Goal: Use online tool/utility: Utilize a website feature to perform a specific function

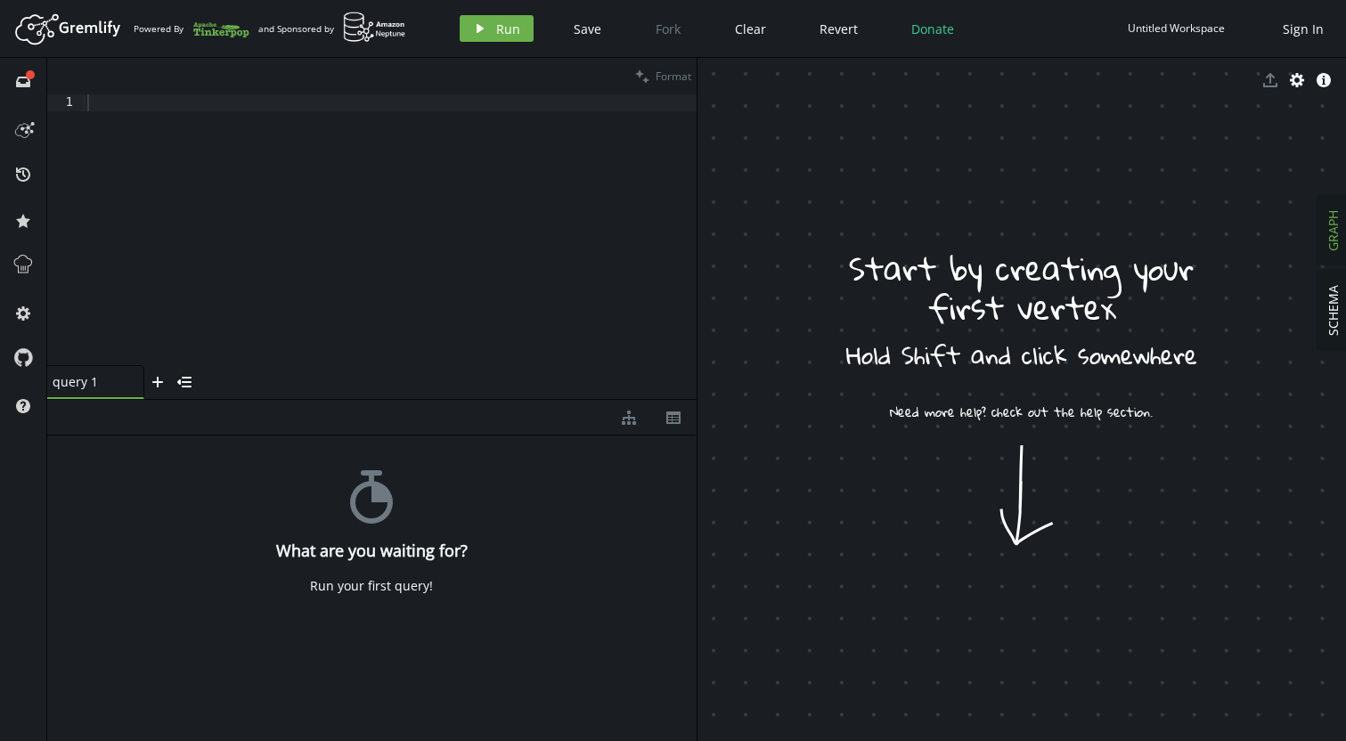
drag, startPoint x: 248, startPoint y: 193, endPoint x: 271, endPoint y: 191, distance: 23.3
click at [247, 193] on div at bounding box center [390, 246] width 613 height 305
click at [164, 121] on div at bounding box center [390, 246] width 613 height 305
paste textarea
click at [493, 24] on button "play Run" at bounding box center [497, 28] width 74 height 27
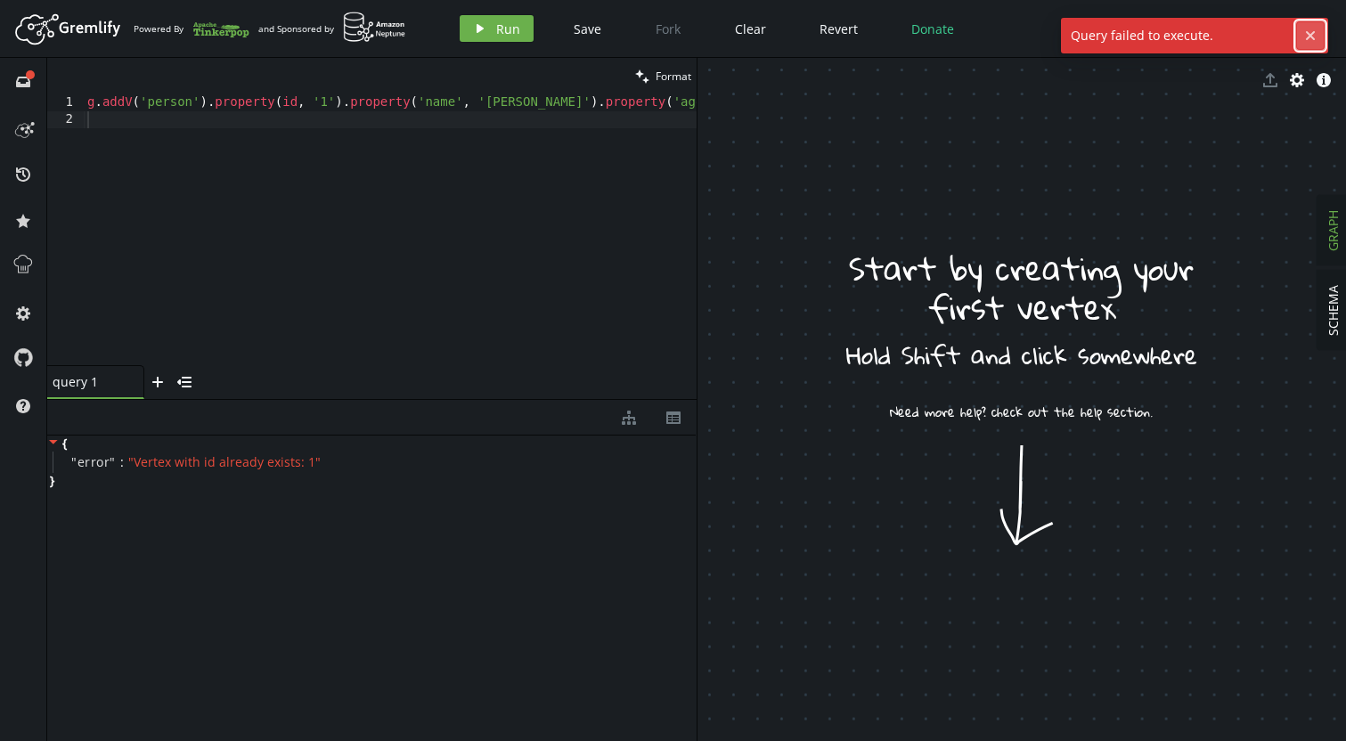
click at [1317, 33] on icon "cross" at bounding box center [1310, 36] width 14 height 14
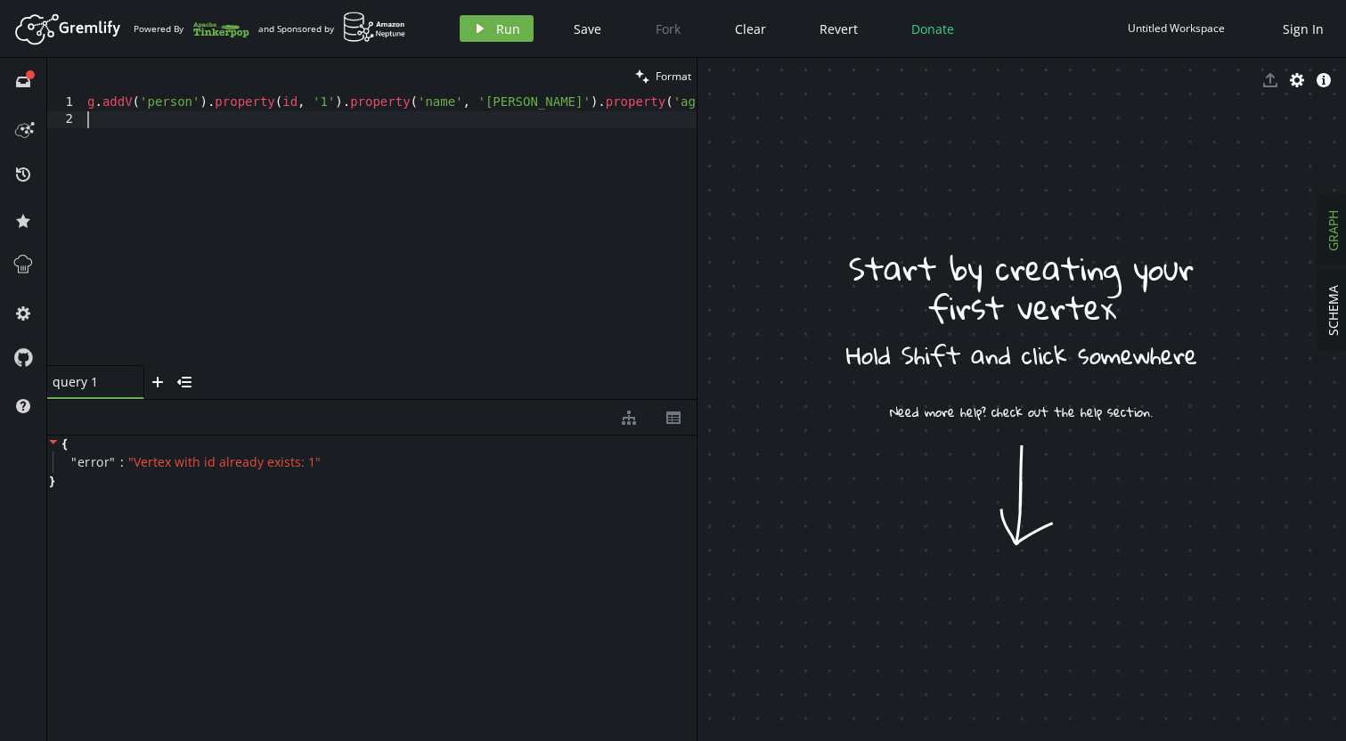
drag, startPoint x: 312, startPoint y: 121, endPoint x: 100, endPoint y: 127, distance: 212.1
click at [70, 133] on div "1 2 g . addV ( 'person' ) . property ( id , '1' ) . property ( 'name' , [GEOGRA…" at bounding box center [371, 229] width 649 height 271
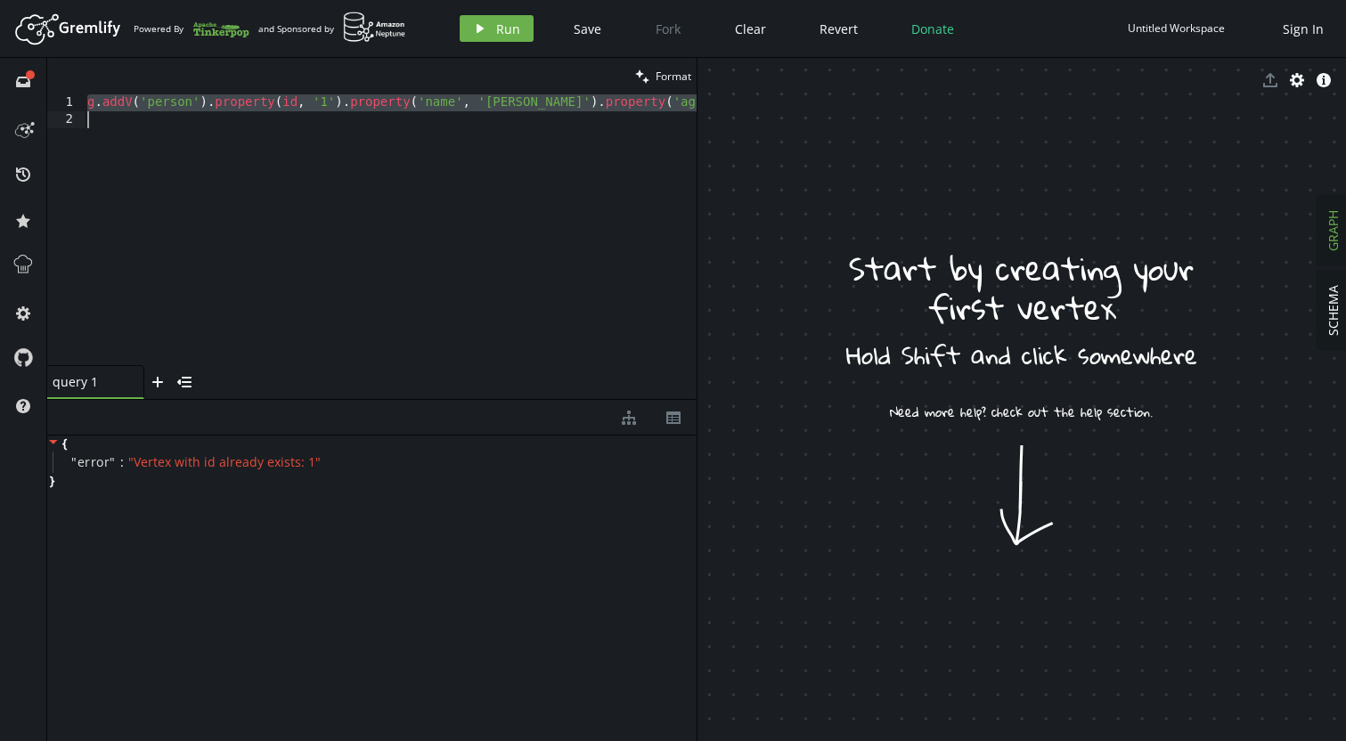
drag, startPoint x: 86, startPoint y: 103, endPoint x: 222, endPoint y: 191, distance: 161.9
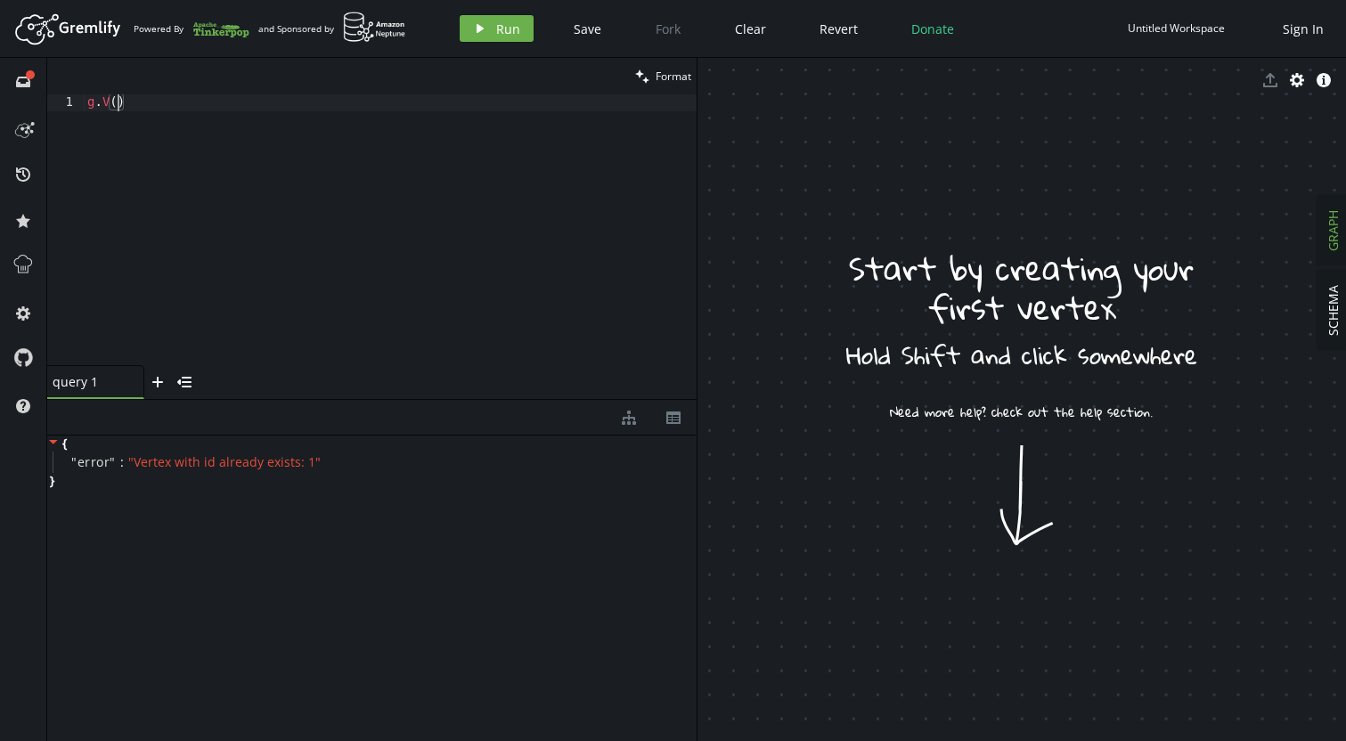
type textarea "g.V()"
click at [496, 19] on button "play Run" at bounding box center [497, 28] width 74 height 27
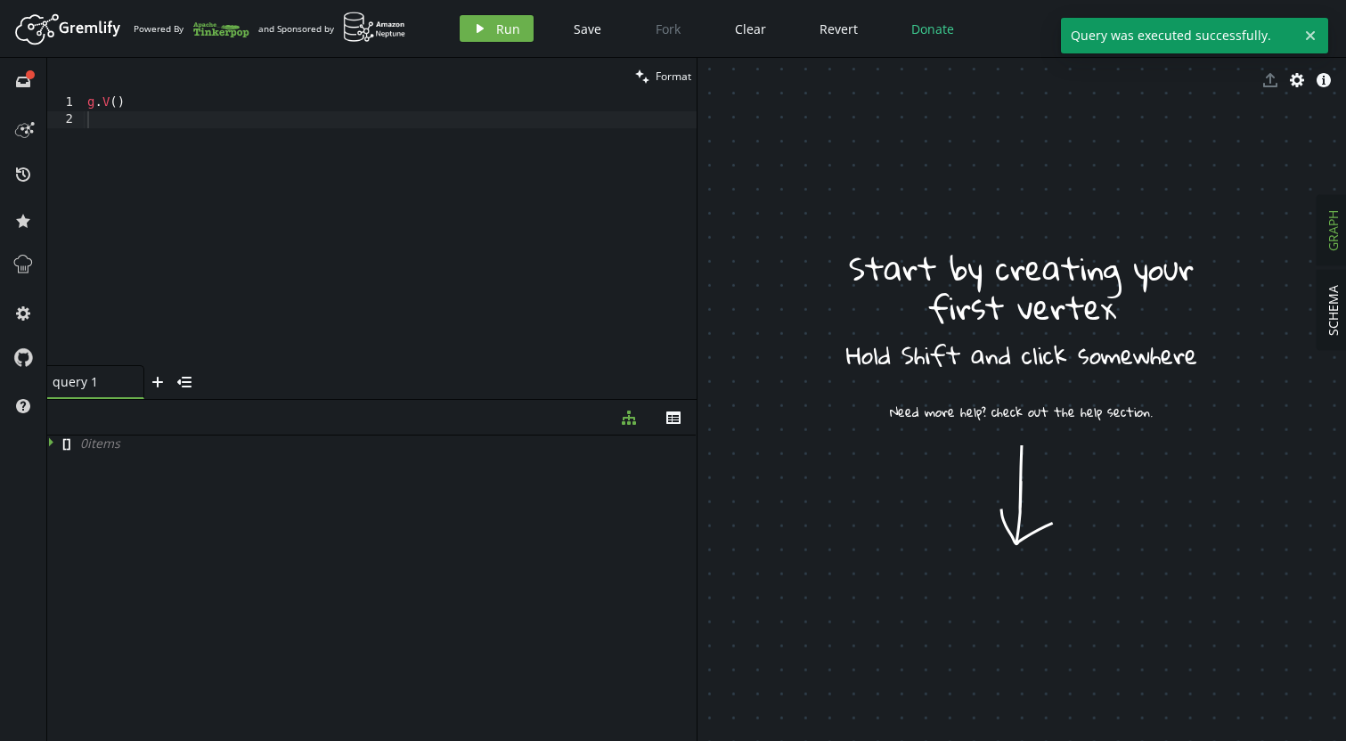
click at [1319, 31] on button "cross" at bounding box center [1310, 35] width 27 height 27
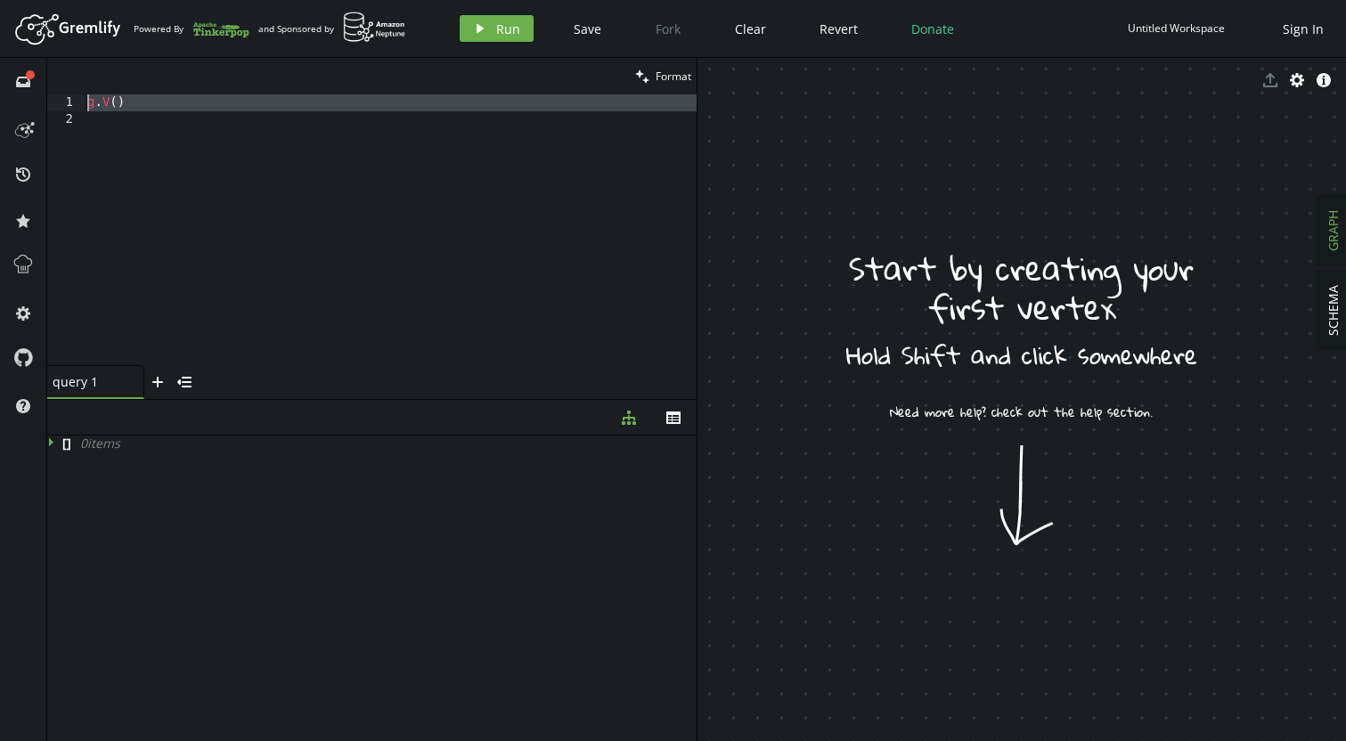
drag, startPoint x: 168, startPoint y: 121, endPoint x: 74, endPoint y: 87, distance: 100.3
click at [74, 87] on div "clean Format 1 2 g . V ( ) XXXXXXXXXXXXXXXXXXXXXXXXXXXXXXXXXXXXXXXXXXXXXXXXXXXX…" at bounding box center [371, 228] width 649 height 341
type textarea "g.V()"
paste textarea
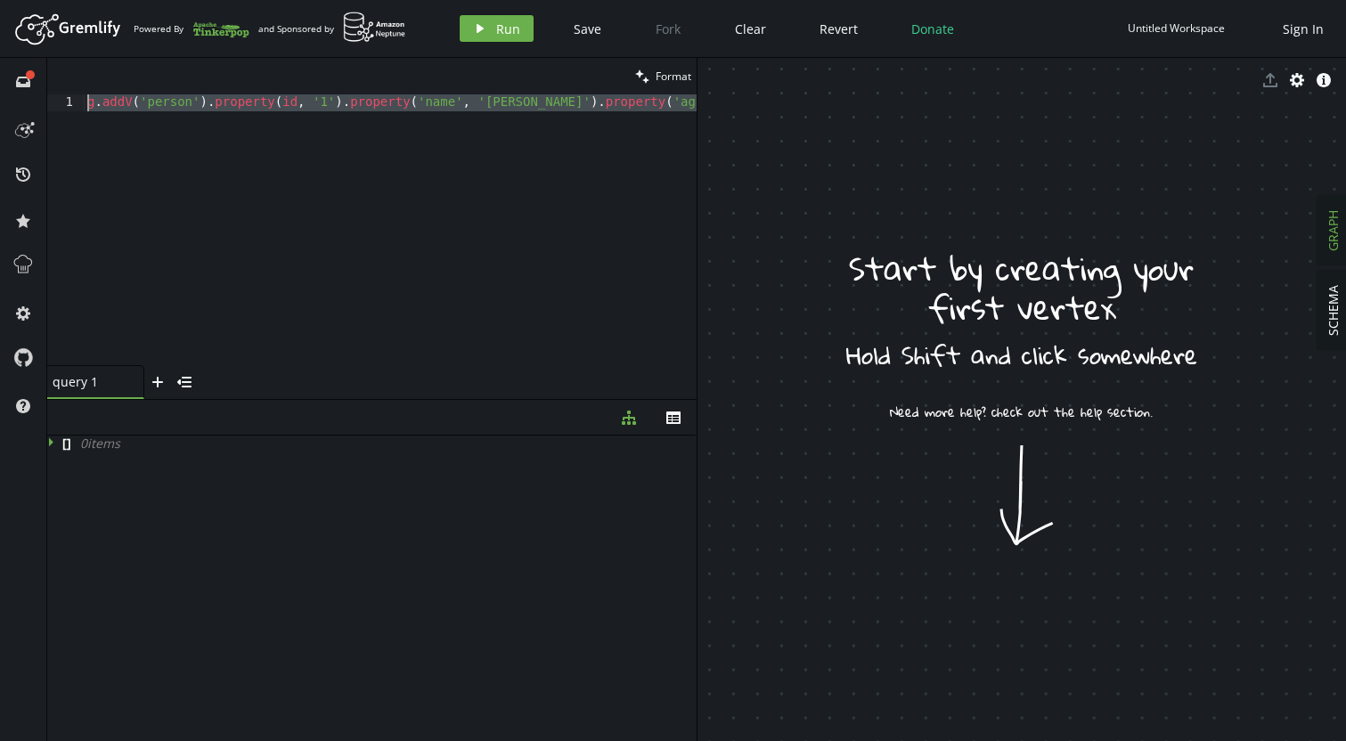
drag, startPoint x: 454, startPoint y: 98, endPoint x: -46, endPoint y: 81, distance: 501.0
drag, startPoint x: 170, startPoint y: 105, endPoint x: -108, endPoint y: 103, distance: 278.0
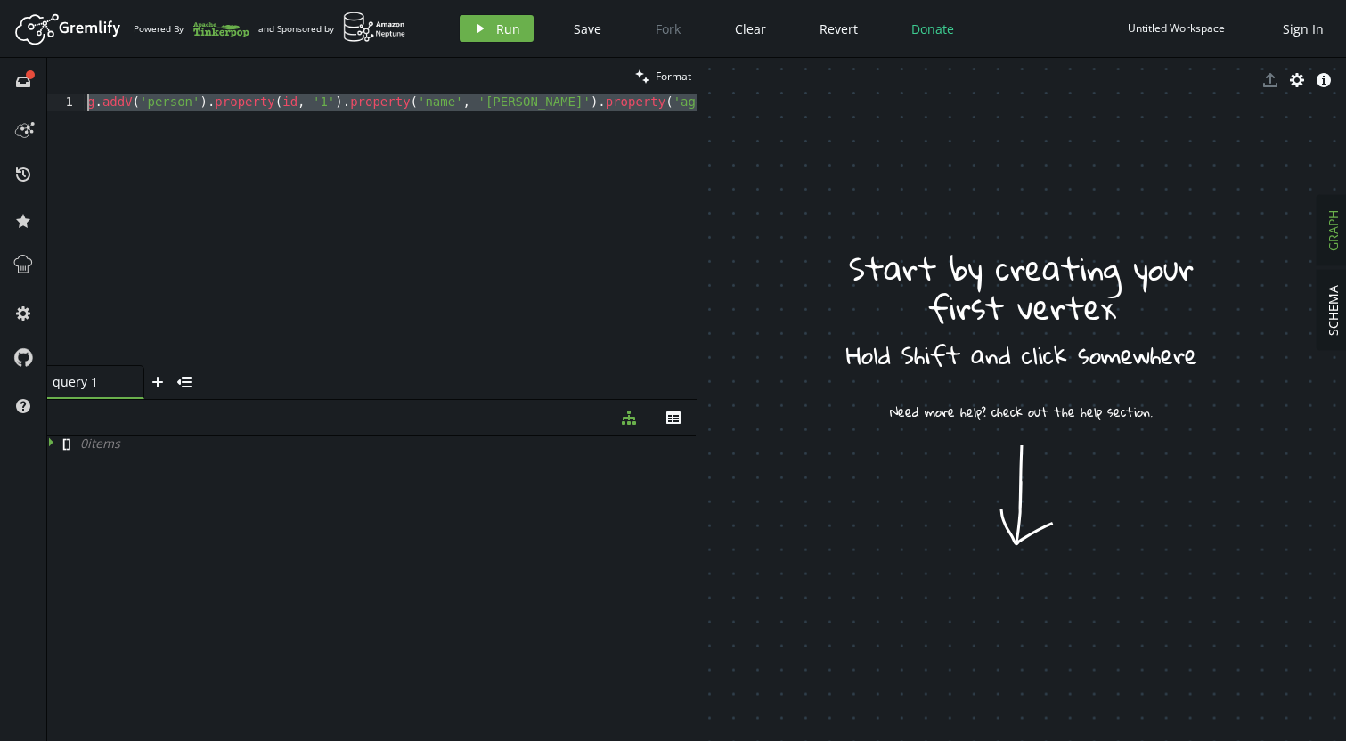
scroll to position [0, 3039]
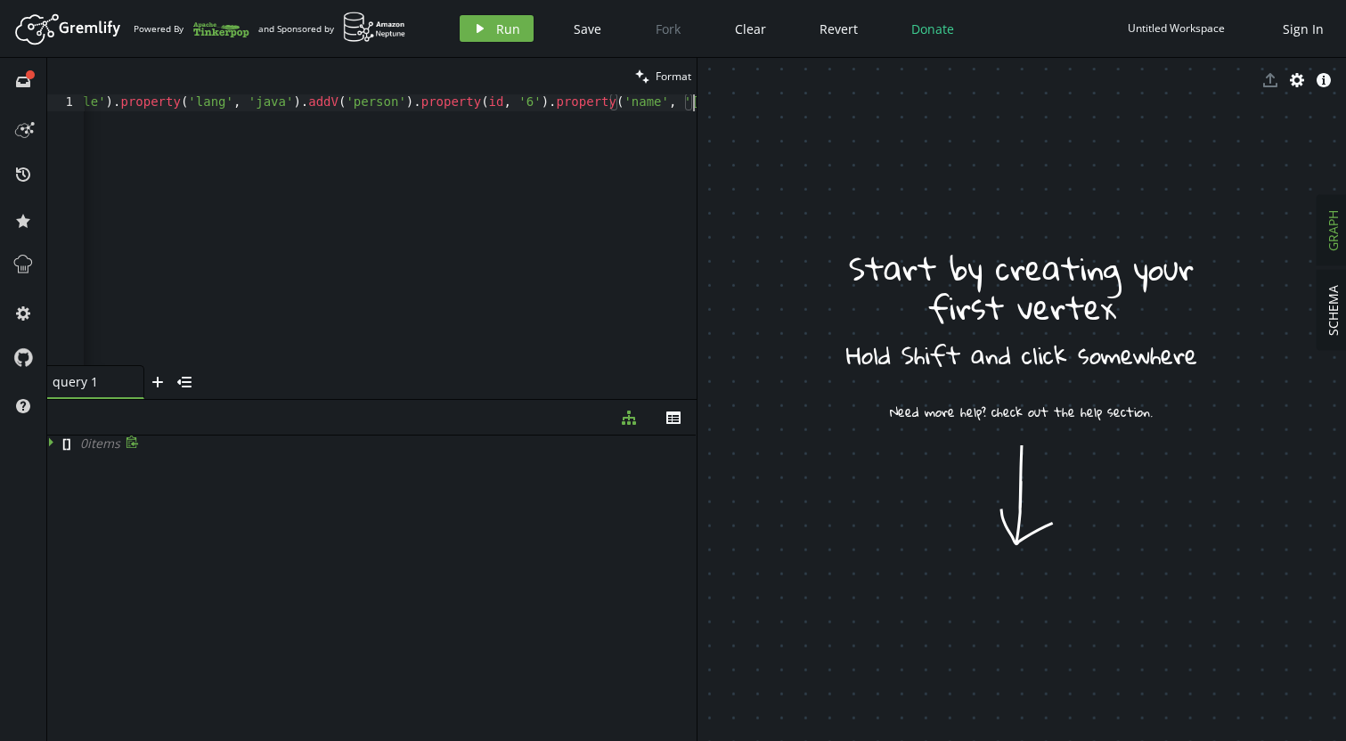
click at [128, 449] on div "0 item s" at bounding box center [106, 444] width 70 height 16
click at [52, 442] on icon at bounding box center [51, 442] width 4 height 9
click at [486, 21] on icon "play" at bounding box center [480, 28] width 14 height 14
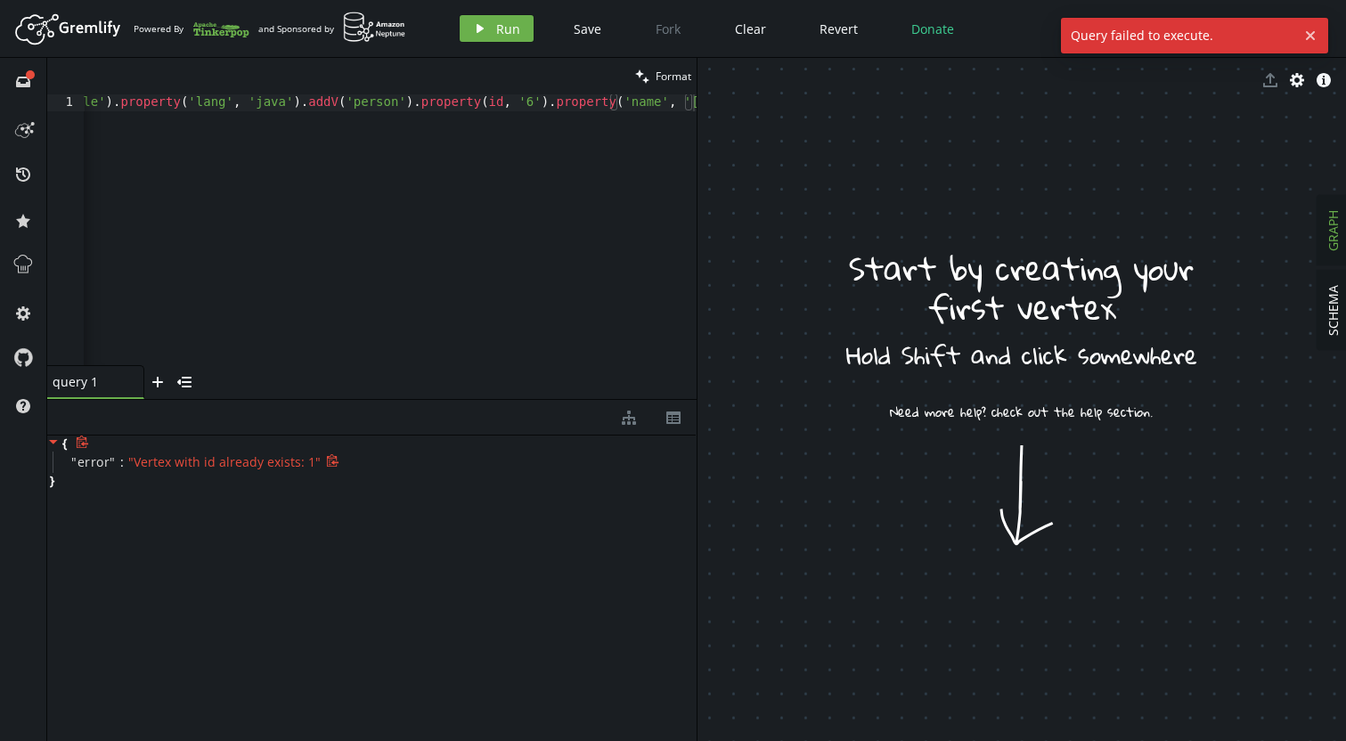
click at [118, 463] on span "" error " :" at bounding box center [99, 461] width 57 height 17
drag, startPoint x: 419, startPoint y: 466, endPoint x: 102, endPoint y: 468, distance: 317.2
click at [101, 469] on div "" error " : " Vertex with id already exists: 1 "" at bounding box center [375, 462] width 644 height 21
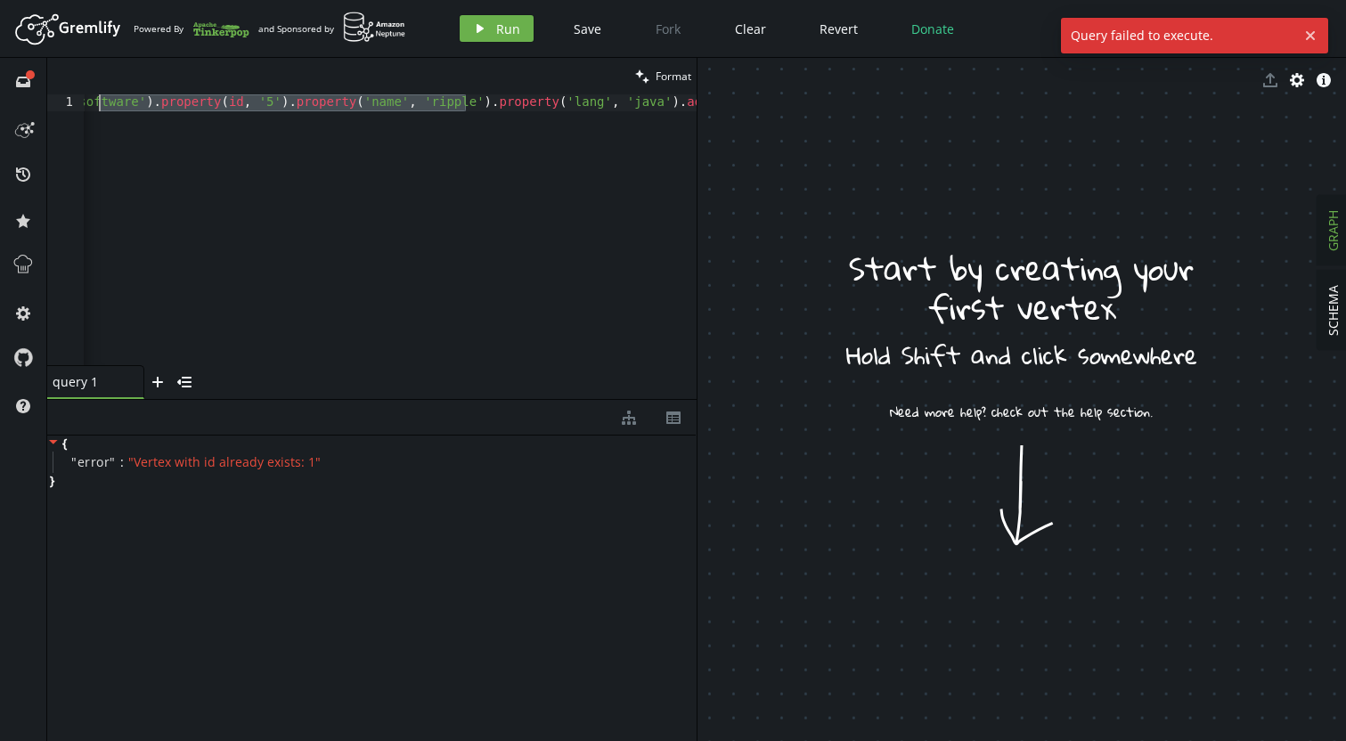
drag, startPoint x: 93, startPoint y: 102, endPoint x: -45, endPoint y: 107, distance: 137.3
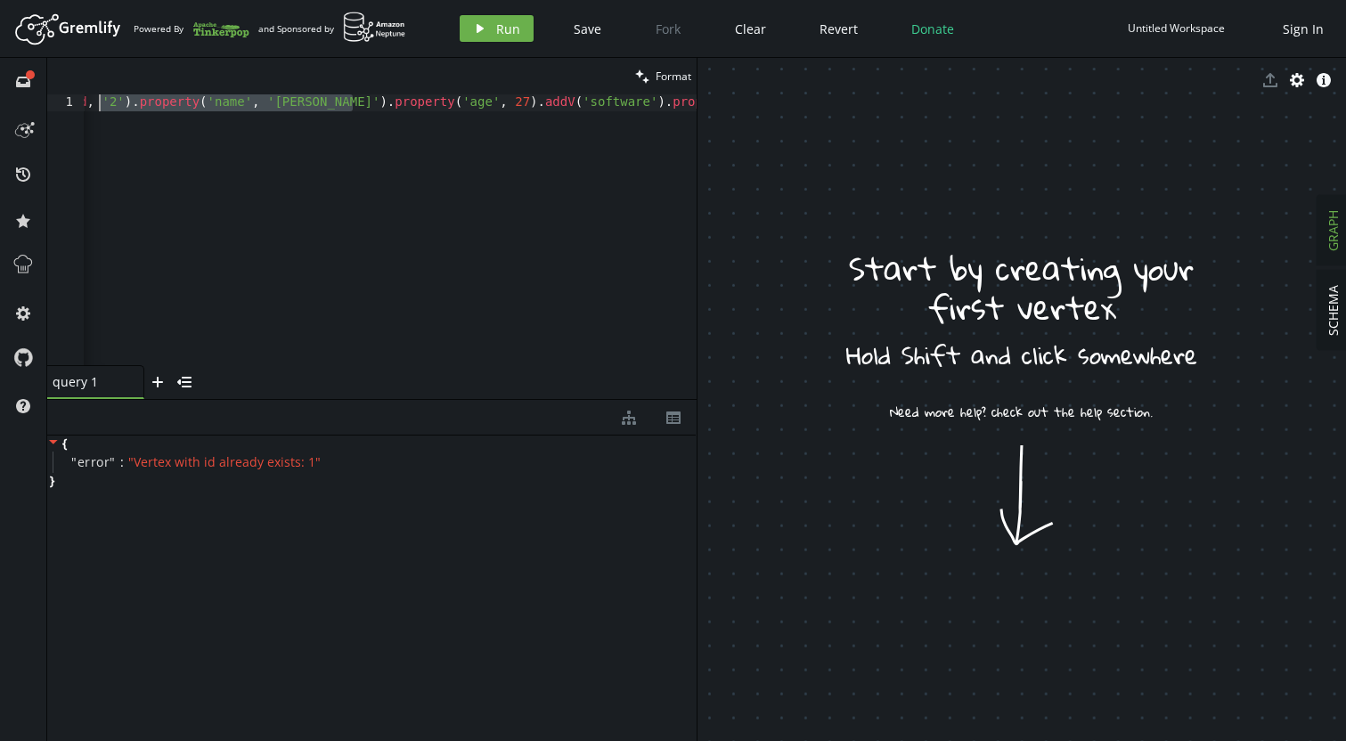
scroll to position [0, 0]
drag, startPoint x: 98, startPoint y: 107, endPoint x: -59, endPoint y: 110, distance: 156.8
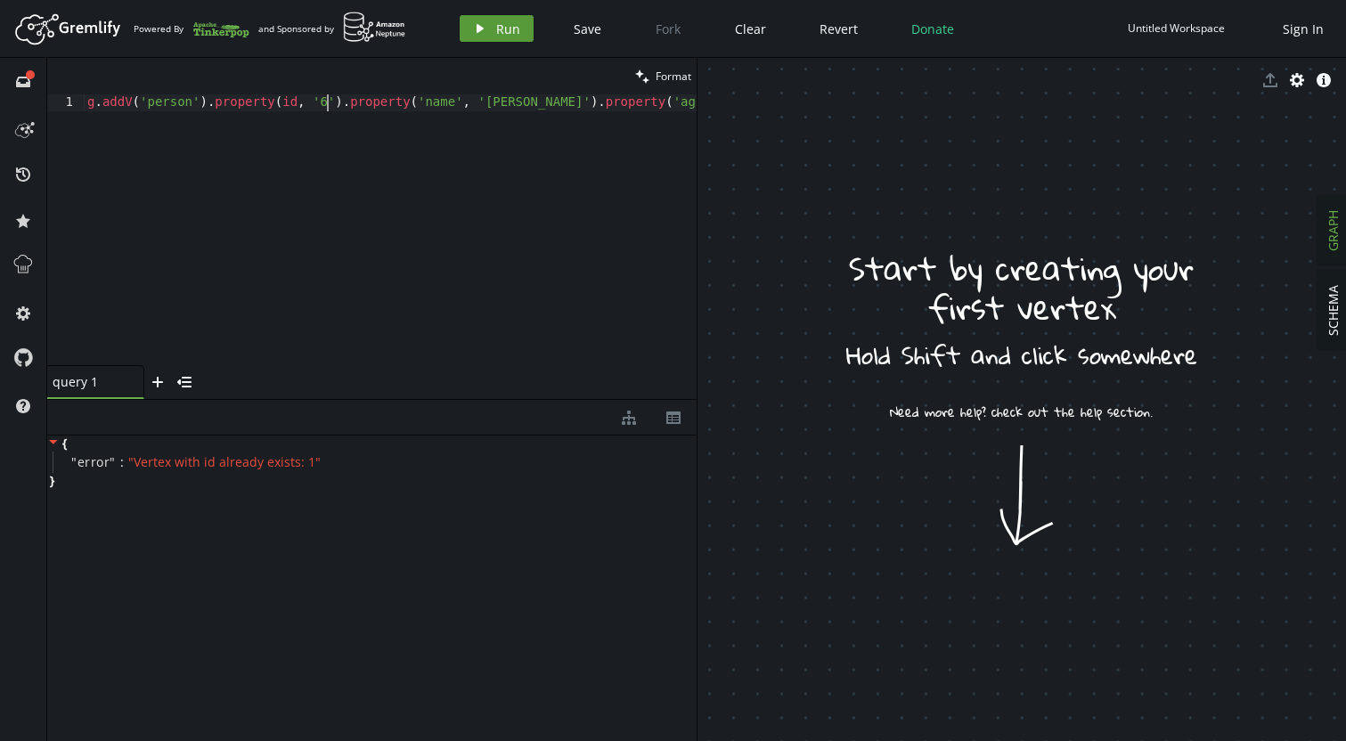
click at [478, 28] on icon "button" at bounding box center [480, 28] width 7 height 9
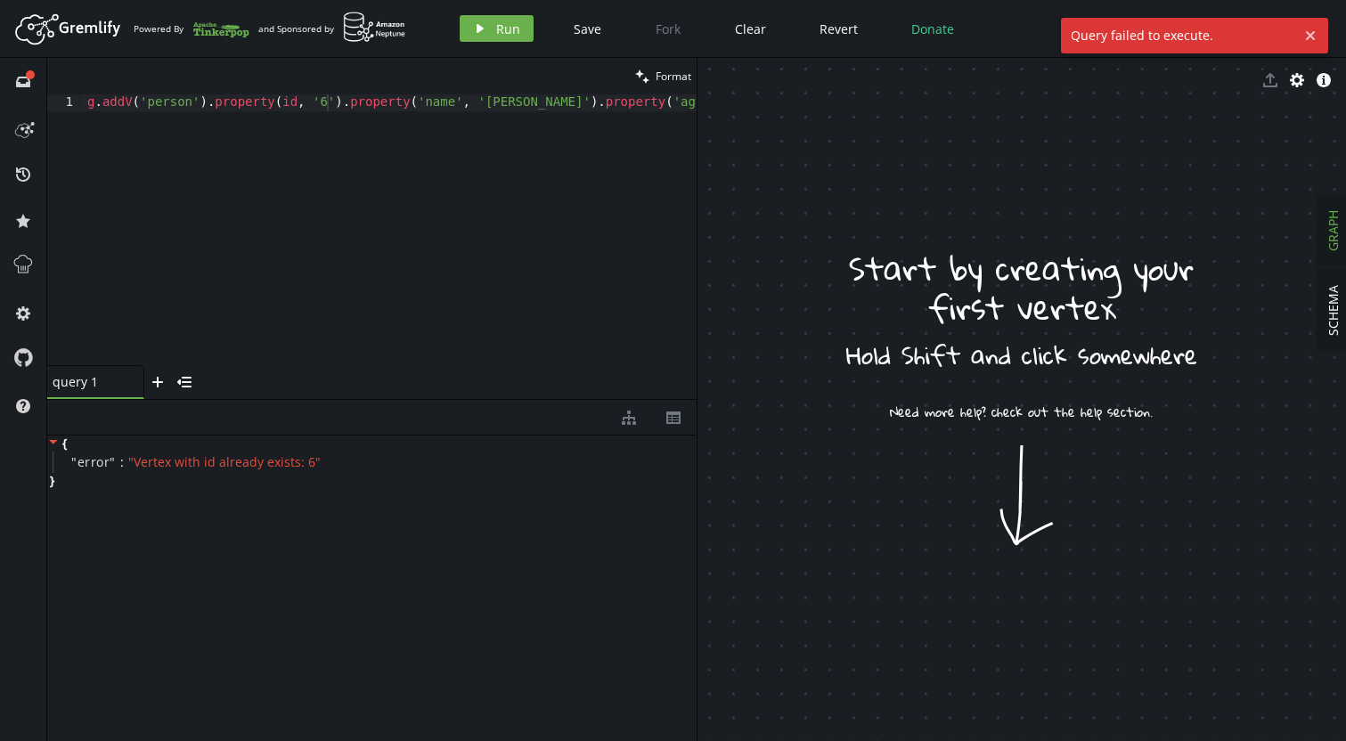
click at [517, 15] on button "play Run" at bounding box center [497, 28] width 74 height 27
type textarea "g.addV('person').property(id, '0').property('name', '[PERSON_NAME]').property('…"
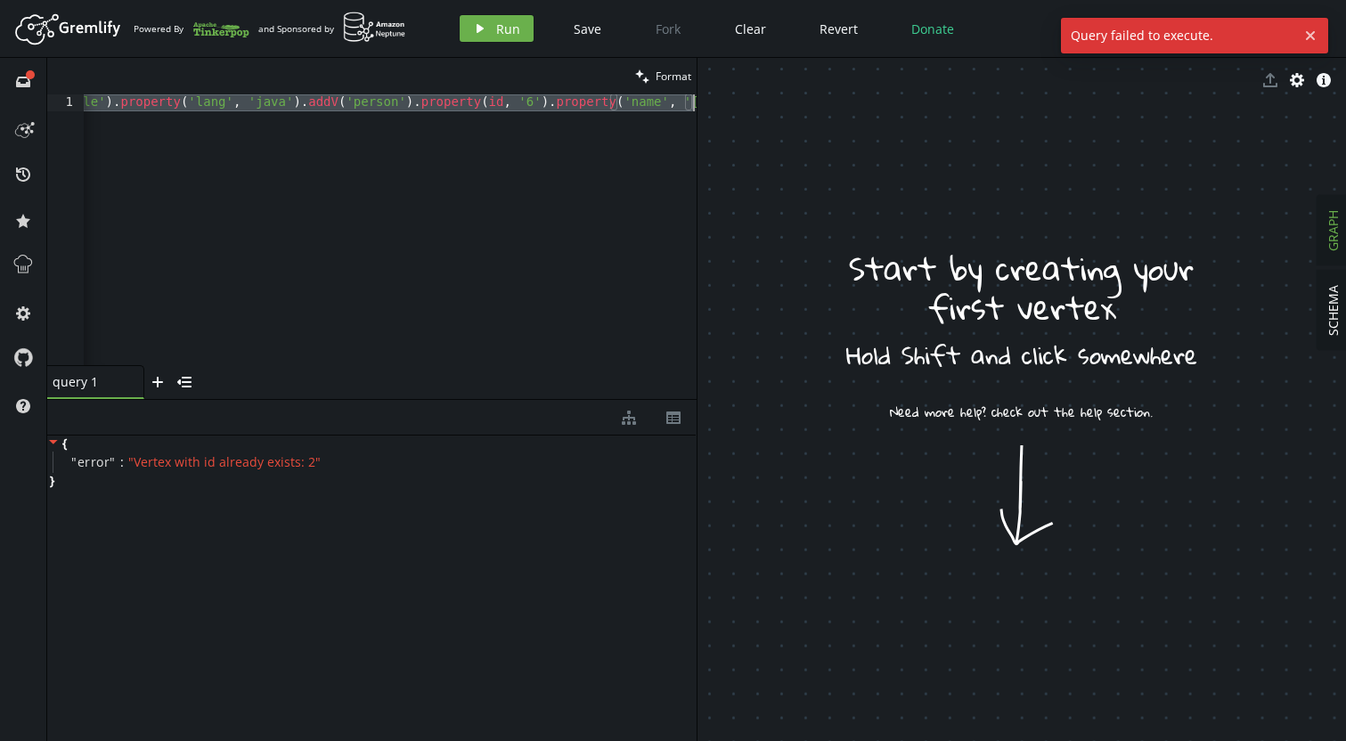
scroll to position [0, 3039]
drag, startPoint x: 536, startPoint y: 102, endPoint x: 657, endPoint y: 116, distance: 121.9
drag, startPoint x: 323, startPoint y: 96, endPoint x: 57, endPoint y: 96, distance: 266.4
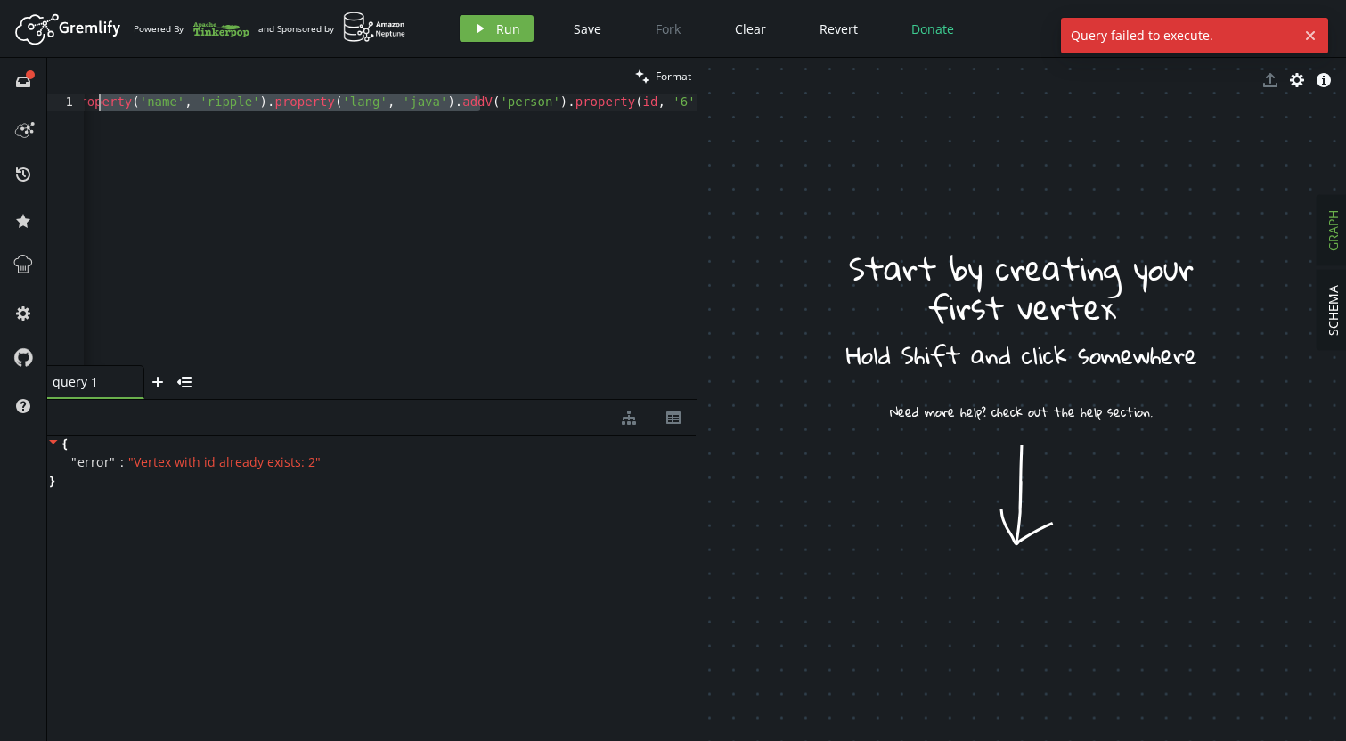
click at [57, 96] on div "1 g . addV ( 'person' ) . property ( id , '0' ) . property ( 'name' , [GEOGRAPH…" at bounding box center [371, 229] width 649 height 271
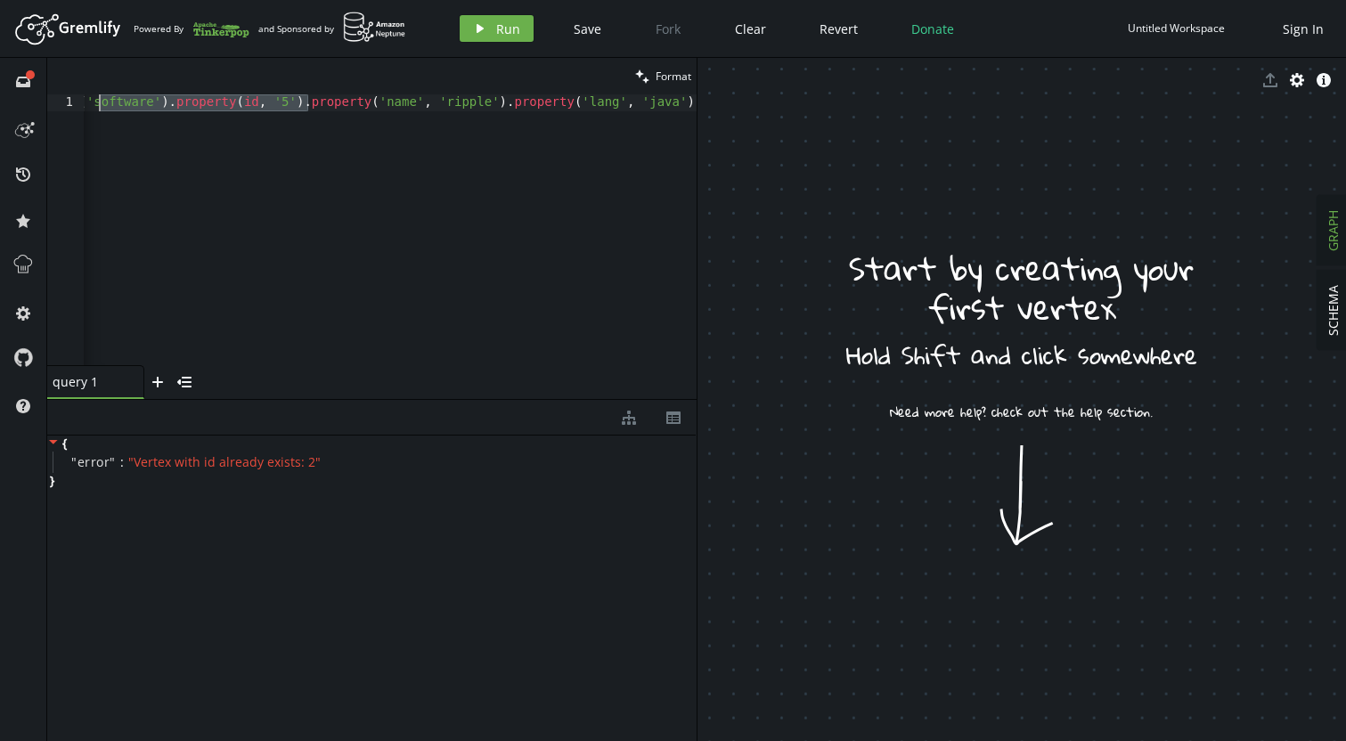
scroll to position [0, 0]
drag, startPoint x: 216, startPoint y: 102, endPoint x: -125, endPoint y: 89, distance: 340.6
type textarea "g.addV('person').property(id, '0').property('name', '[PERSON_NAME]').property('…"
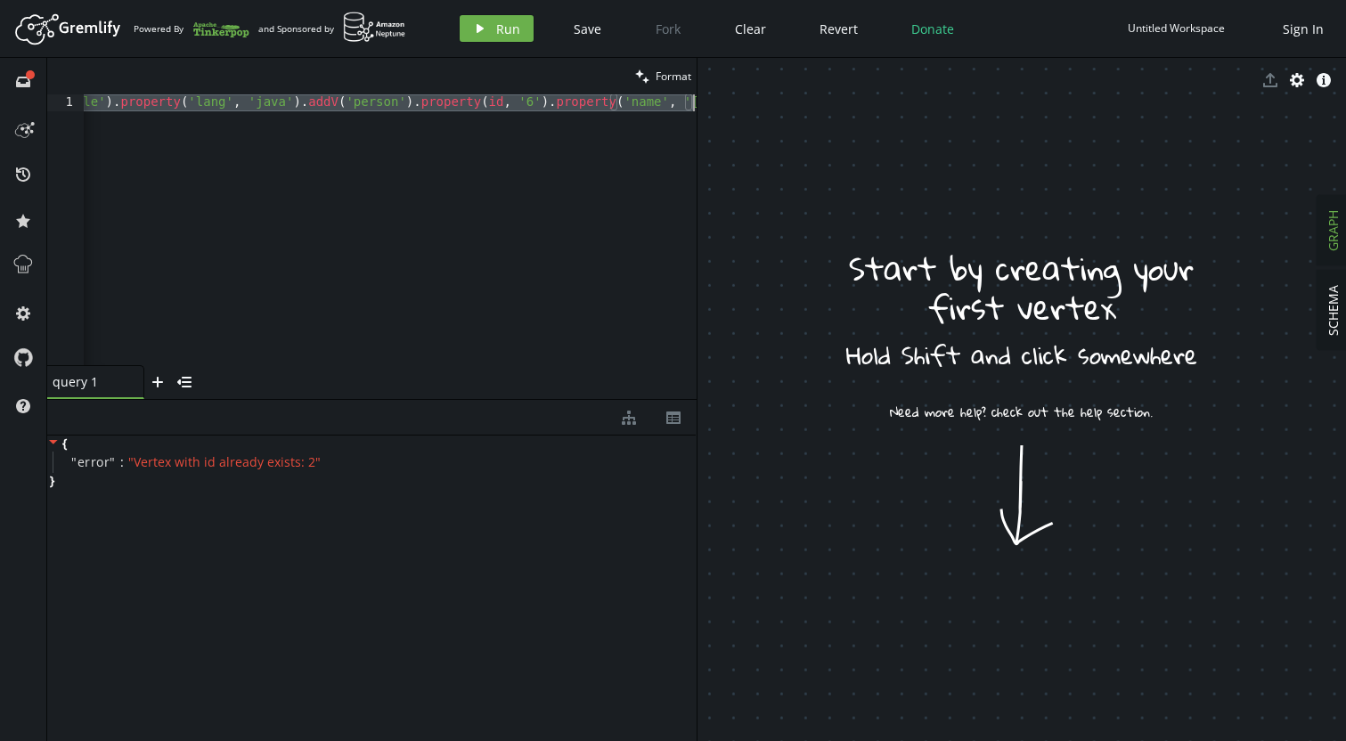
drag, startPoint x: 216, startPoint y: 107, endPoint x: 335, endPoint y: 143, distance: 124.6
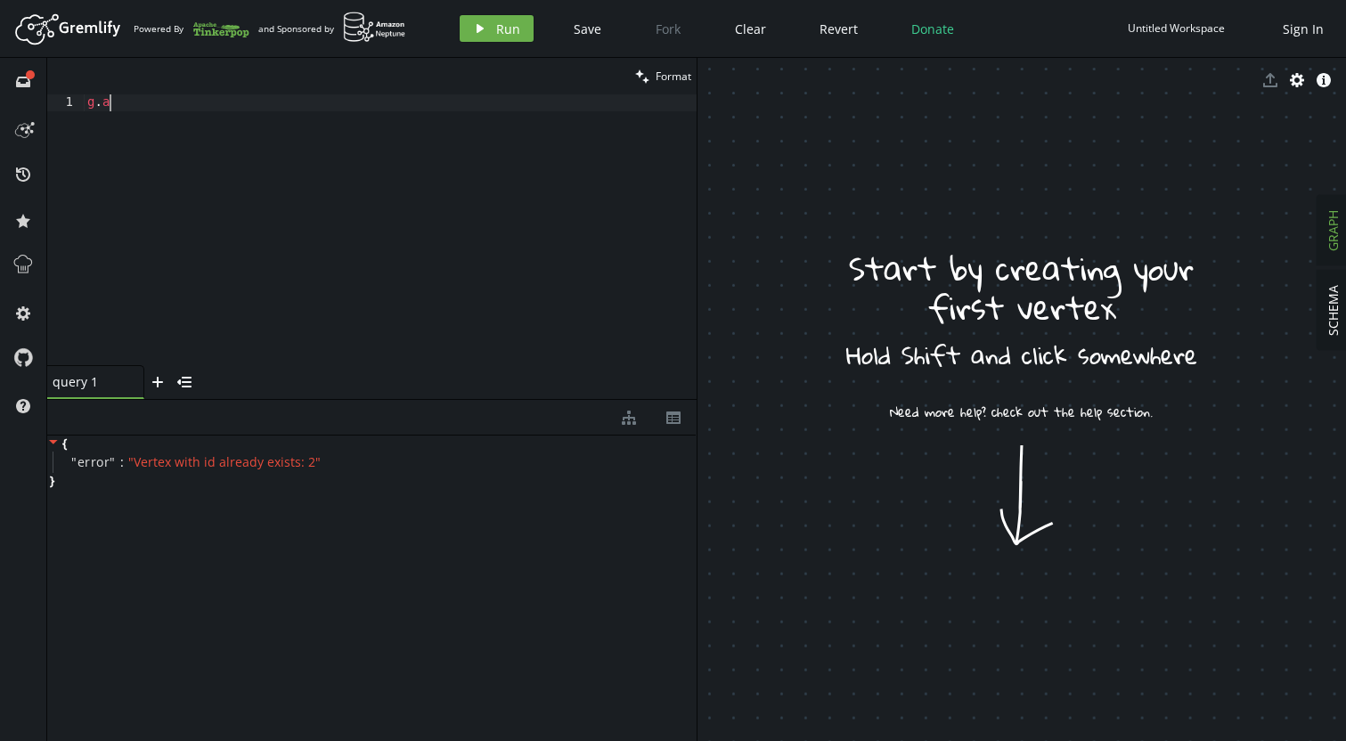
type textarea "g"
click at [739, 30] on span "Clear" at bounding box center [750, 28] width 31 height 17
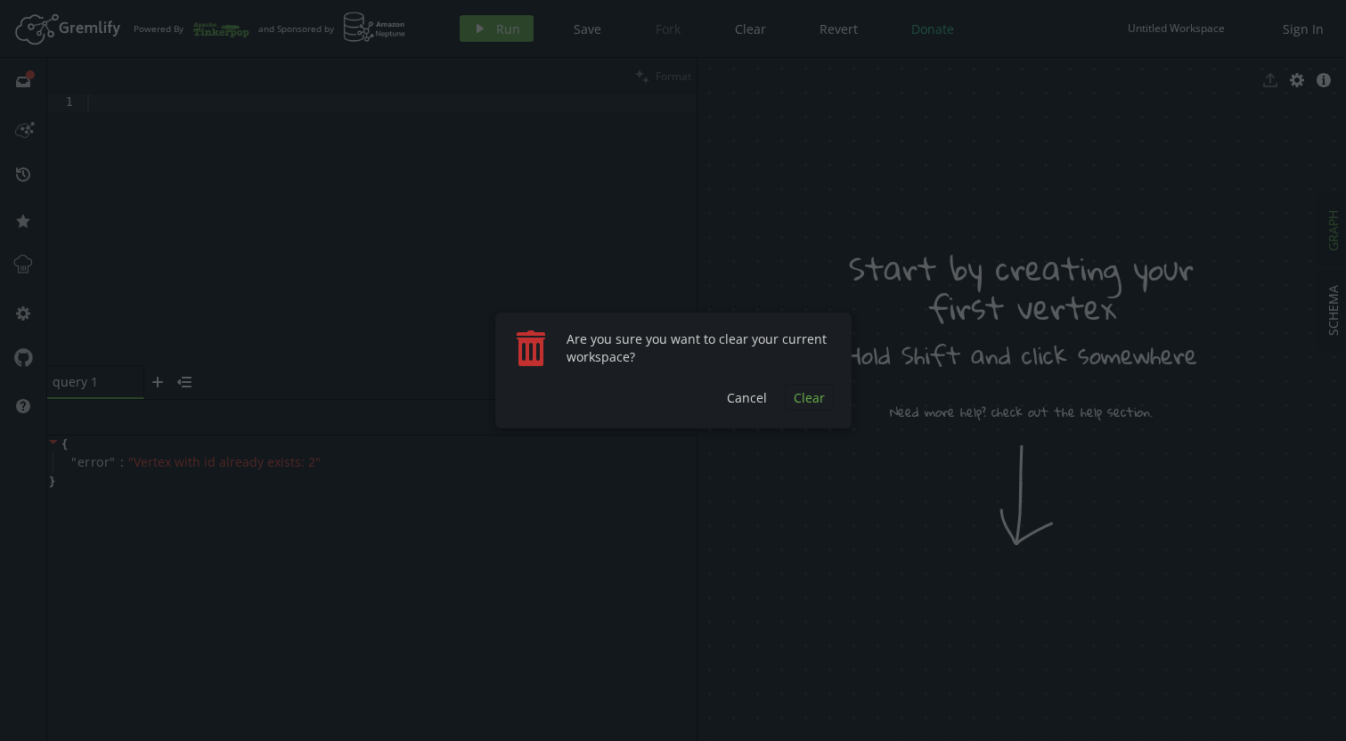
click at [819, 390] on span "Clear" at bounding box center [809, 397] width 31 height 17
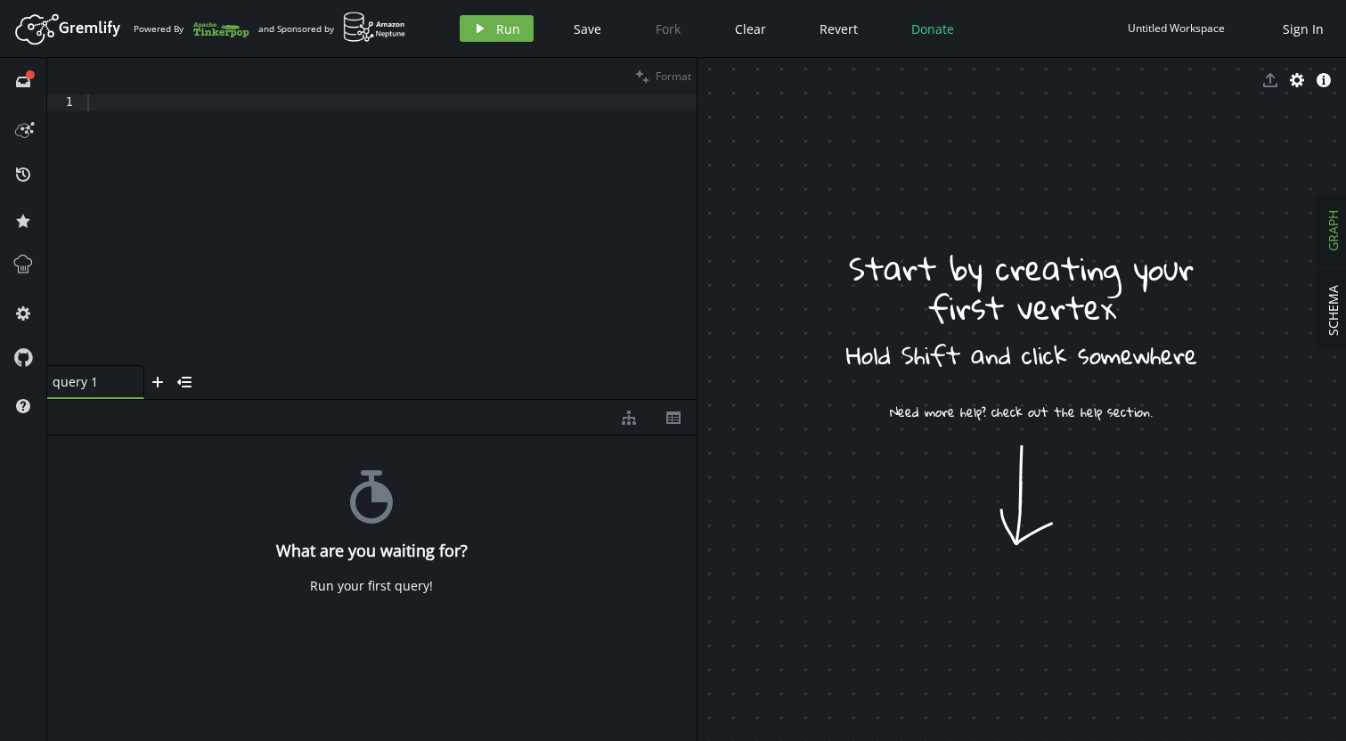
click at [126, 436] on div "stopwatch What are you waiting for? Run your first query!" at bounding box center [371, 584] width 649 height 297
drag, startPoint x: 135, startPoint y: 431, endPoint x: 240, endPoint y: 445, distance: 106.0
click at [135, 430] on div "diagram-tree th" at bounding box center [371, 418] width 649 height 36
click at [147, 111] on div at bounding box center [390, 246] width 613 height 305
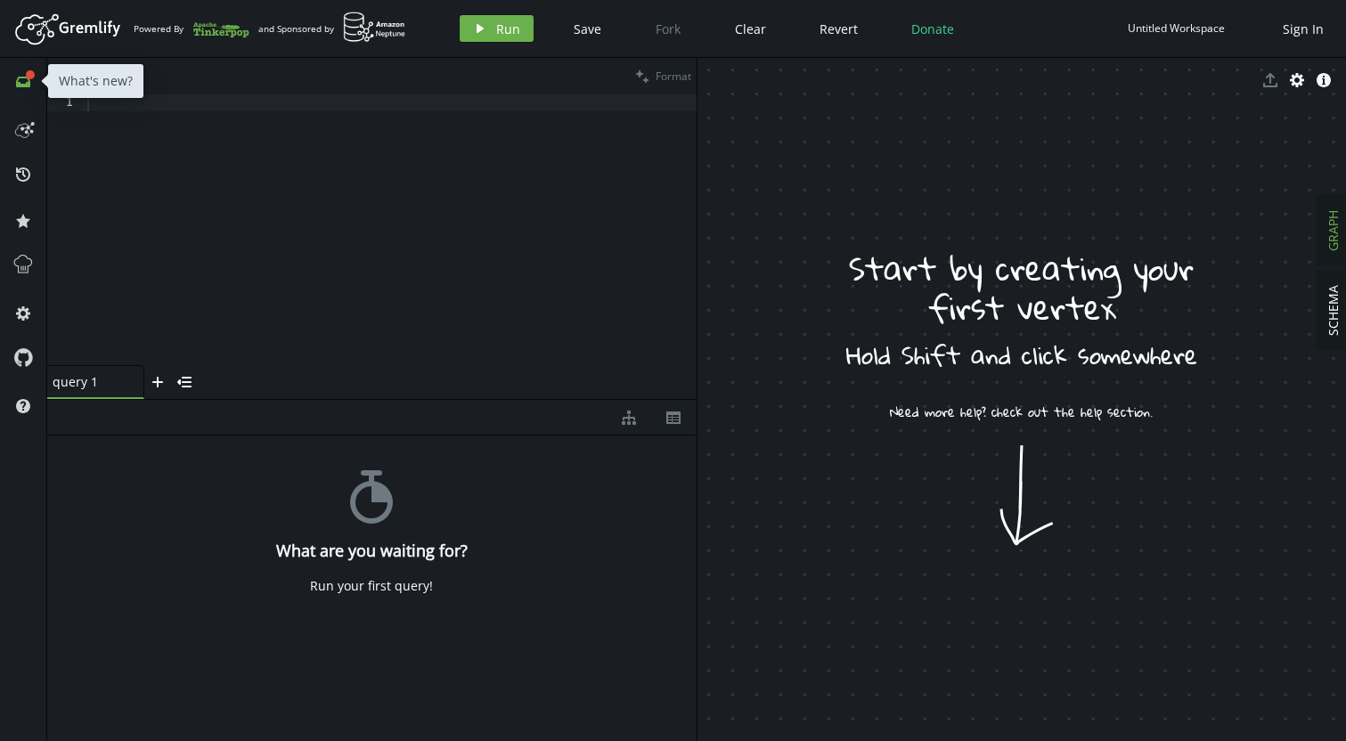
click at [25, 78] on icon at bounding box center [23, 82] width 14 height 11
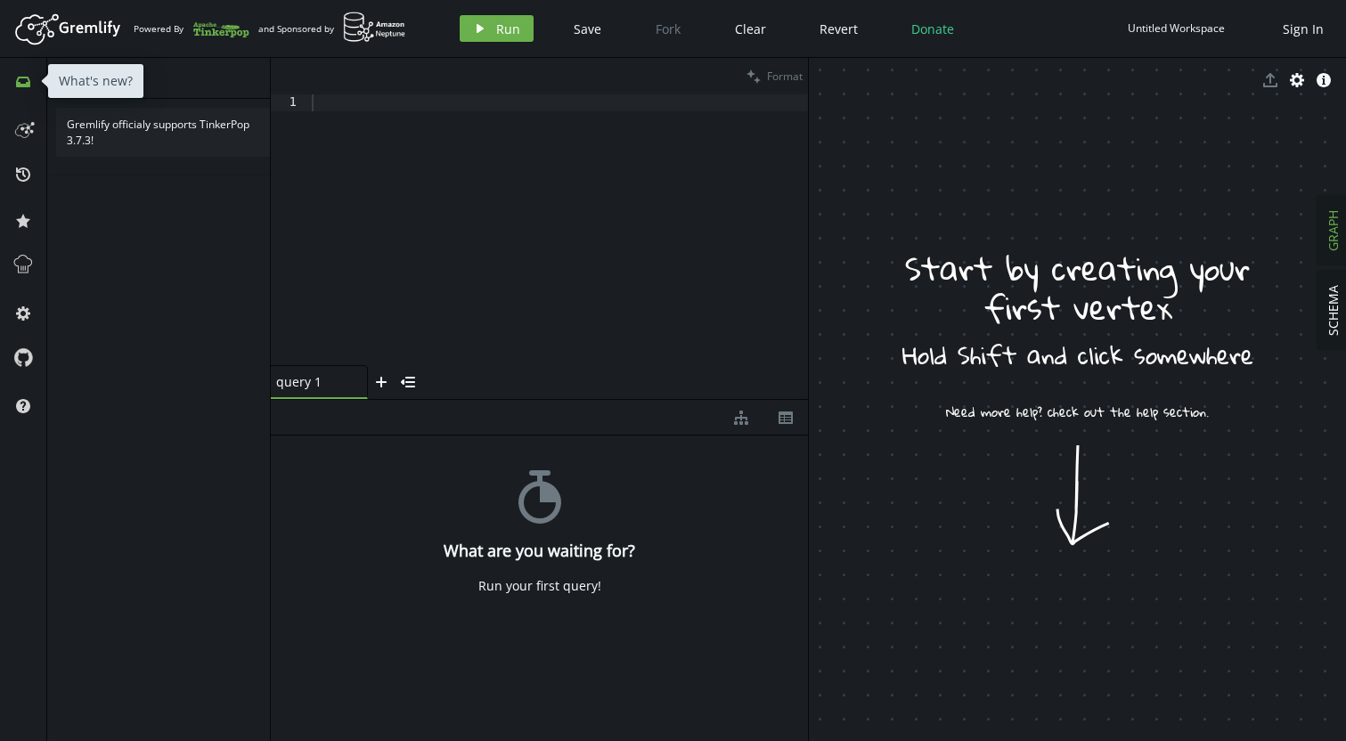
click at [24, 91] on button "inbox" at bounding box center [23, 81] width 29 height 29
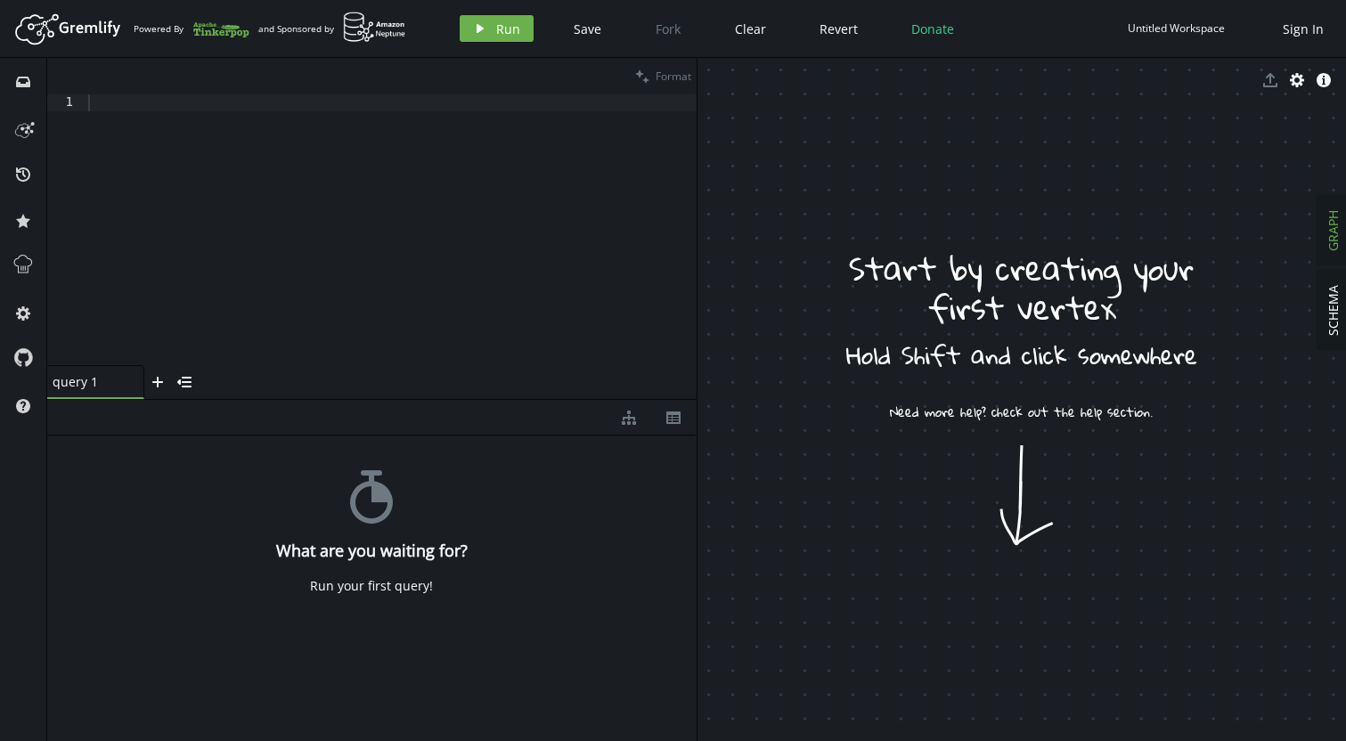
click at [498, 111] on div at bounding box center [391, 246] width 612 height 305
type textarea "g.V()"
click at [485, 20] on button "play Run" at bounding box center [497, 28] width 74 height 27
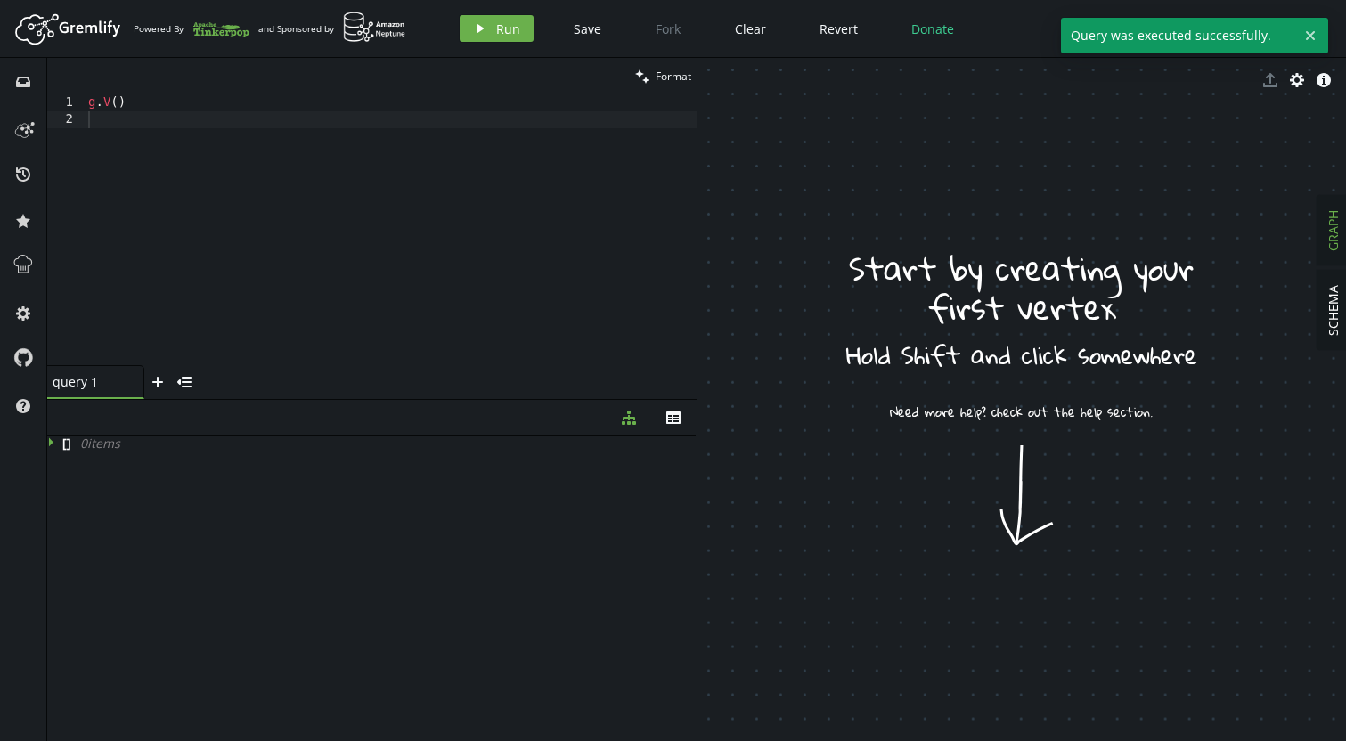
click at [259, 143] on div "g . V ( )" at bounding box center [391, 246] width 612 height 305
type textarea "g."
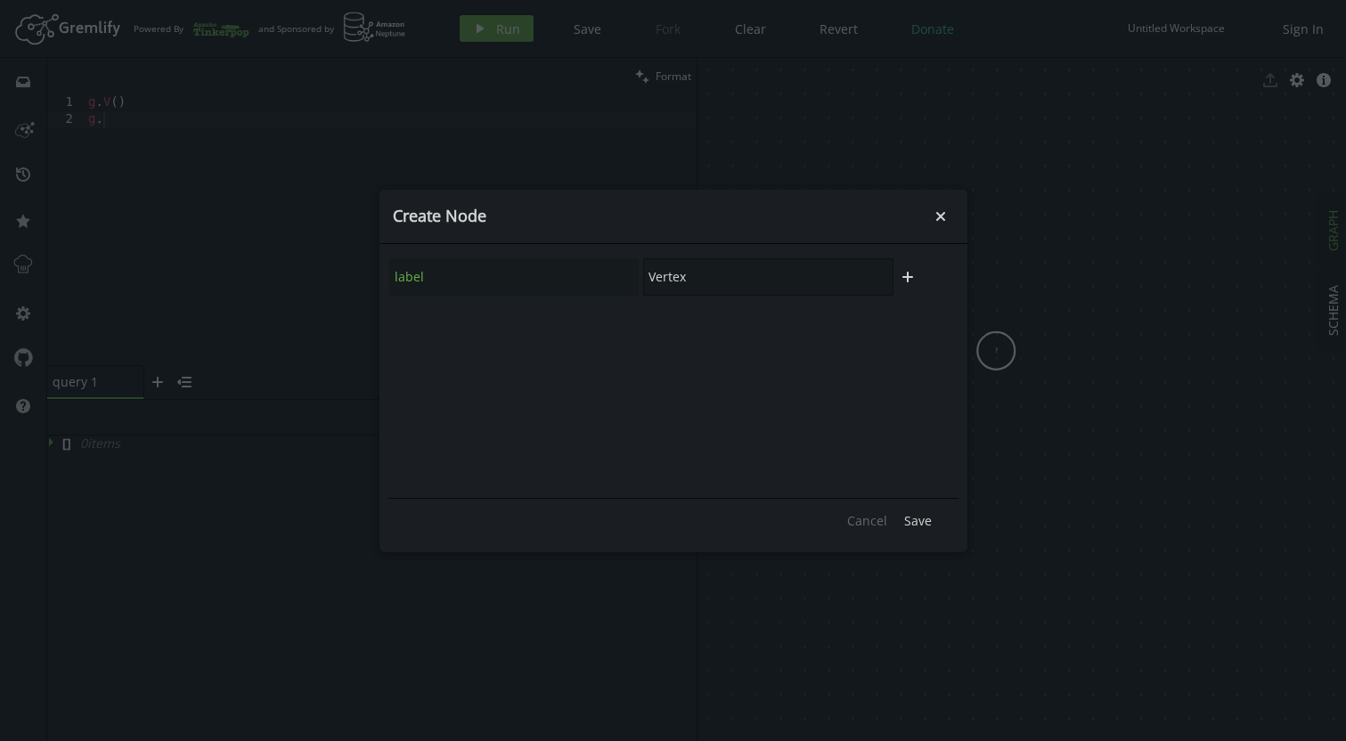
click at [798, 278] on input "Vertex" at bounding box center [768, 276] width 250 height 37
drag, startPoint x: 796, startPoint y: 283, endPoint x: 554, endPoint y: 269, distance: 242.7
click at [643, 269] on input "Vertex" at bounding box center [768, 276] width 250 height 37
type input "[PERSON_NAME]"
click at [911, 280] on icon "plus" at bounding box center [908, 277] width 14 height 14
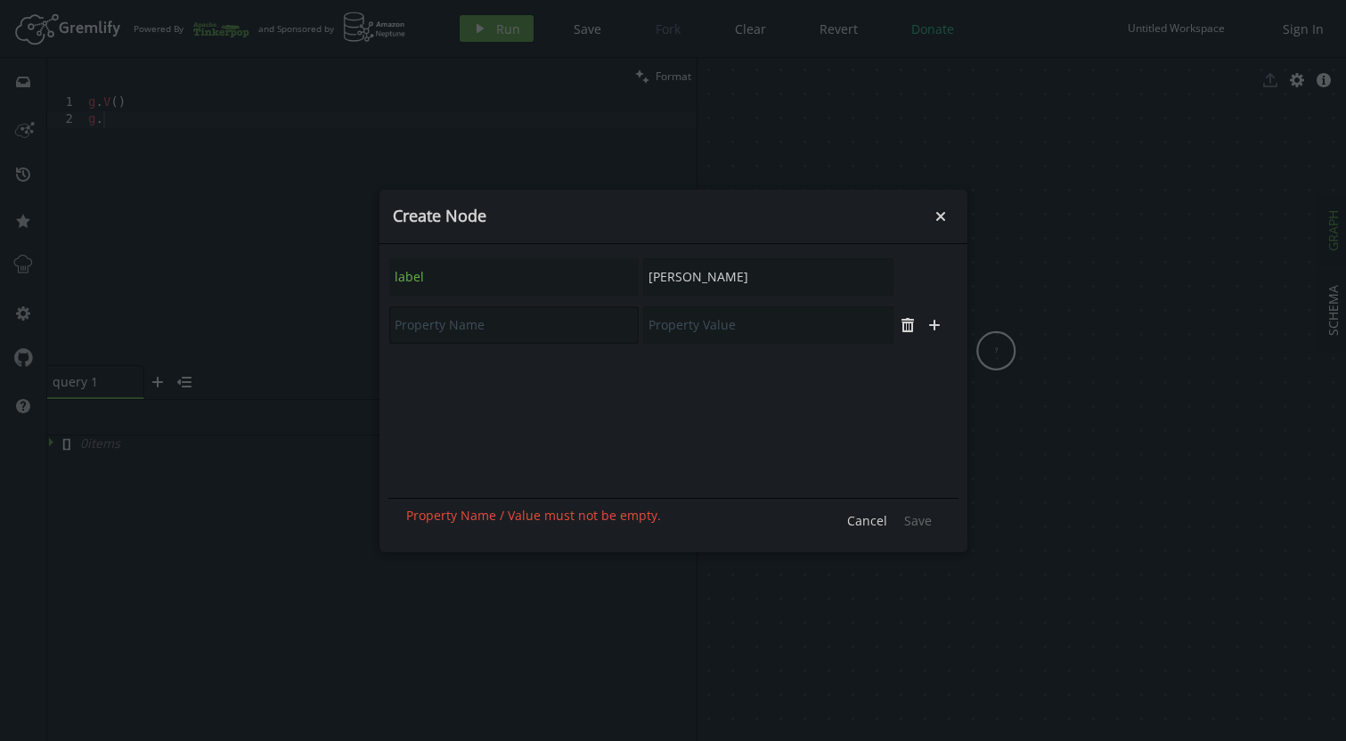
click at [523, 330] on input "text" at bounding box center [514, 324] width 250 height 37
type input "name"
click at [743, 318] on input "text" at bounding box center [768, 324] width 250 height 37
type input "[PERSON_NAME]"
drag, startPoint x: 771, startPoint y: 275, endPoint x: 616, endPoint y: 269, distance: 155.1
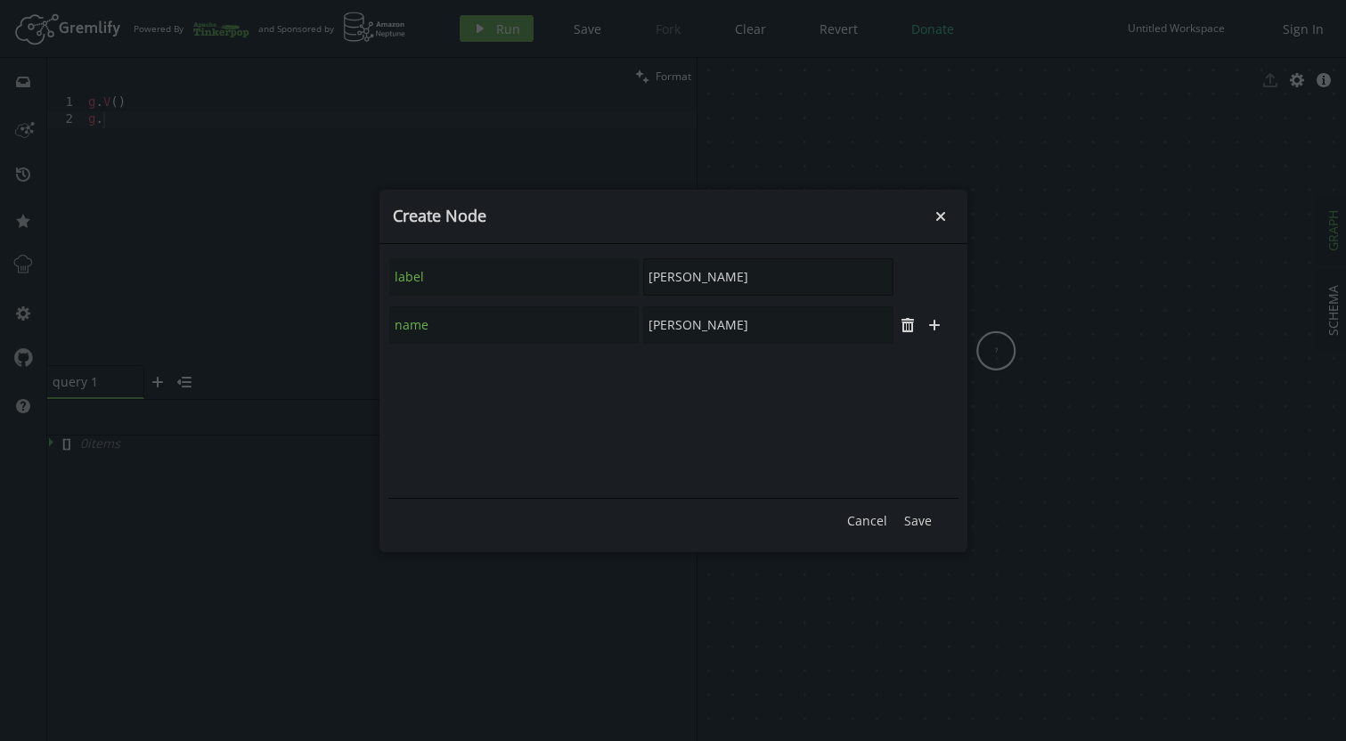
click at [643, 269] on input "[PERSON_NAME]" at bounding box center [768, 276] width 250 height 37
type input "Person"
click at [912, 281] on icon "plus" at bounding box center [908, 277] width 14 height 14
click at [549, 314] on input "text" at bounding box center [514, 324] width 250 height 37
type input "name"
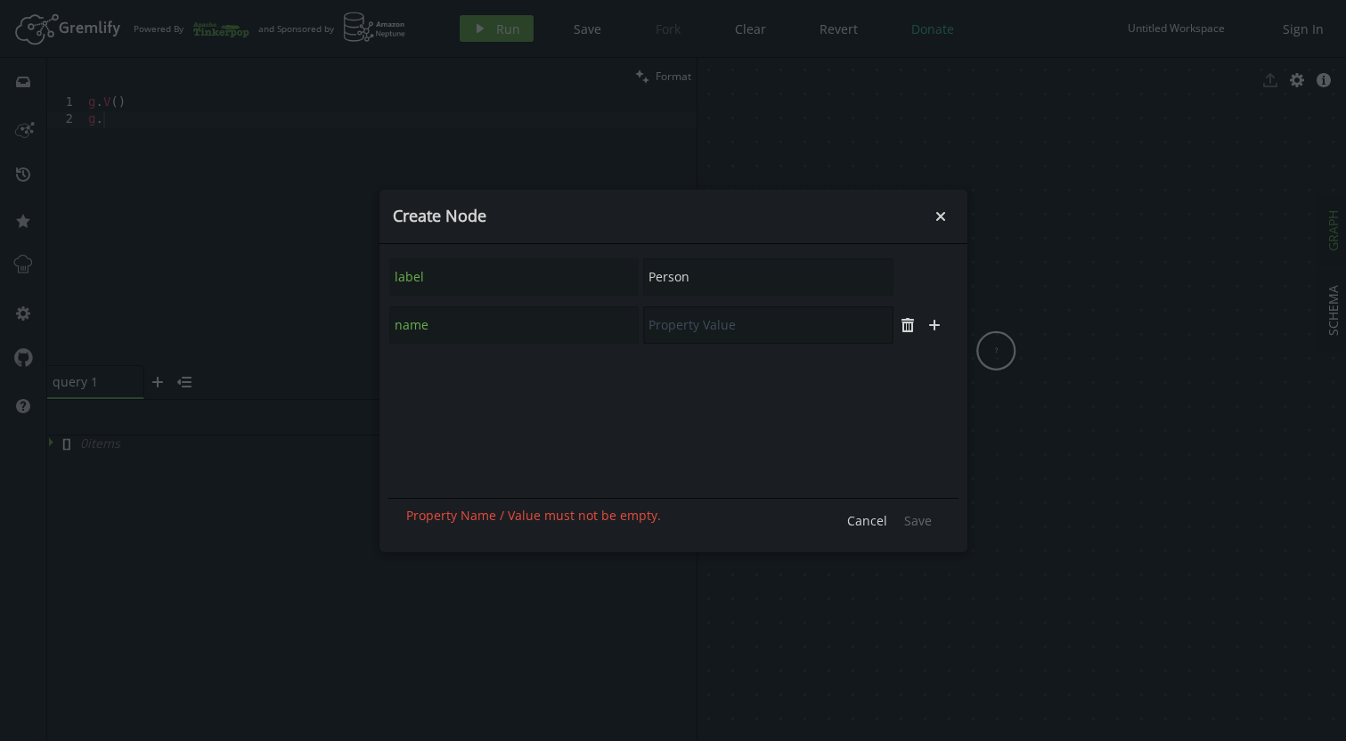
click at [670, 342] on input "text" at bounding box center [768, 324] width 250 height 37
type input "[PERSON_NAME]"
click at [930, 323] on icon "plus" at bounding box center [934, 325] width 14 height 14
click at [414, 378] on input "text" at bounding box center [514, 373] width 250 height 37
type input "age"
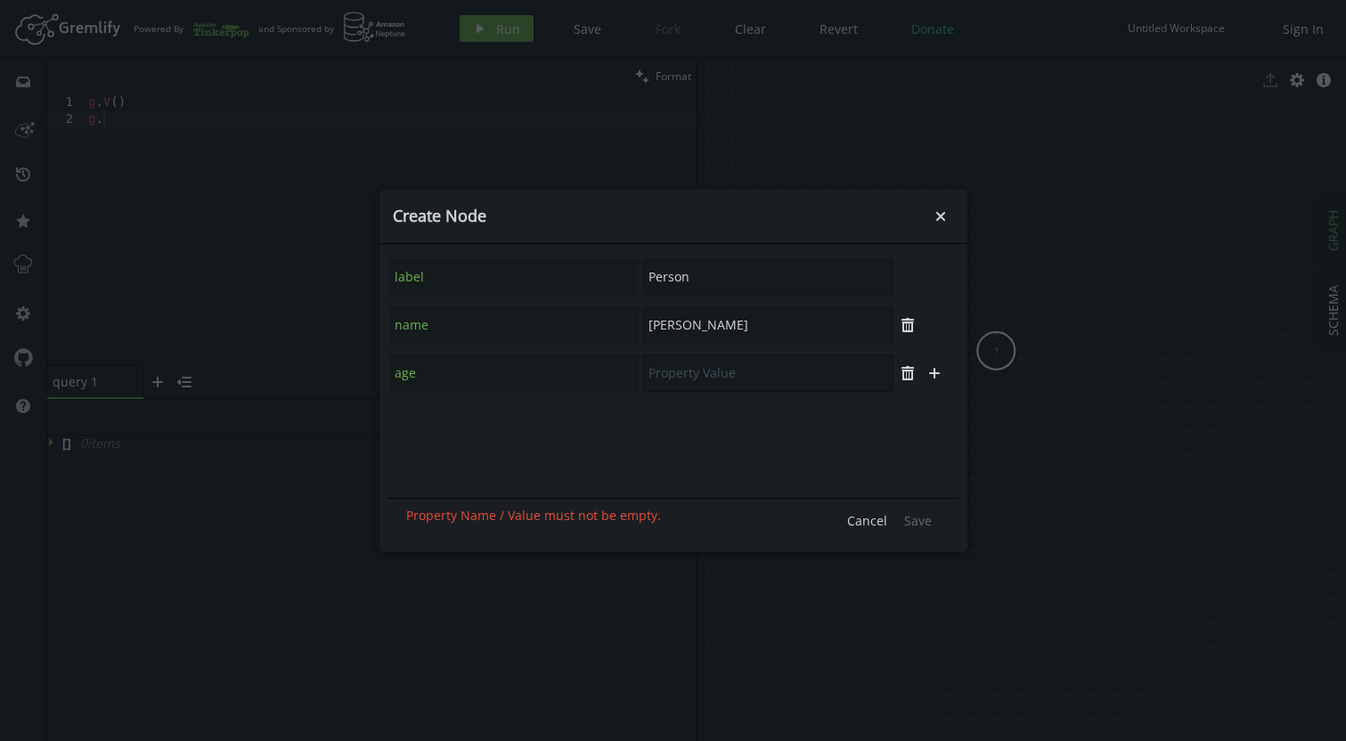
click at [669, 376] on input "text" at bounding box center [768, 373] width 250 height 37
type input "29"
click at [911, 528] on span "Save" at bounding box center [918, 520] width 28 height 17
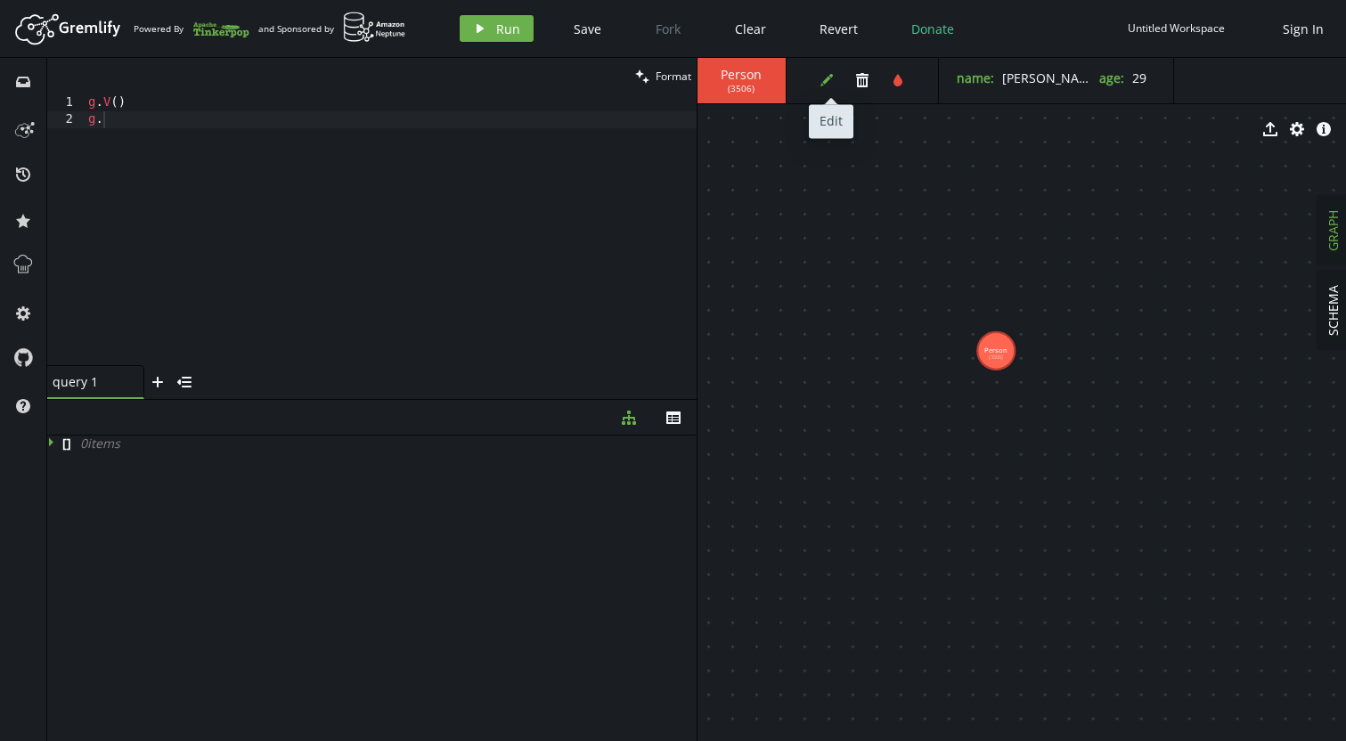
click at [837, 79] on button "edit" at bounding box center [826, 80] width 27 height 27
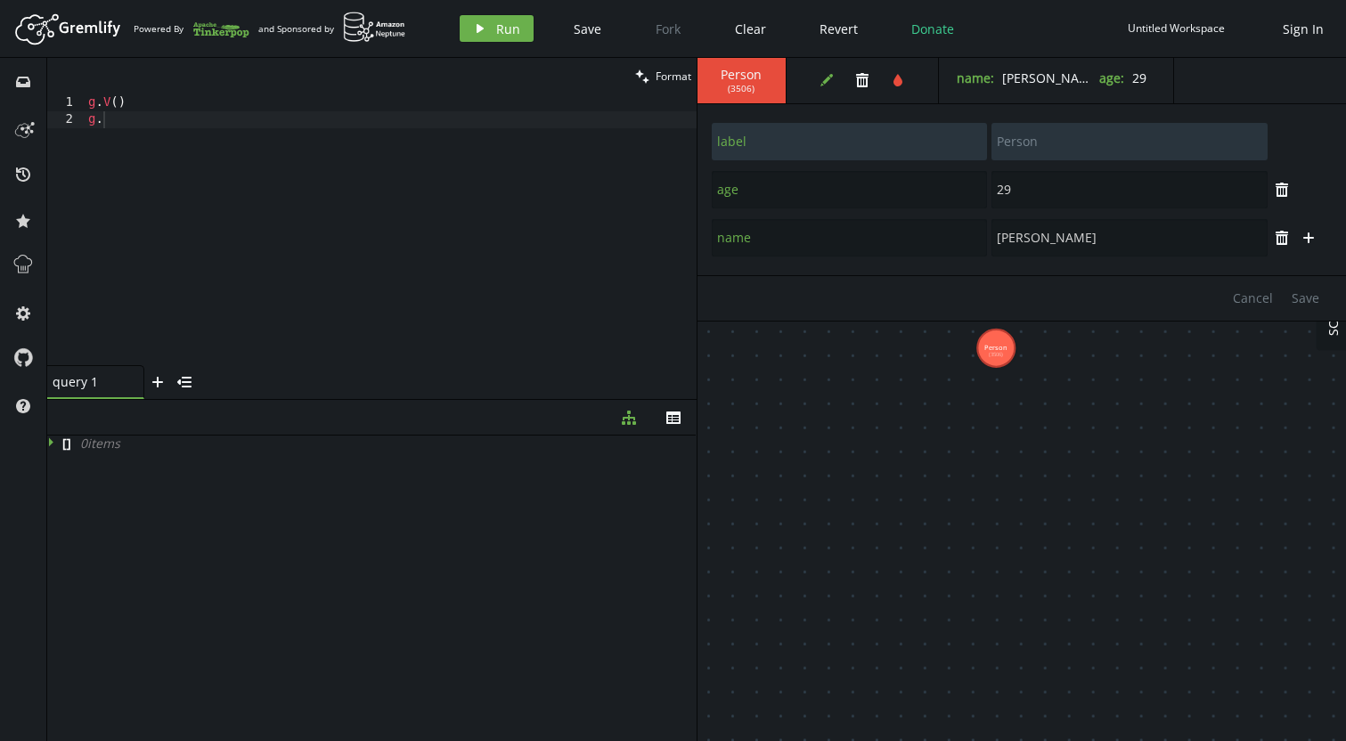
drag, startPoint x: 1090, startPoint y: 432, endPoint x: 1083, endPoint y: 423, distance: 10.9
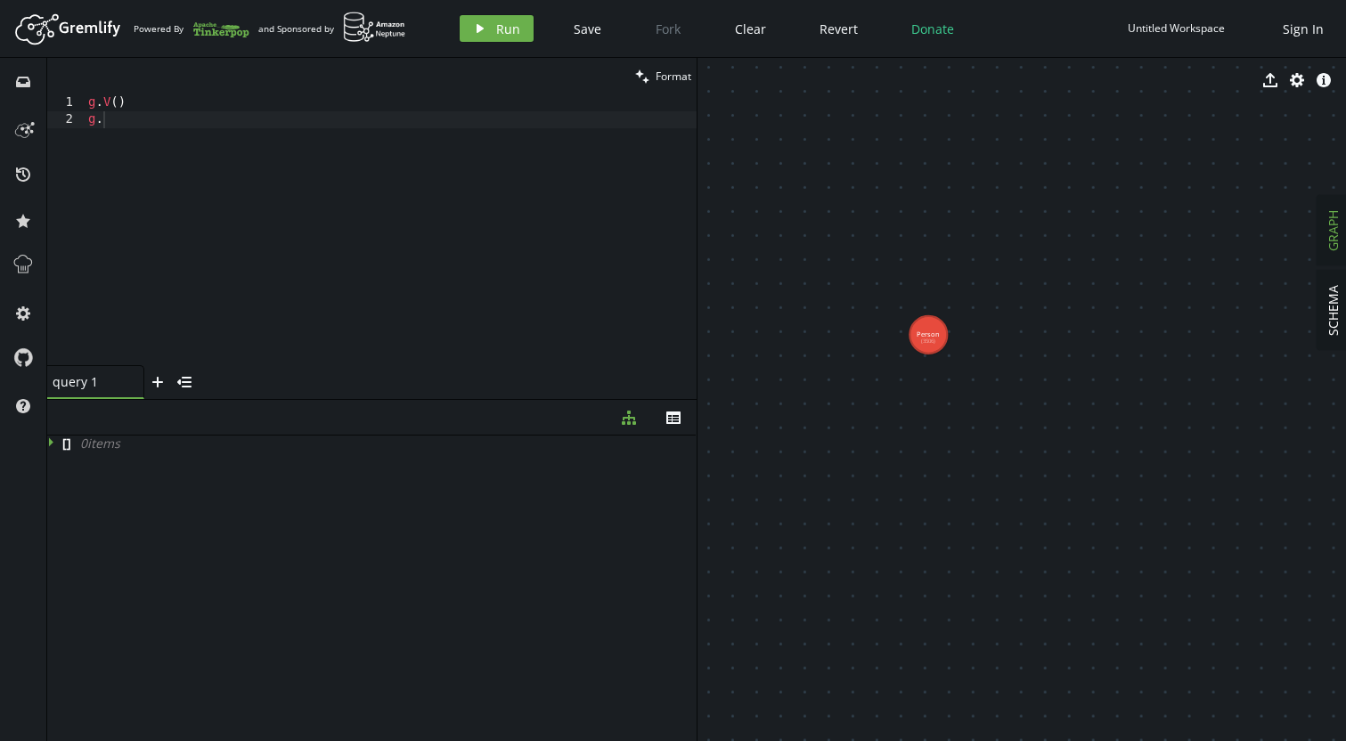
drag, startPoint x: 998, startPoint y: 347, endPoint x: 901, endPoint y: 328, distance: 99.1
click at [917, 330] on tspan "Person" at bounding box center [928, 334] width 23 height 9
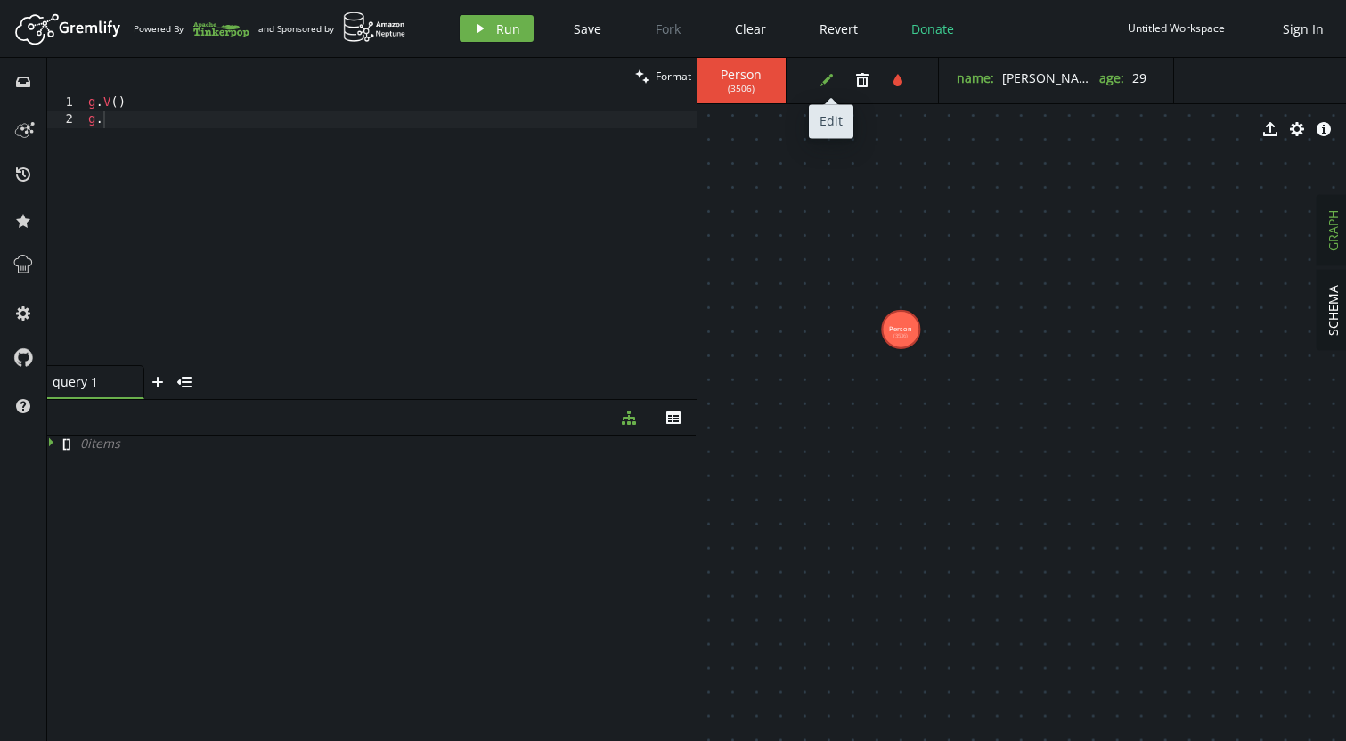
click at [831, 82] on icon "edit" at bounding box center [827, 80] width 14 height 14
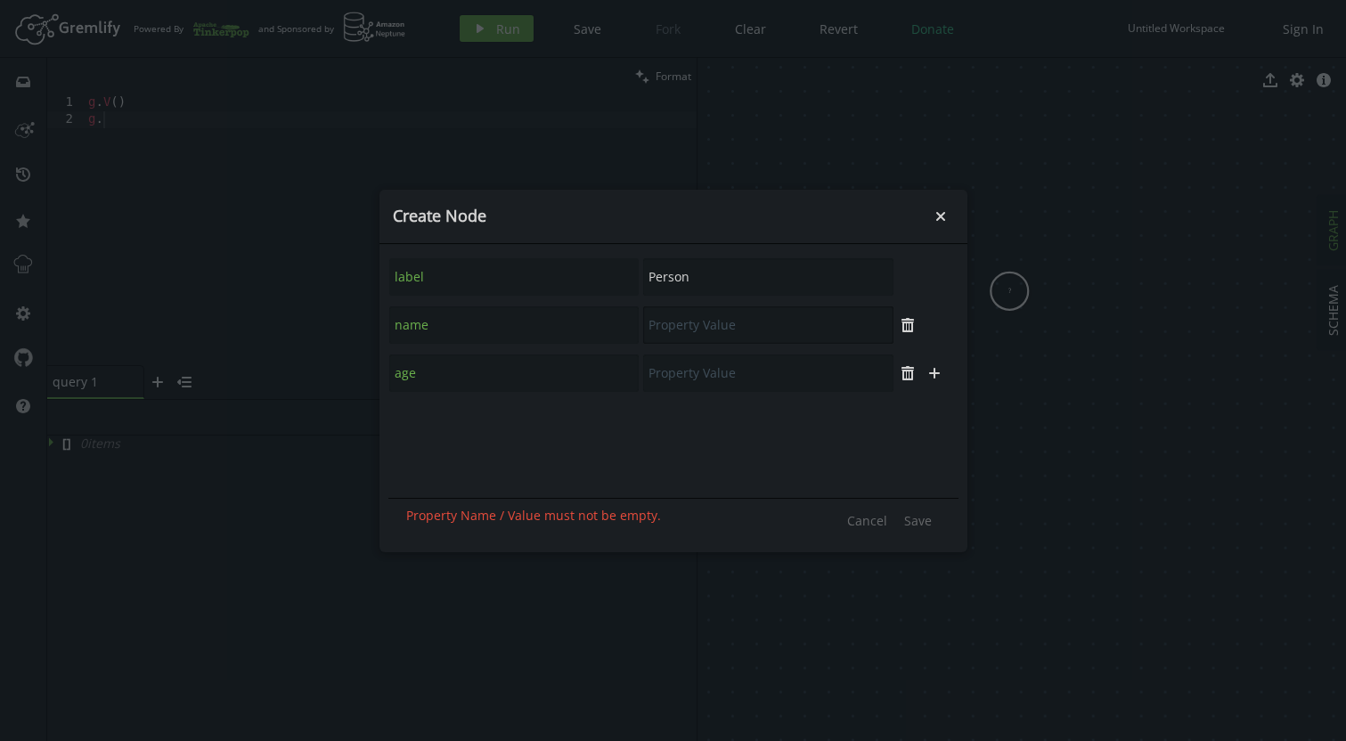
click at [736, 331] on input "text" at bounding box center [768, 324] width 250 height 37
type input "vadas"
click at [752, 380] on input "text" at bounding box center [768, 373] width 250 height 37
type input "27"
click at [926, 520] on span "Save" at bounding box center [918, 520] width 28 height 17
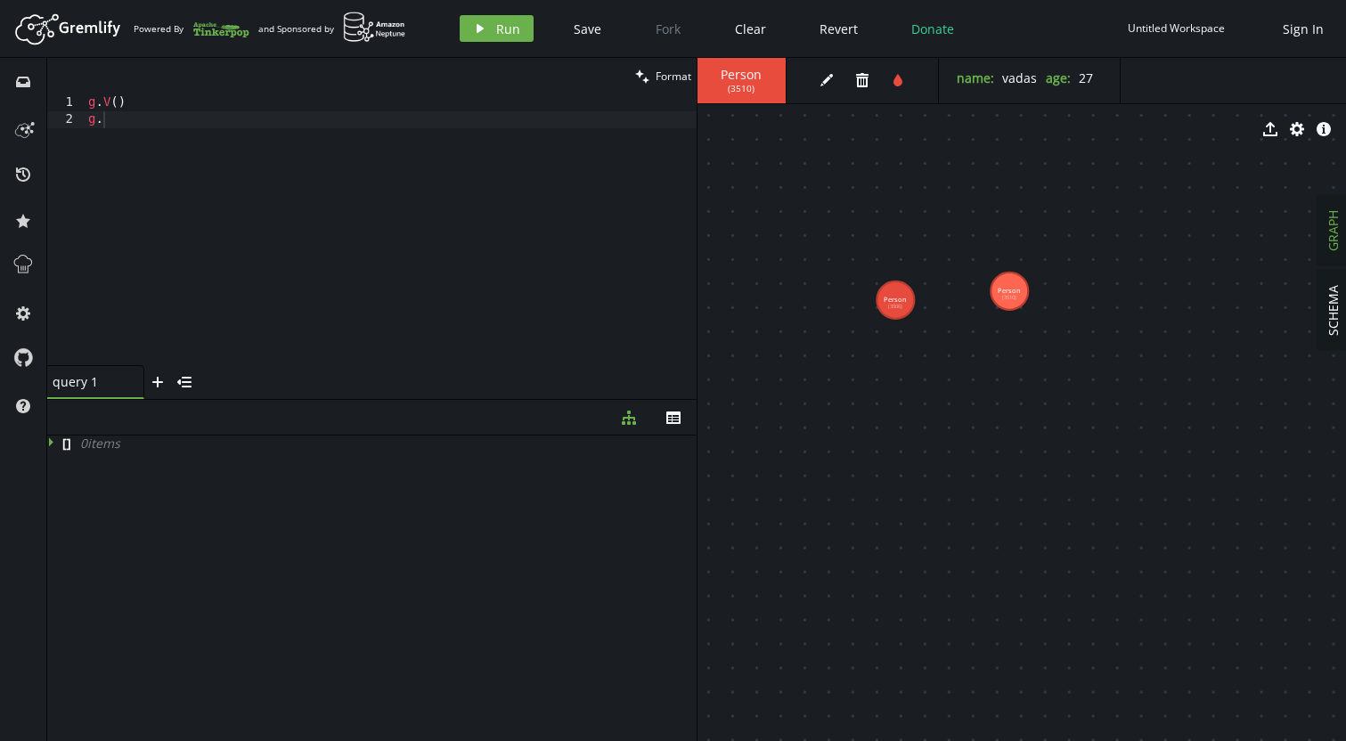
drag, startPoint x: 907, startPoint y: 337, endPoint x: 895, endPoint y: 300, distance: 38.3
click at [895, 300] on text "Person (3506)" at bounding box center [895, 302] width 23 height 15
click at [905, 299] on tspan "Person" at bounding box center [895, 299] width 23 height 9
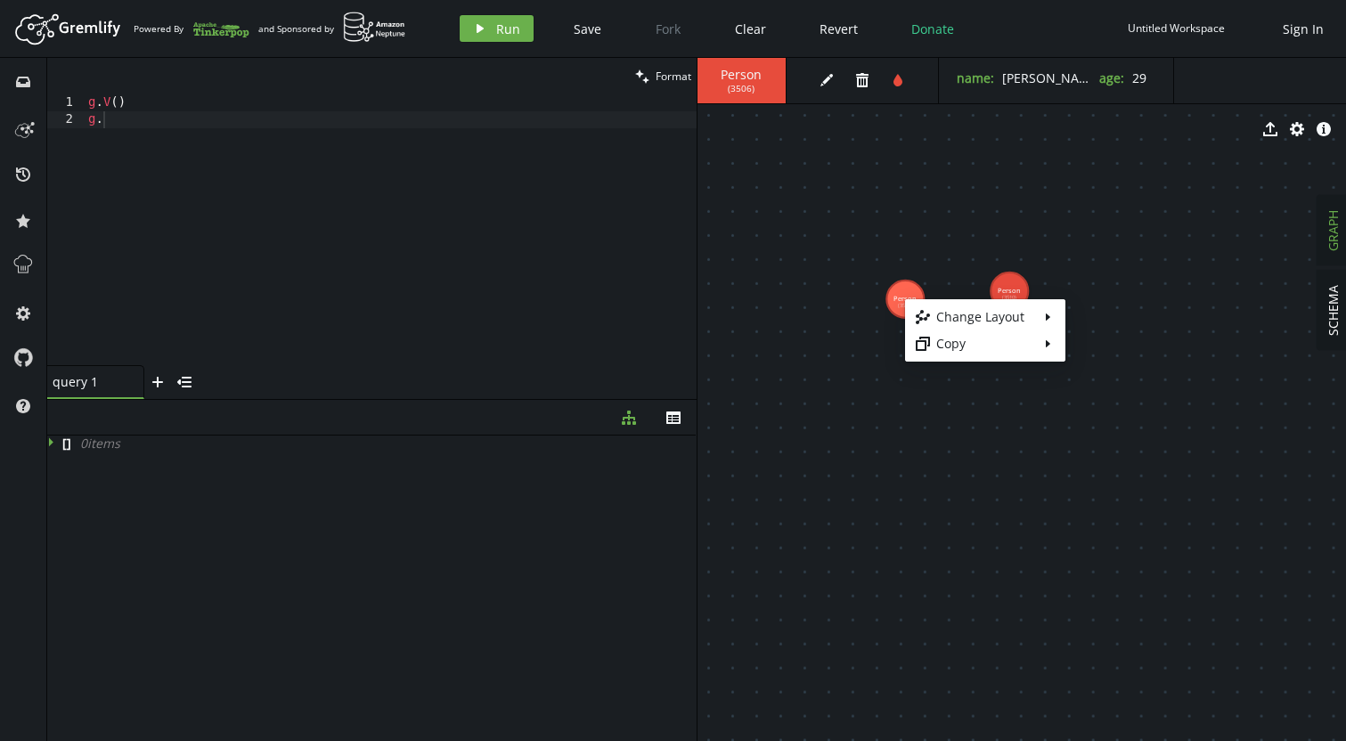
click at [993, 241] on body "Artboard Created with Sketch. Powered By and Sponsored by play Run Save Fork Cl…" at bounding box center [673, 370] width 1346 height 741
click at [910, 302] on text "Person (3506)" at bounding box center [905, 301] width 23 height 15
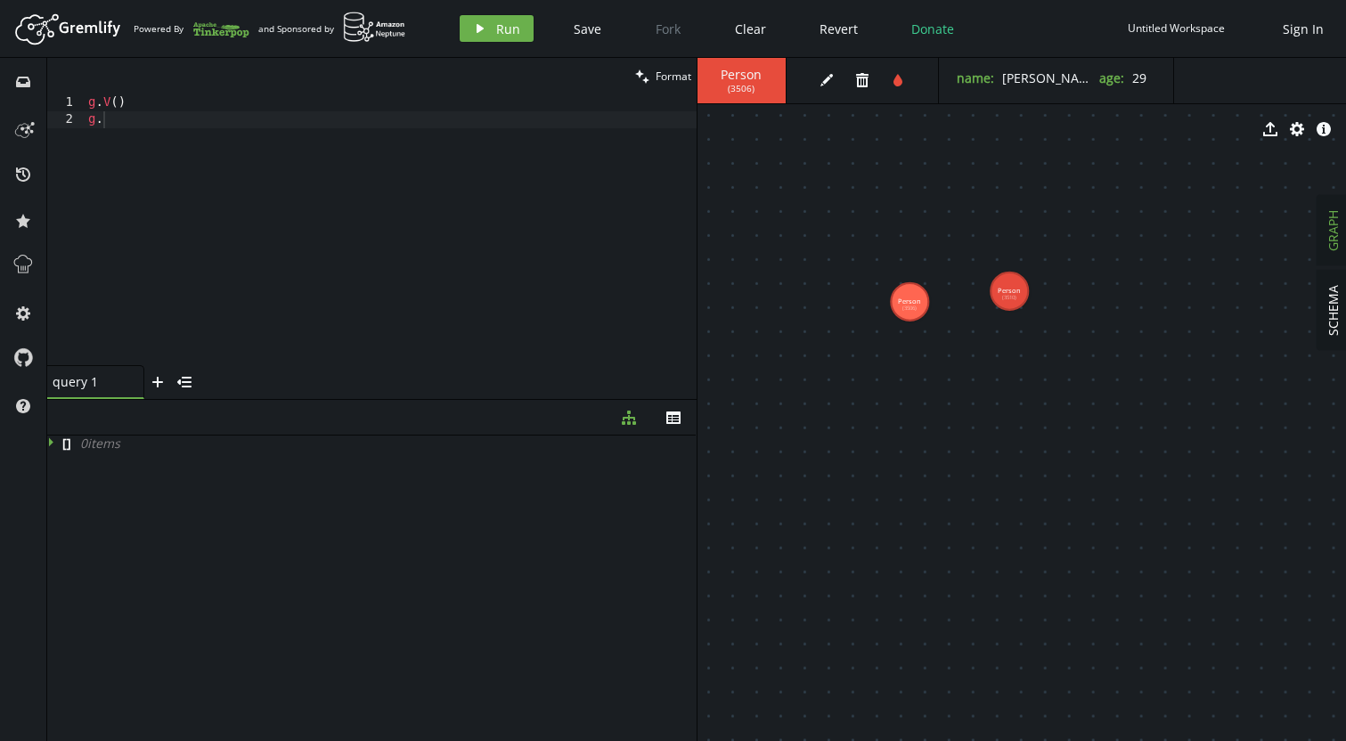
click at [910, 300] on tspan "Person" at bounding box center [909, 301] width 23 height 9
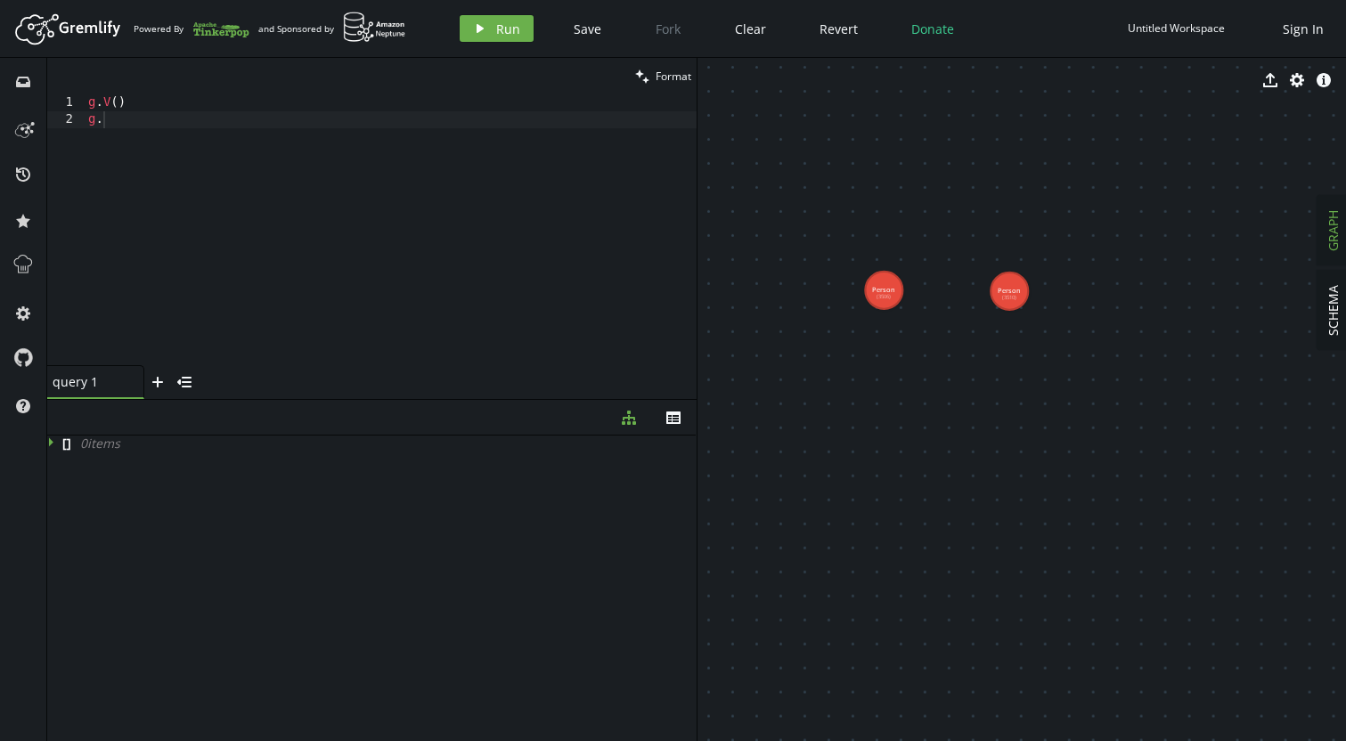
drag, startPoint x: 910, startPoint y: 298, endPoint x: 885, endPoint y: 288, distance: 27.6
click at [885, 288] on tspan "Person" at bounding box center [883, 289] width 23 height 9
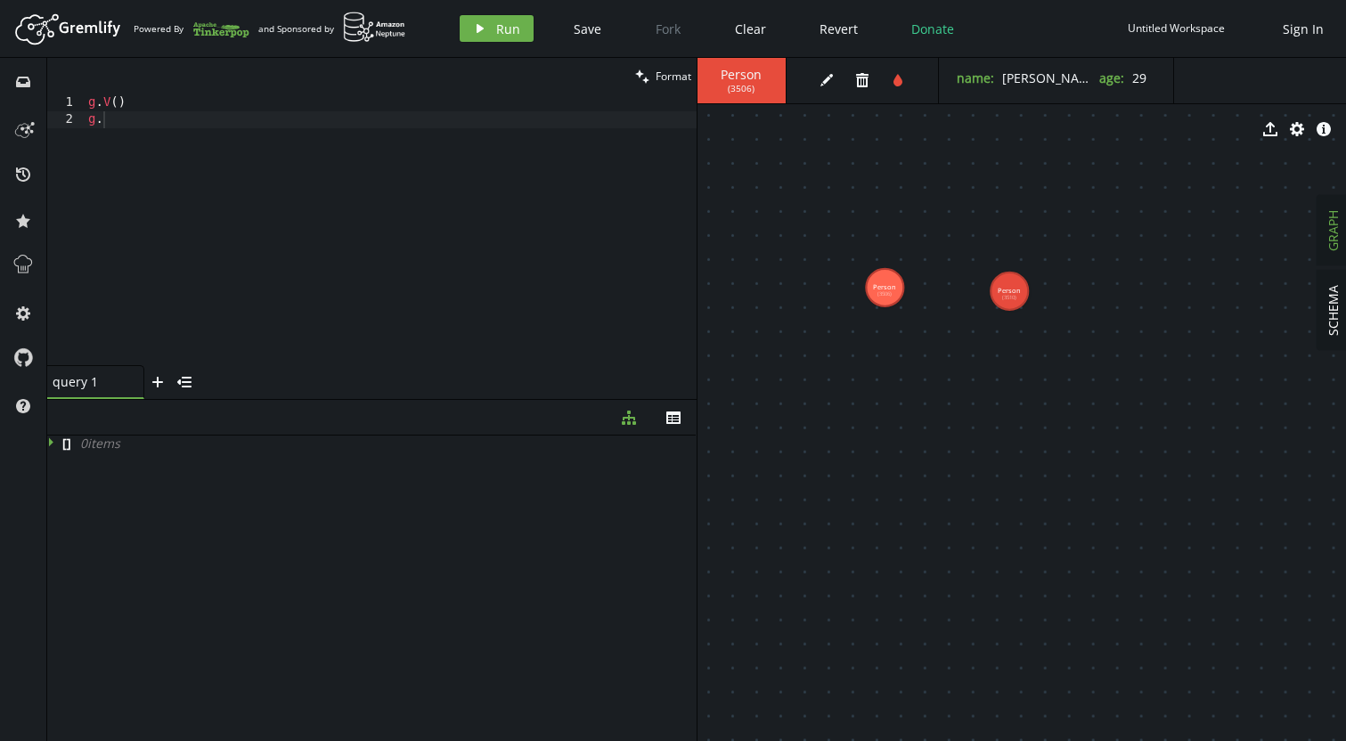
click at [822, 83] on body "Artboard Created with Sketch. Powered By and Sponsored by play Run Save Fork Cl…" at bounding box center [673, 370] width 1346 height 741
click at [828, 80] on icon "button" at bounding box center [826, 80] width 12 height 12
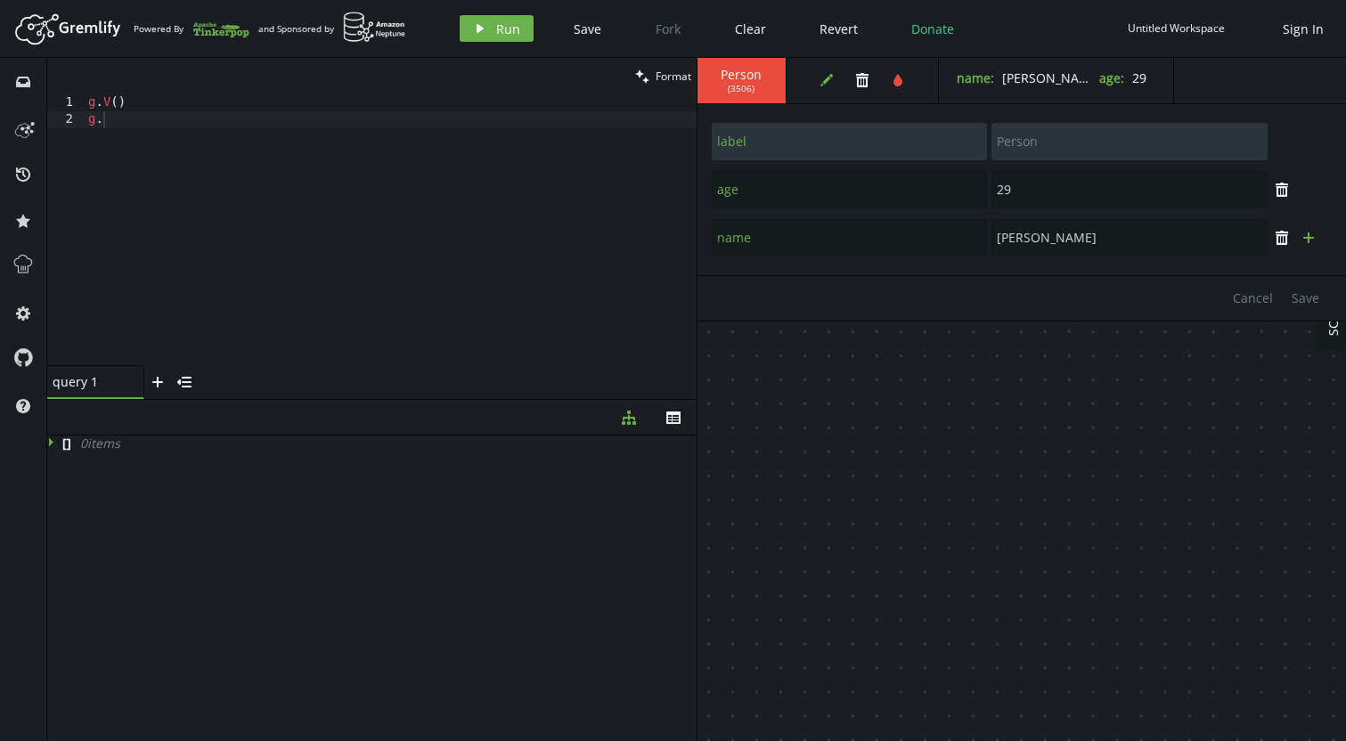
click at [1314, 240] on button "plus" at bounding box center [1308, 238] width 27 height 27
click at [1288, 287] on icon "trash" at bounding box center [1282, 286] width 14 height 14
click at [1298, 303] on span "Save" at bounding box center [1306, 298] width 28 height 17
type input "name"
type input "[PERSON_NAME]"
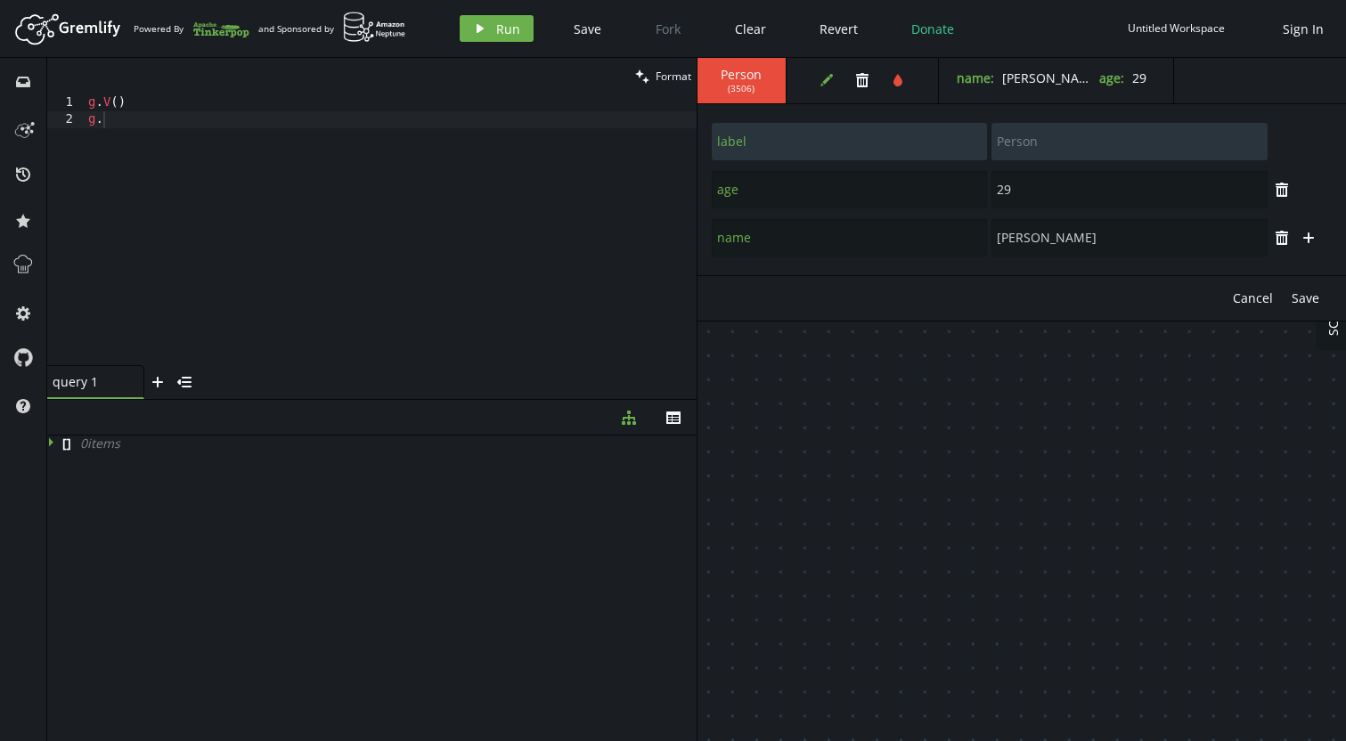
type input "age"
type input "29"
drag, startPoint x: 1221, startPoint y: 391, endPoint x: 1277, endPoint y: 351, distance: 68.3
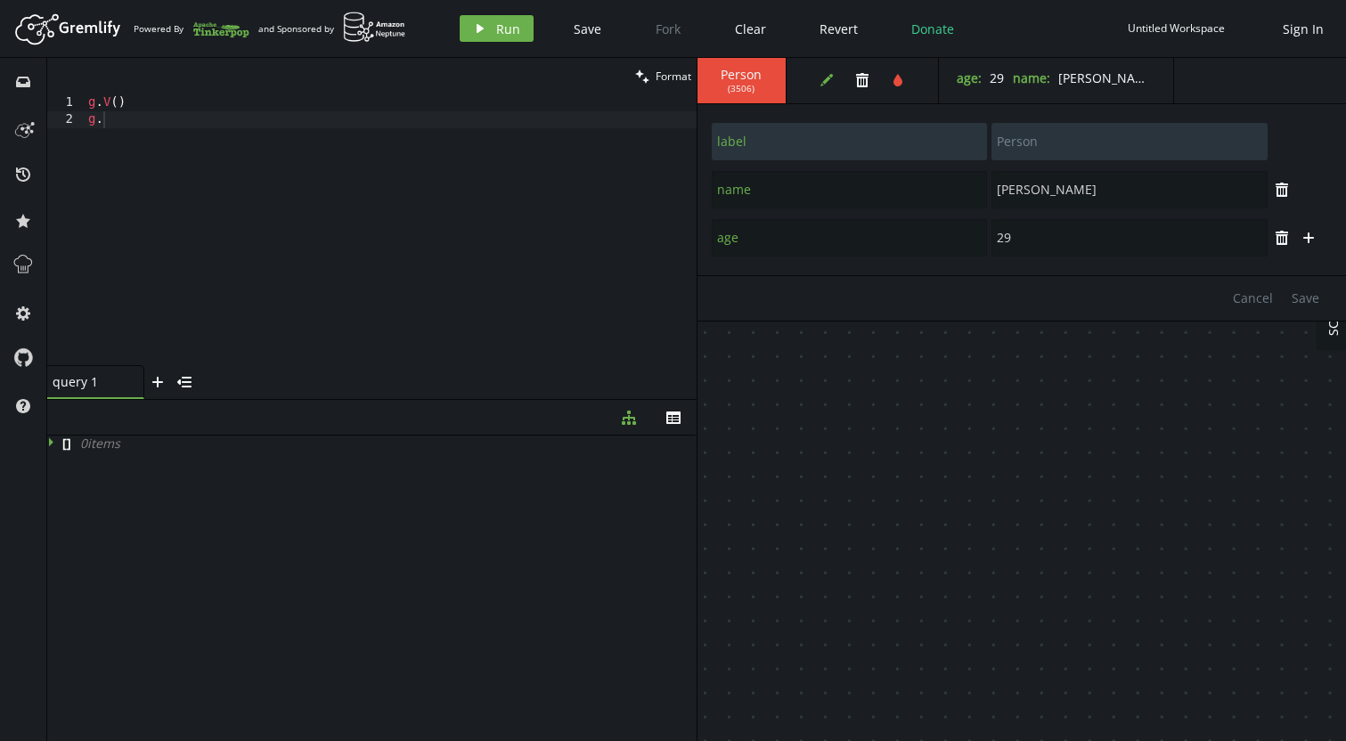
drag, startPoint x: 1029, startPoint y: 419, endPoint x: 1013, endPoint y: 448, distance: 33.5
drag, startPoint x: 932, startPoint y: 314, endPoint x: 851, endPoint y: 339, distance: 84.8
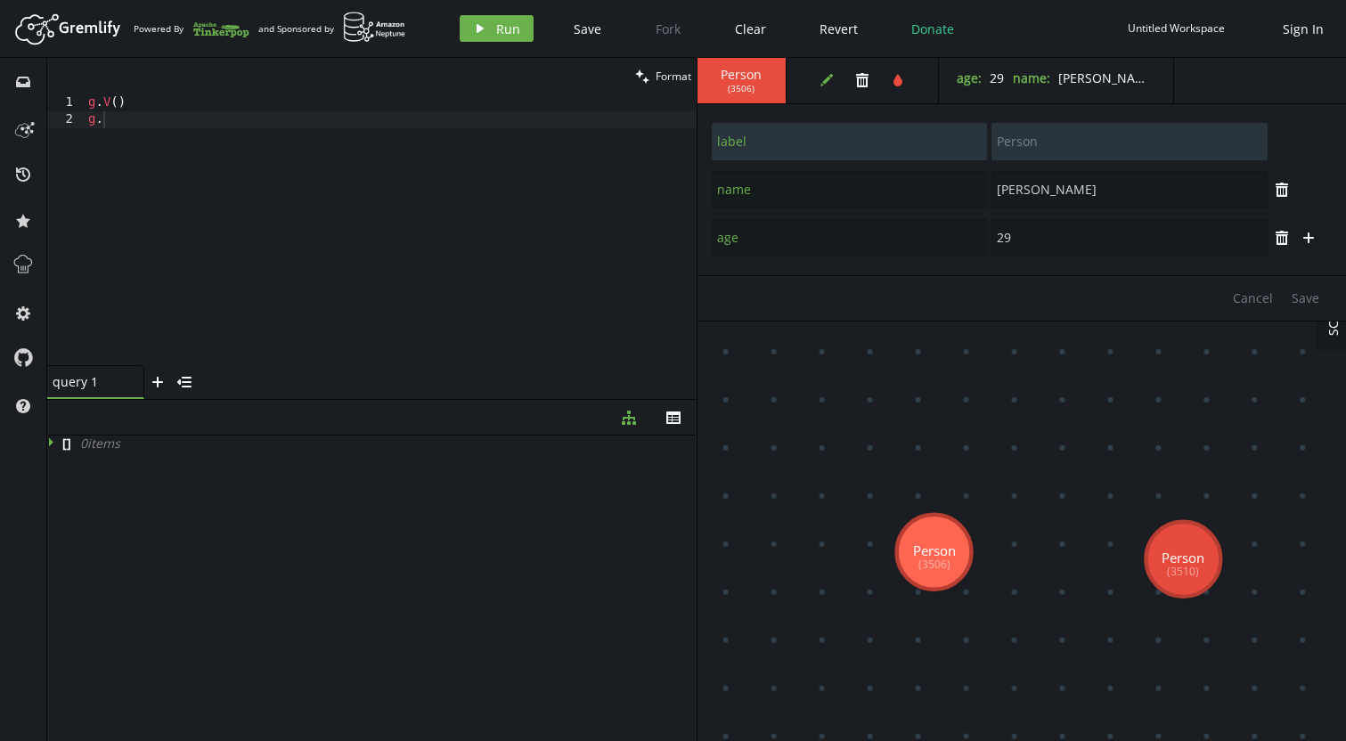
click at [810, 290] on div "Person ( 3506 ) edit trash tint age : [DEMOGRAPHIC_DATA] name : [PERSON_NAME] l…" at bounding box center [1022, 399] width 649 height 683
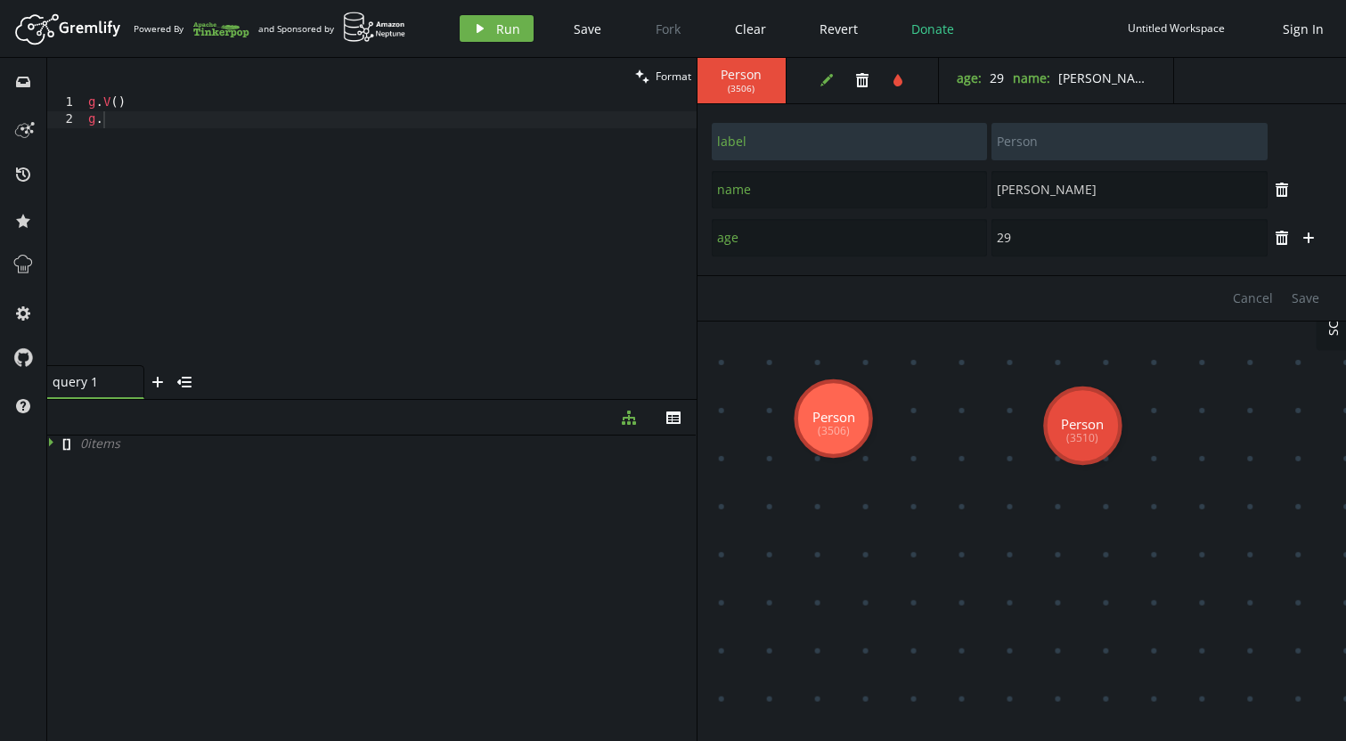
drag, startPoint x: 1100, startPoint y: 554, endPoint x: 1010, endPoint y: 427, distance: 156.0
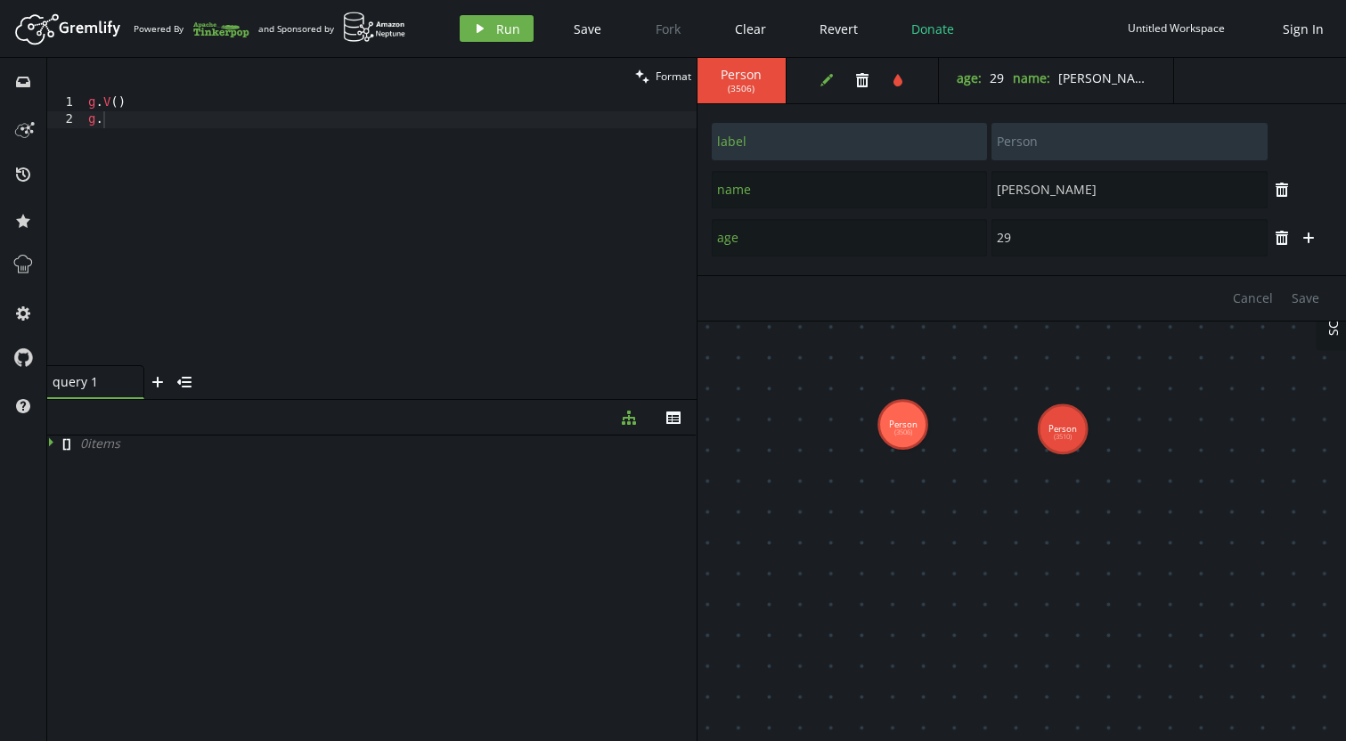
click at [910, 431] on text "Person (3506)" at bounding box center [902, 428] width 29 height 19
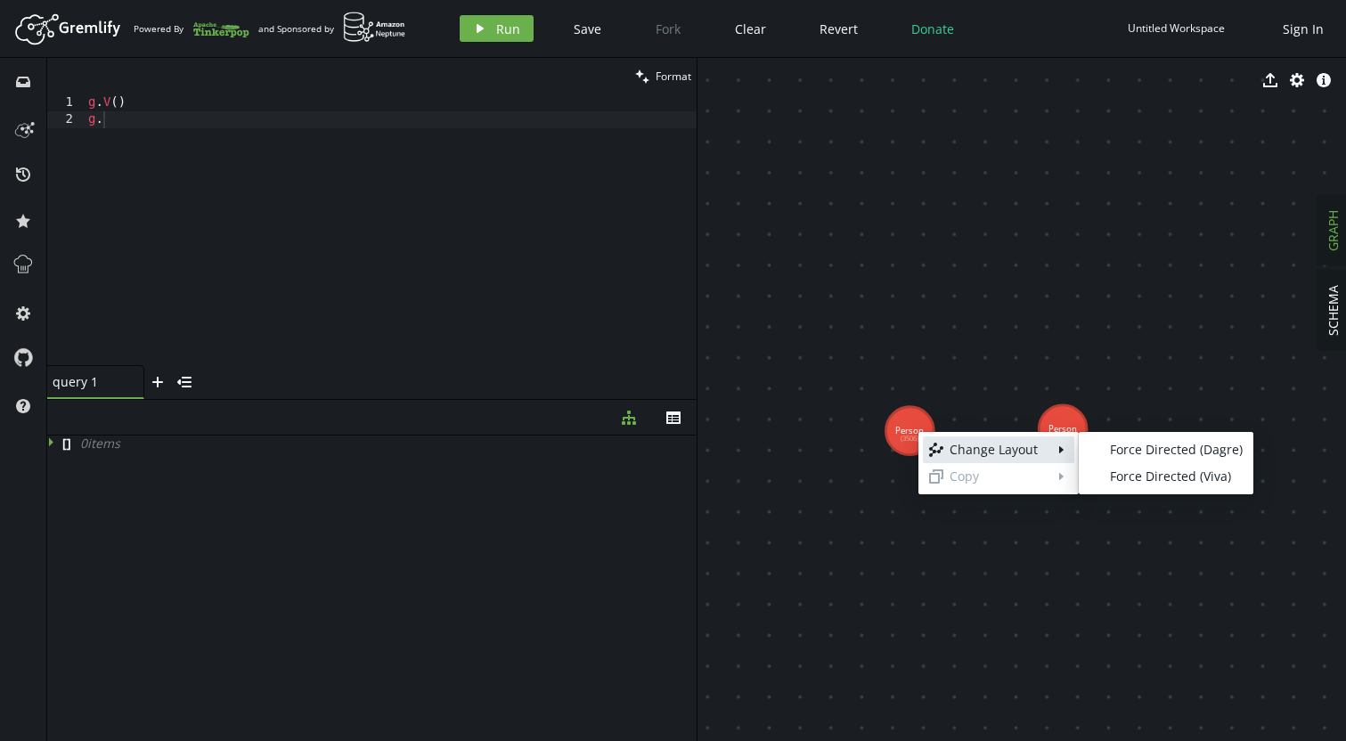
click at [1023, 380] on body "Artboard Created with Sketch. Powered By and Sponsored by play Run Save Fork Cl…" at bounding box center [673, 370] width 1346 height 741
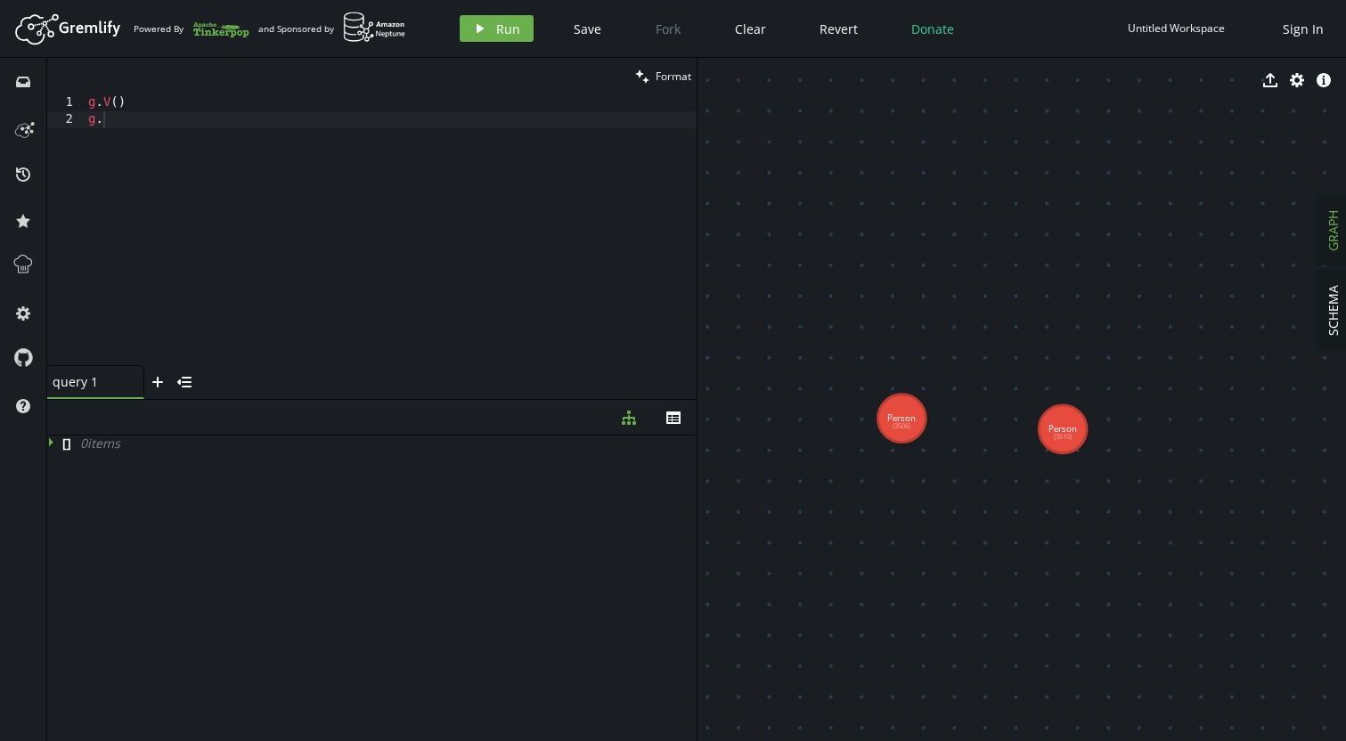
drag, startPoint x: 918, startPoint y: 437, endPoint x: 902, endPoint y: 419, distance: 24.0
click at [902, 419] on text "Person (3506)" at bounding box center [901, 421] width 29 height 19
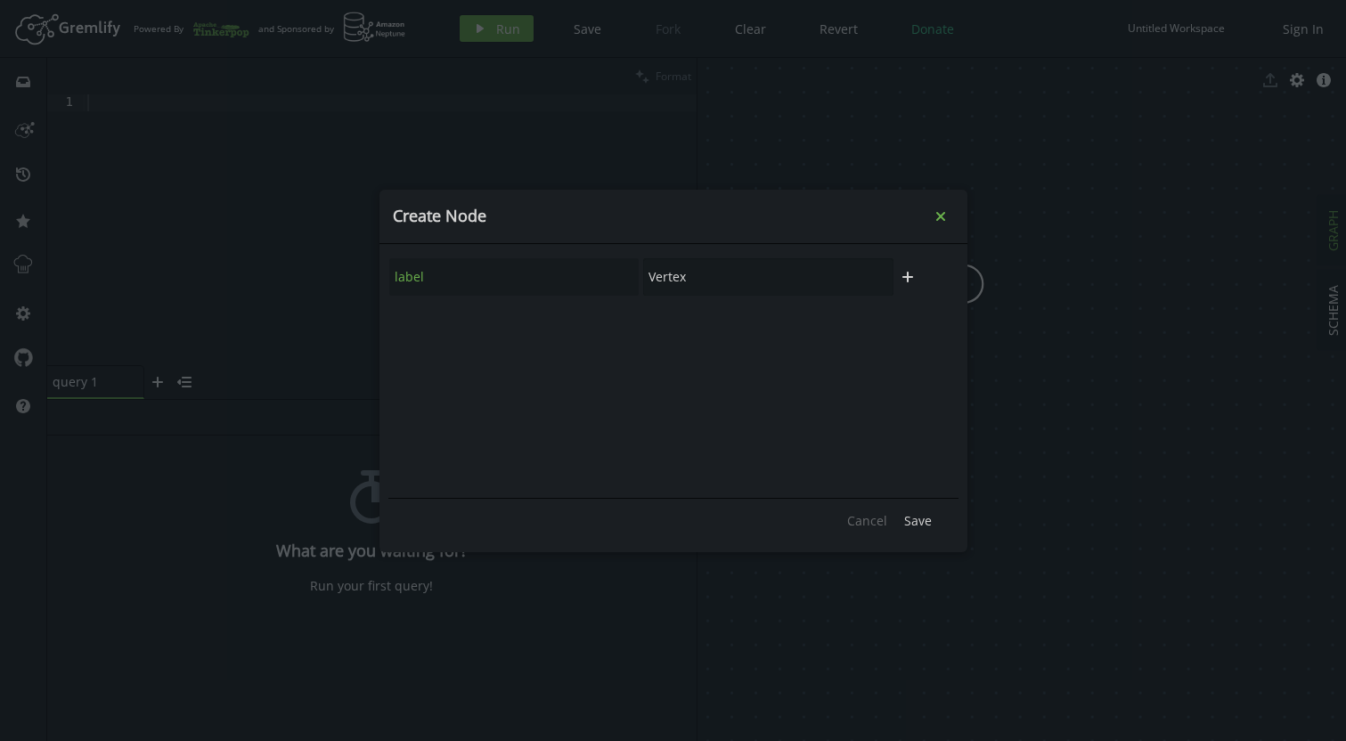
click at [948, 211] on icon "small-cross" at bounding box center [941, 217] width 18 height 18
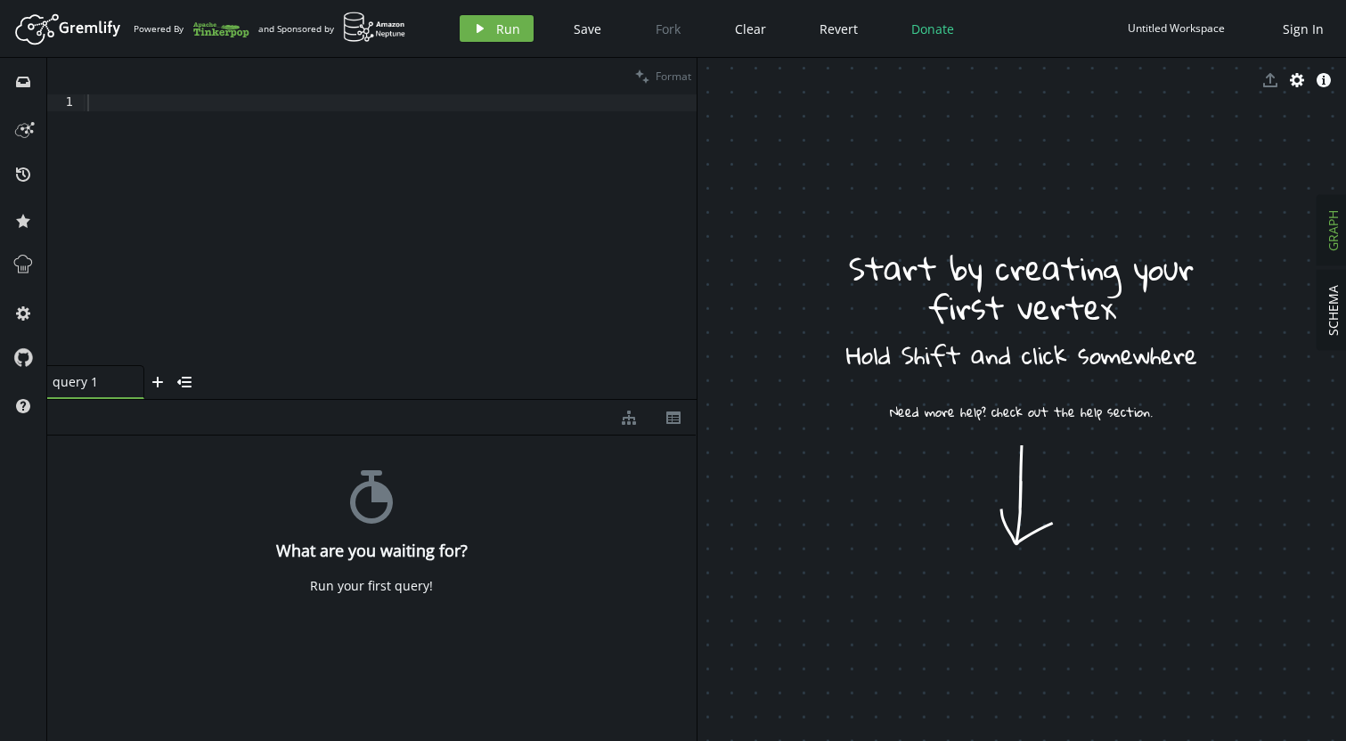
drag, startPoint x: 935, startPoint y: 327, endPoint x: 965, endPoint y: 320, distance: 31.1
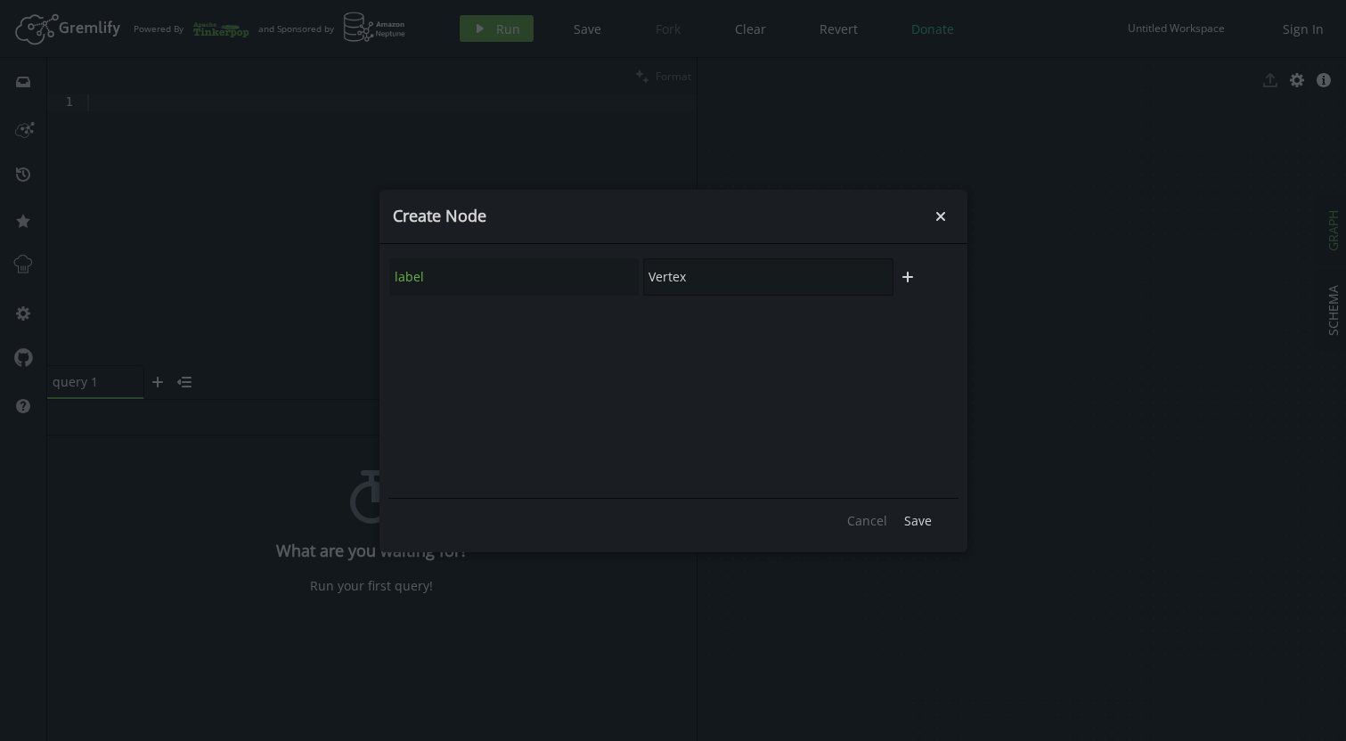
click at [770, 290] on input "Vertex" at bounding box center [768, 276] width 250 height 37
drag, startPoint x: 773, startPoint y: 289, endPoint x: 572, endPoint y: 282, distance: 201.5
click at [643, 282] on input "Vertex" at bounding box center [768, 276] width 250 height 37
type input "Person"
click at [902, 283] on button "plus" at bounding box center [907, 277] width 27 height 27
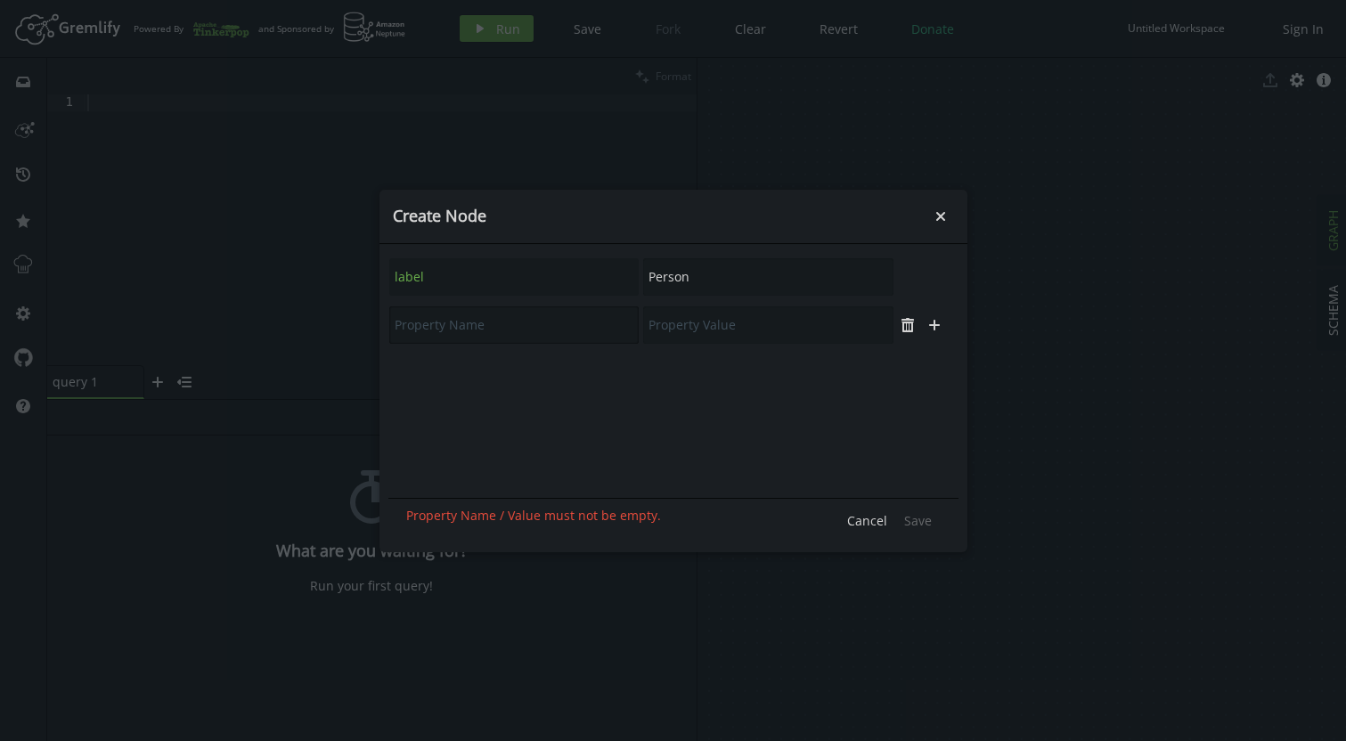
click at [493, 307] on input "text" at bounding box center [514, 324] width 250 height 37
type input "name"
click at [785, 328] on input "text" at bounding box center [768, 324] width 250 height 37
type input "[PERSON_NAME]"
click at [930, 517] on span "Save" at bounding box center [918, 520] width 28 height 17
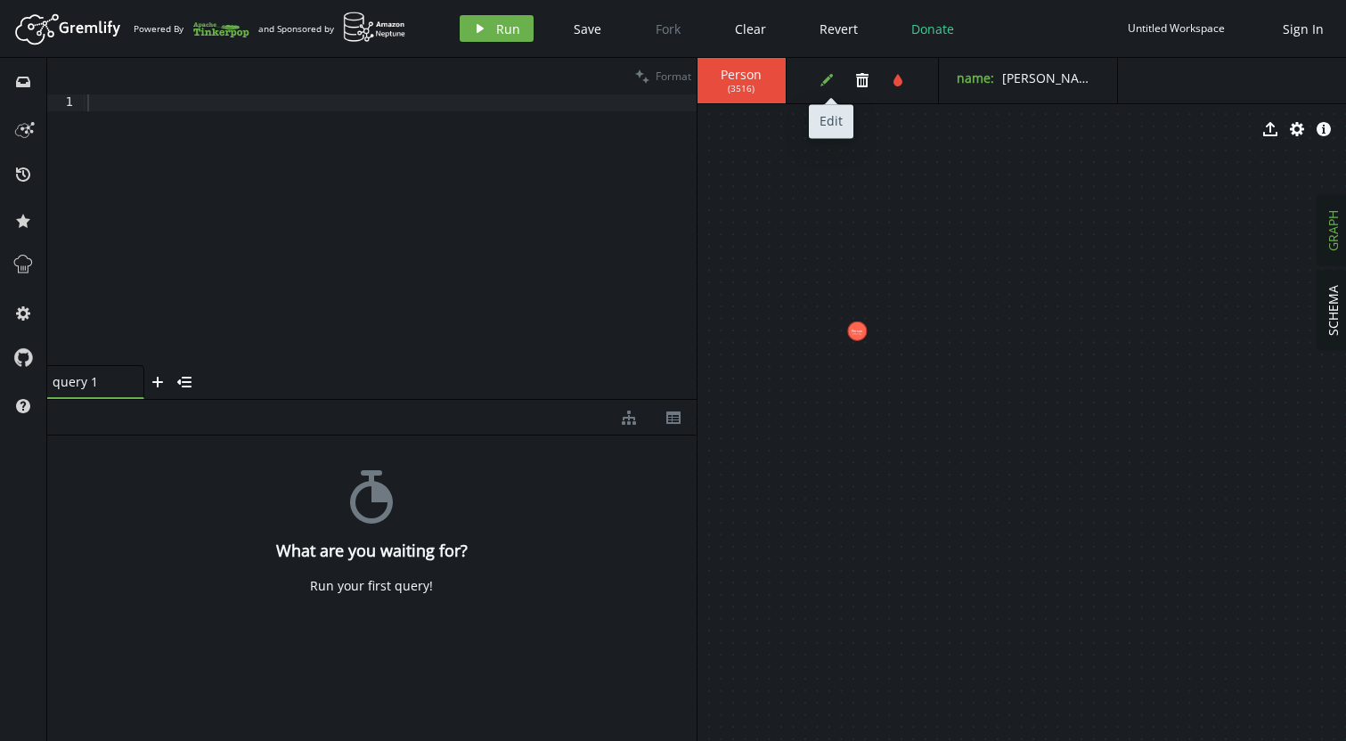
click at [822, 78] on icon "edit" at bounding box center [827, 80] width 14 height 14
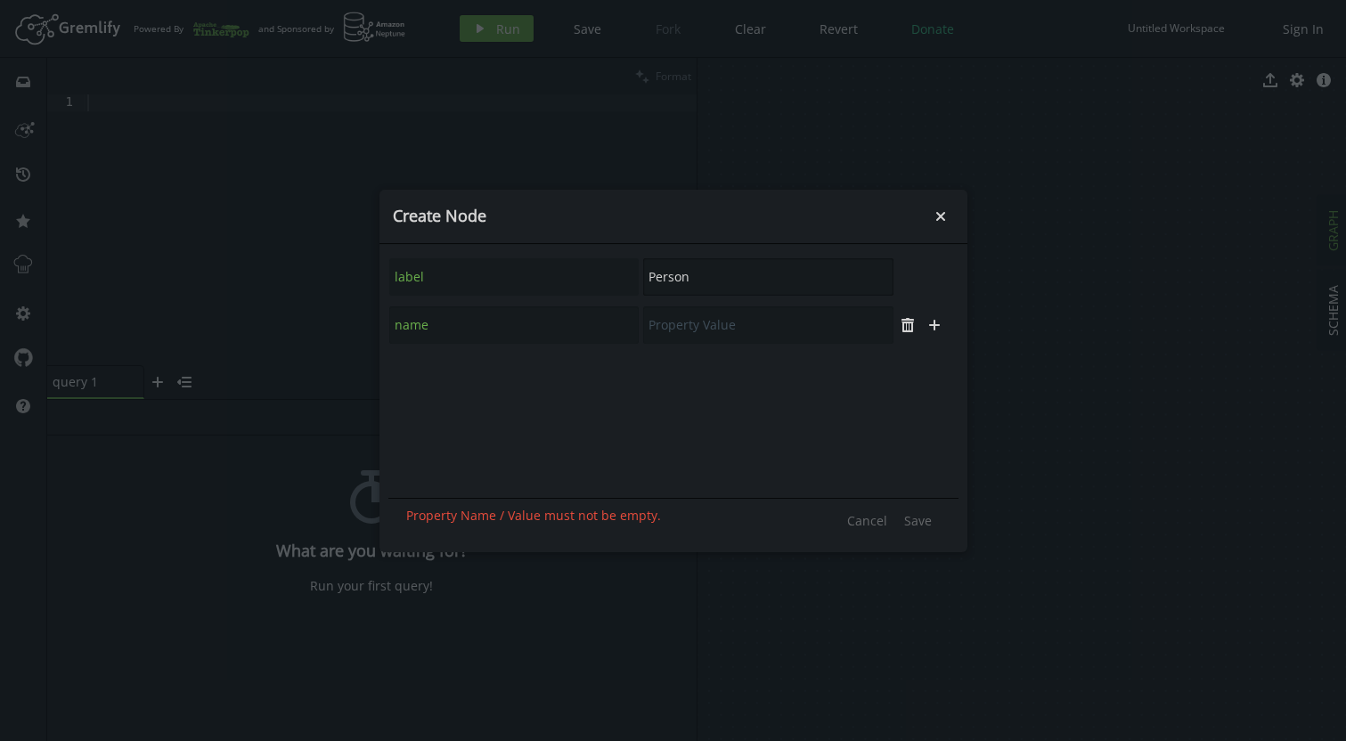
click at [691, 267] on input "Person" at bounding box center [768, 276] width 250 height 37
drag, startPoint x: 720, startPoint y: 282, endPoint x: 606, endPoint y: 266, distance: 115.0
click at [643, 266] on input "Person" at bounding box center [768, 276] width 250 height 37
drag, startPoint x: 703, startPoint y: 311, endPoint x: 706, endPoint y: 330, distance: 18.9
click at [703, 311] on input "text" at bounding box center [768, 324] width 250 height 37
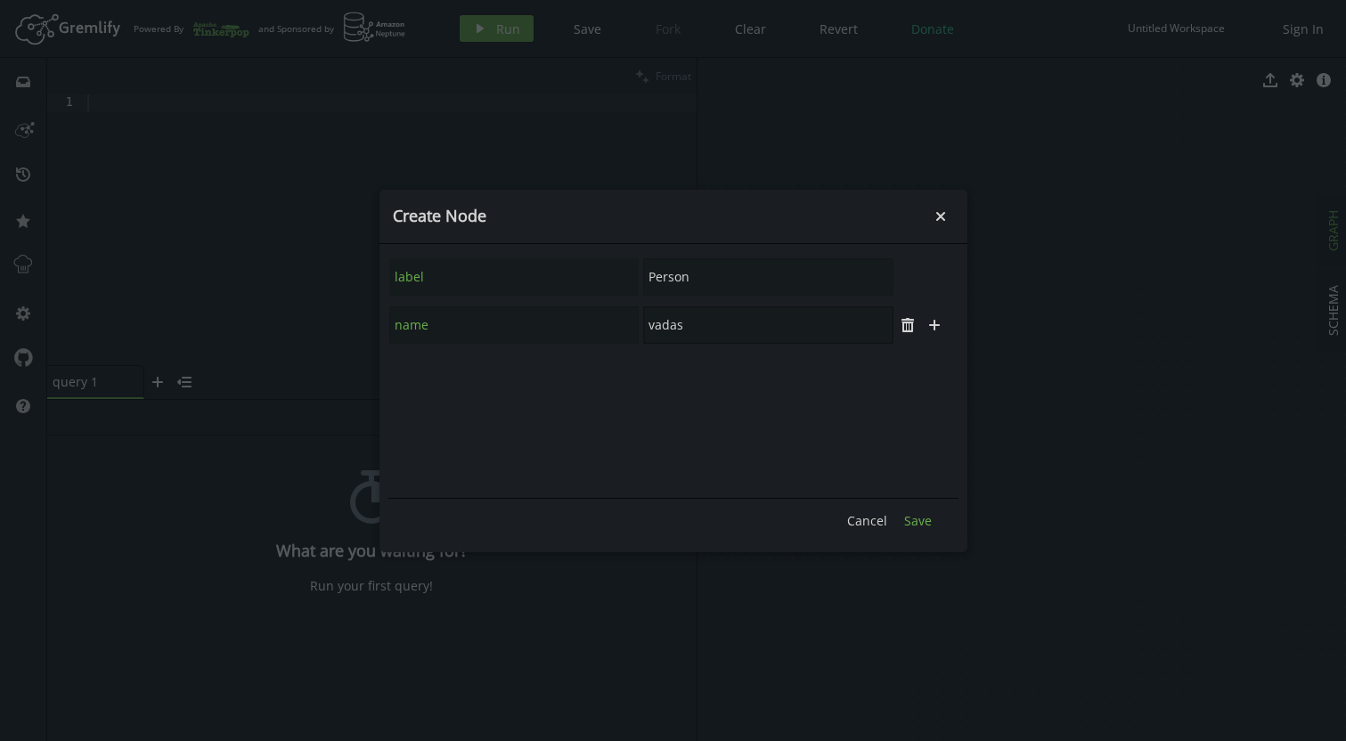
type input "vadas"
click at [914, 529] on button "Save" at bounding box center [917, 521] width 45 height 27
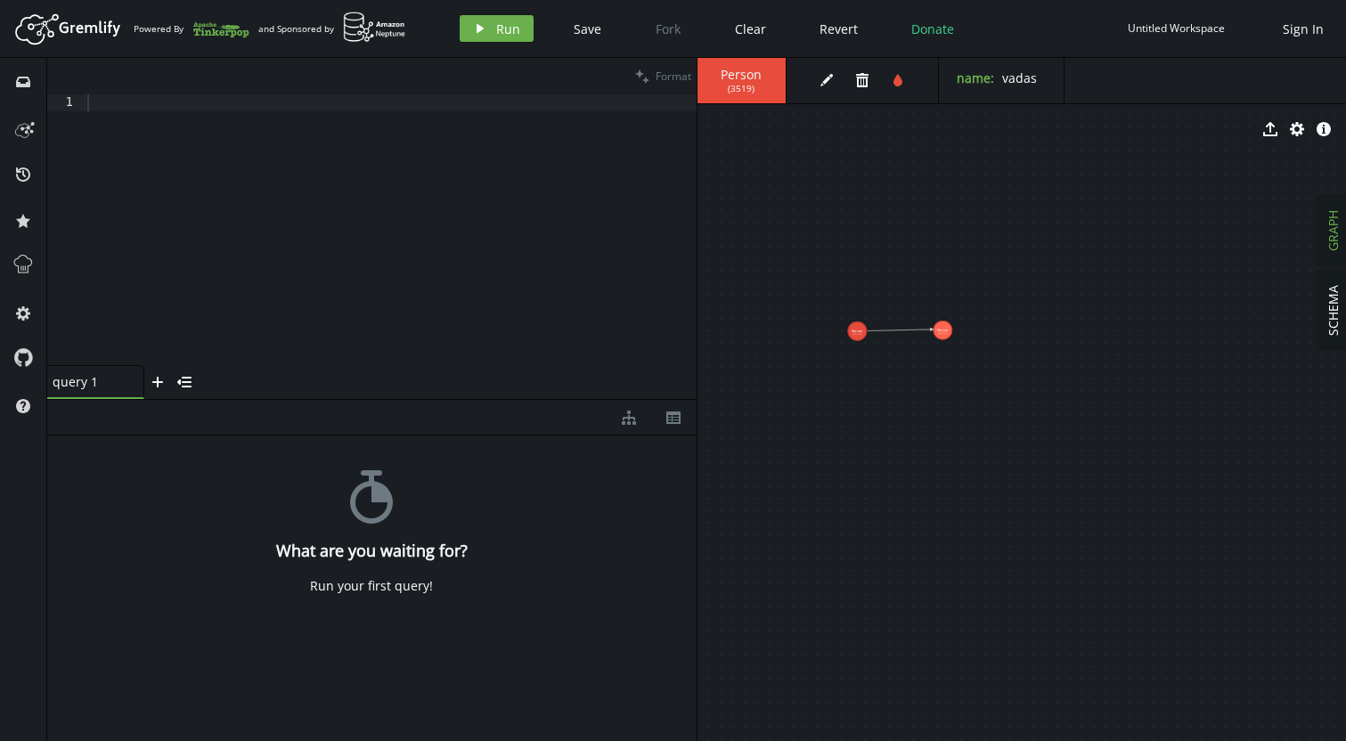
drag, startPoint x: 855, startPoint y: 331, endPoint x: 932, endPoint y: 330, distance: 76.6
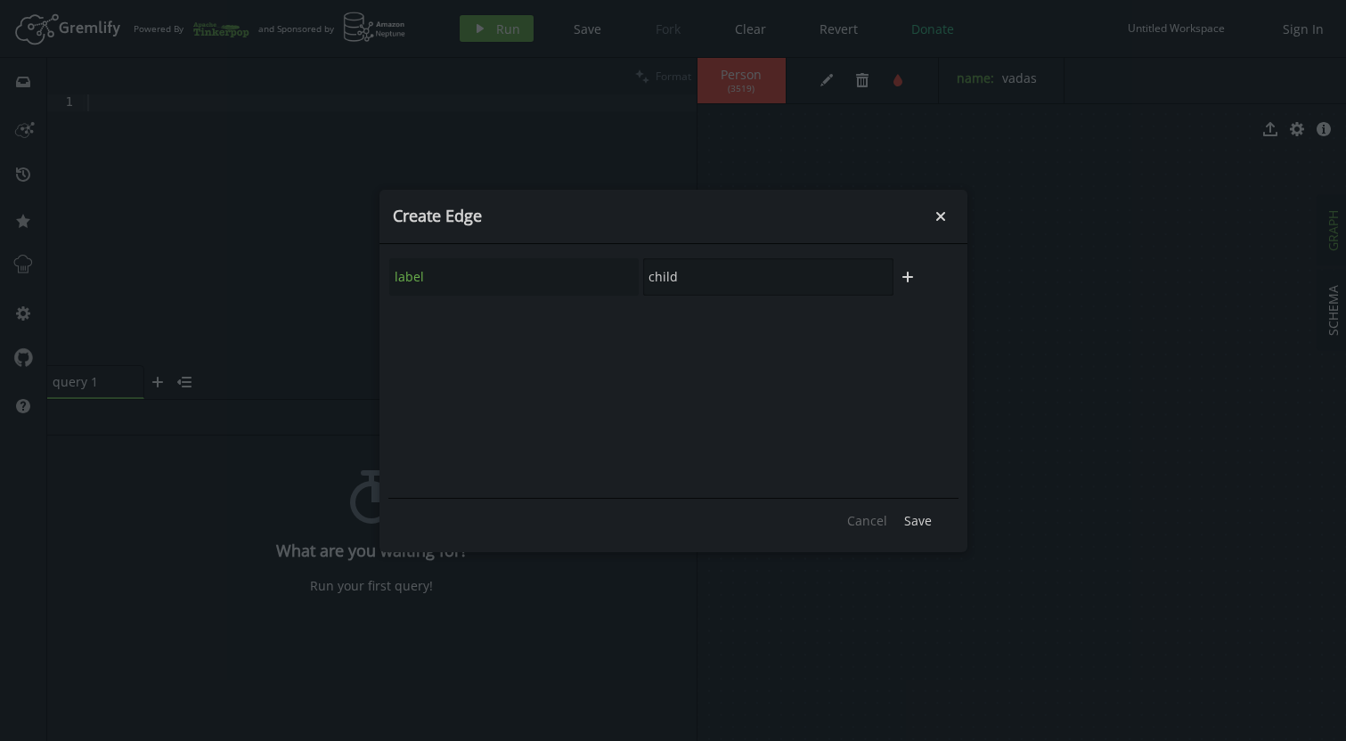
click at [766, 278] on input "child" at bounding box center [768, 276] width 250 height 37
drag, startPoint x: 766, startPoint y: 278, endPoint x: 592, endPoint y: 273, distance: 173.8
click at [643, 273] on input "child" at bounding box center [768, 276] width 250 height 37
type input "knows"
click at [902, 527] on button "Save" at bounding box center [917, 521] width 45 height 27
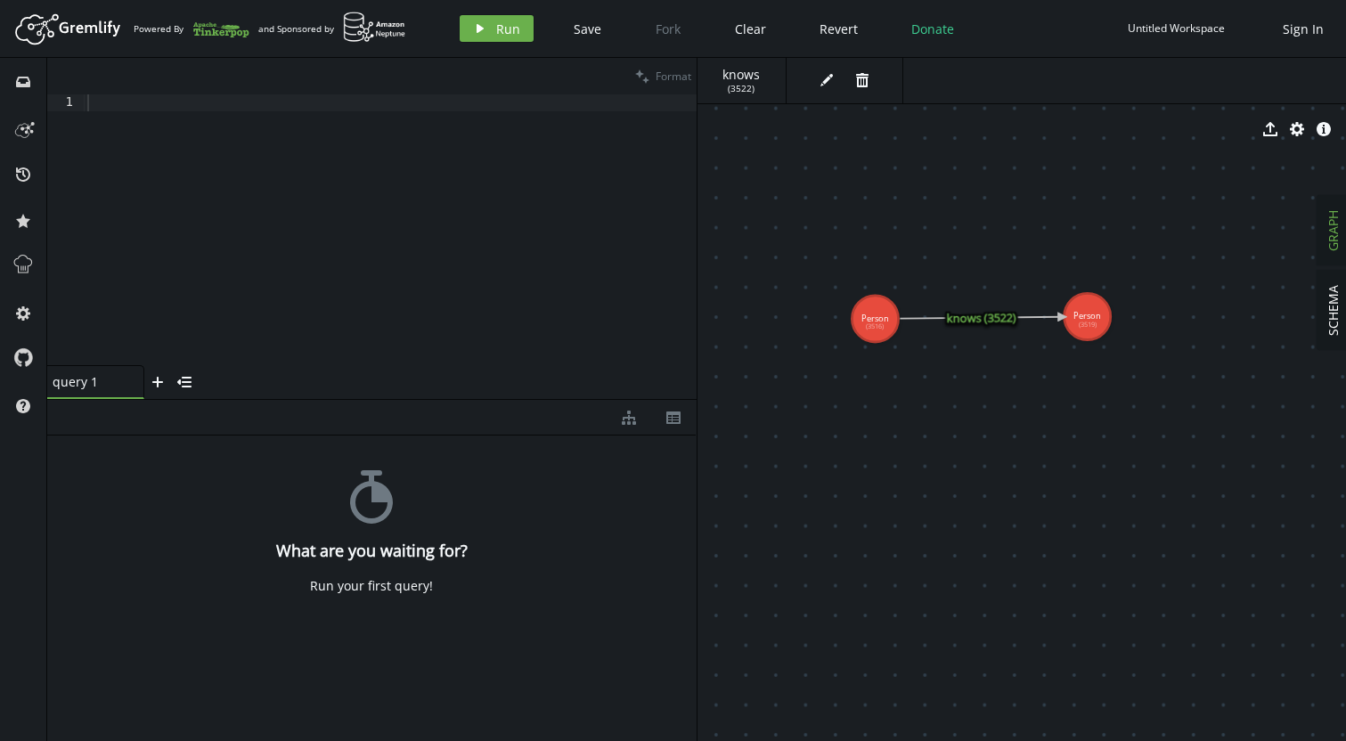
drag, startPoint x: 892, startPoint y: 354, endPoint x: 968, endPoint y: 374, distance: 79.3
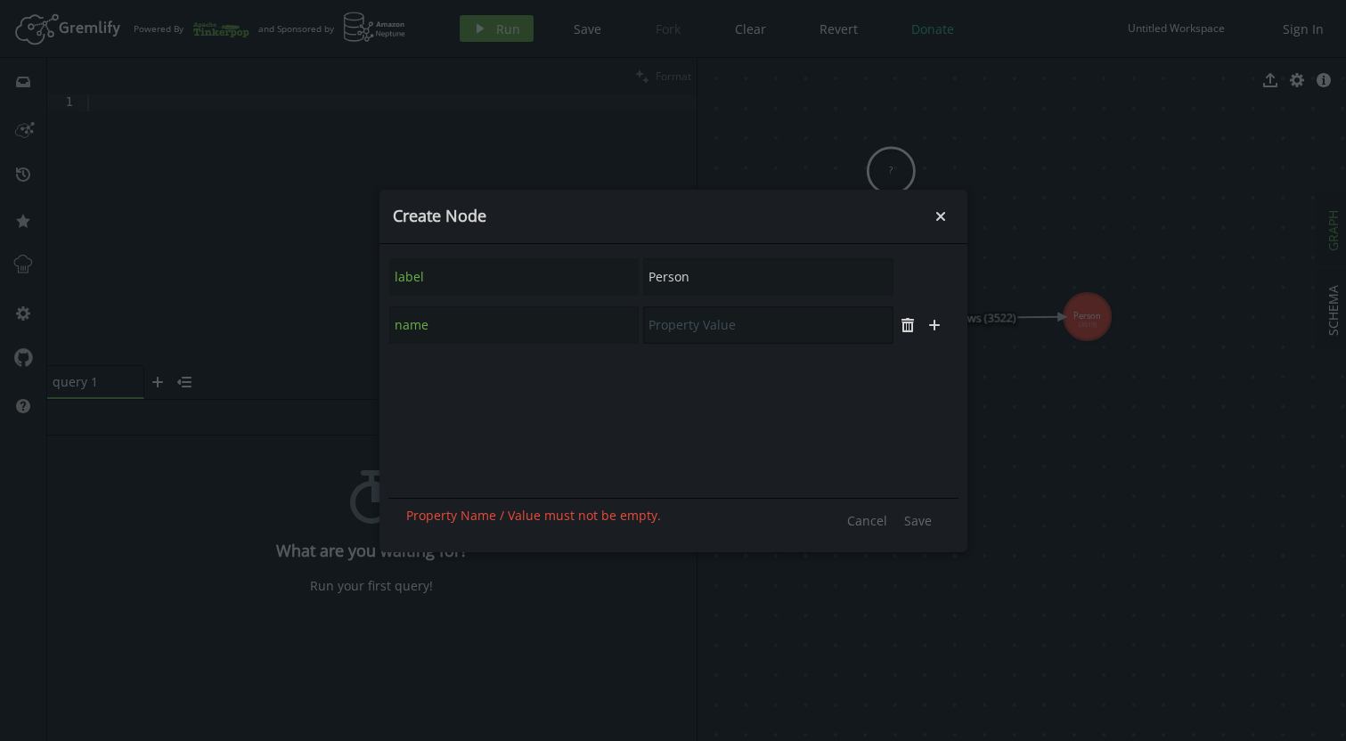
click at [727, 316] on input "text" at bounding box center [768, 324] width 250 height 37
click at [722, 272] on input "Person" at bounding box center [768, 276] width 250 height 37
type input "software"
click at [908, 282] on icon "plus" at bounding box center [908, 277] width 14 height 14
click at [734, 332] on input "text" at bounding box center [768, 324] width 250 height 37
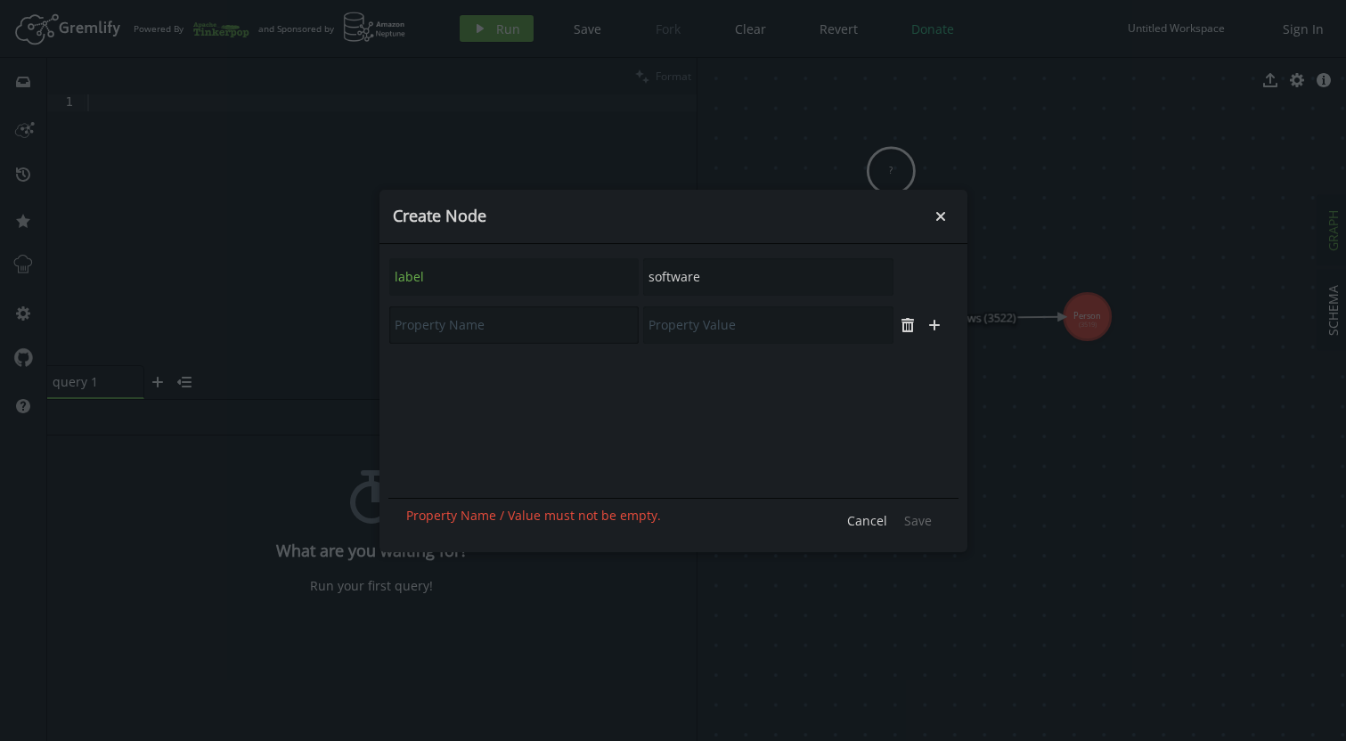
click at [490, 324] on input "text" at bounding box center [514, 324] width 250 height 37
type input "name"
click at [698, 327] on input "text" at bounding box center [768, 324] width 250 height 37
type input "loop"
click at [930, 331] on icon "plus" at bounding box center [934, 325] width 14 height 14
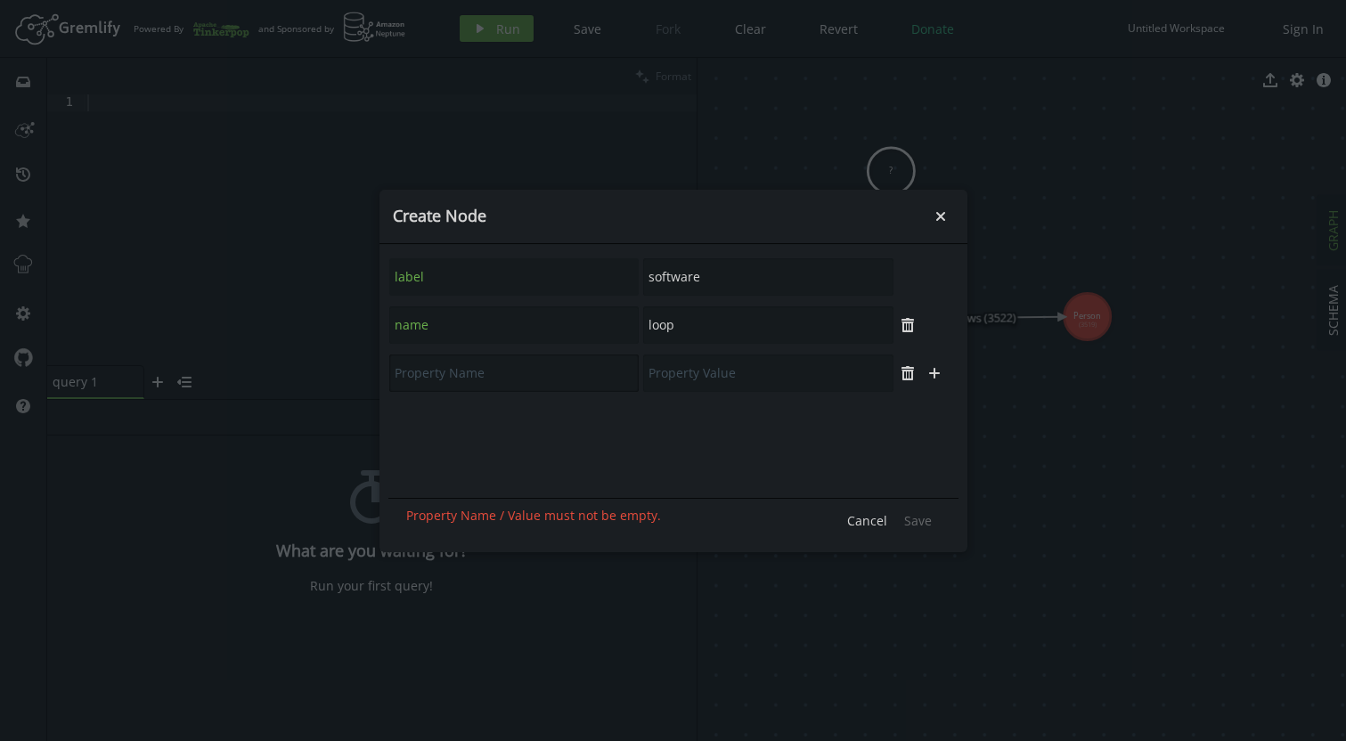
click at [540, 386] on input "text" at bounding box center [514, 373] width 250 height 37
type input "lang"
click at [698, 364] on input "text" at bounding box center [768, 373] width 250 height 37
type input "java"
click at [919, 516] on span "Save" at bounding box center [918, 520] width 28 height 17
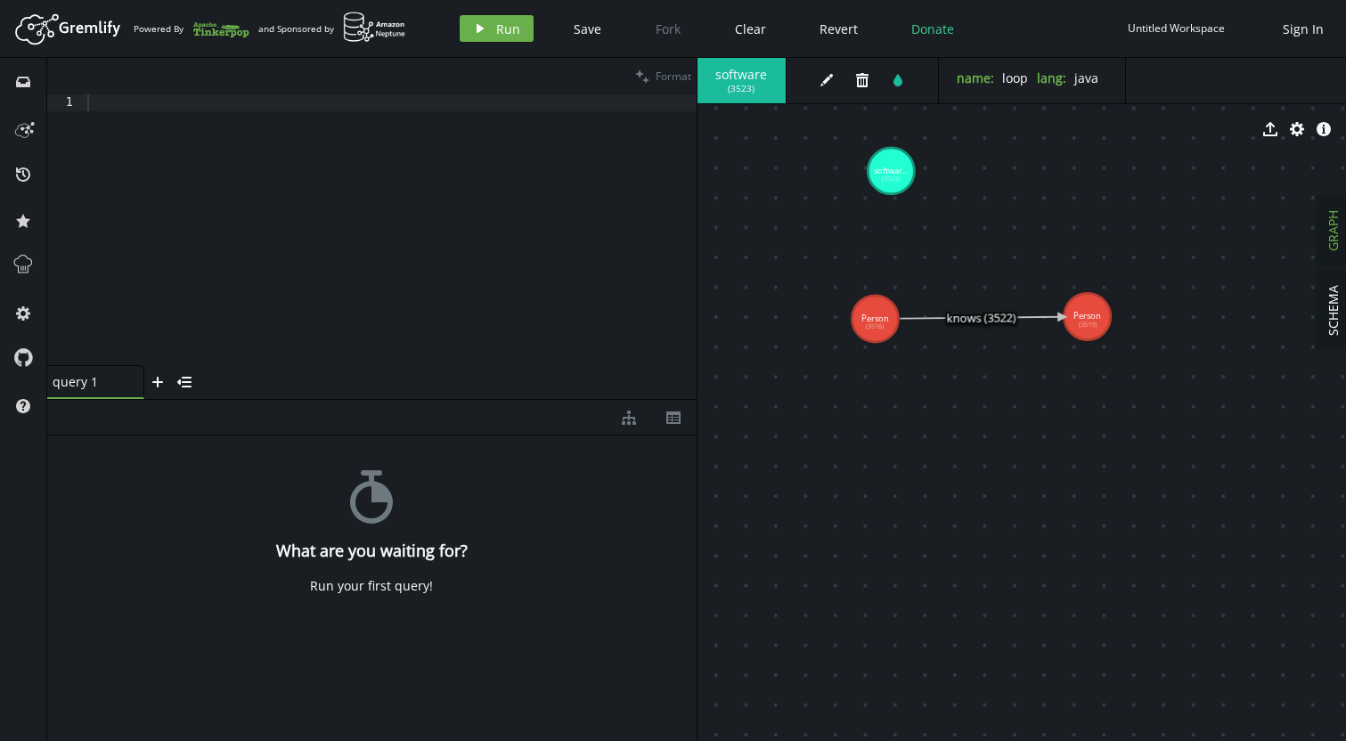
click at [876, 327] on text "Person (3516)" at bounding box center [875, 322] width 28 height 18
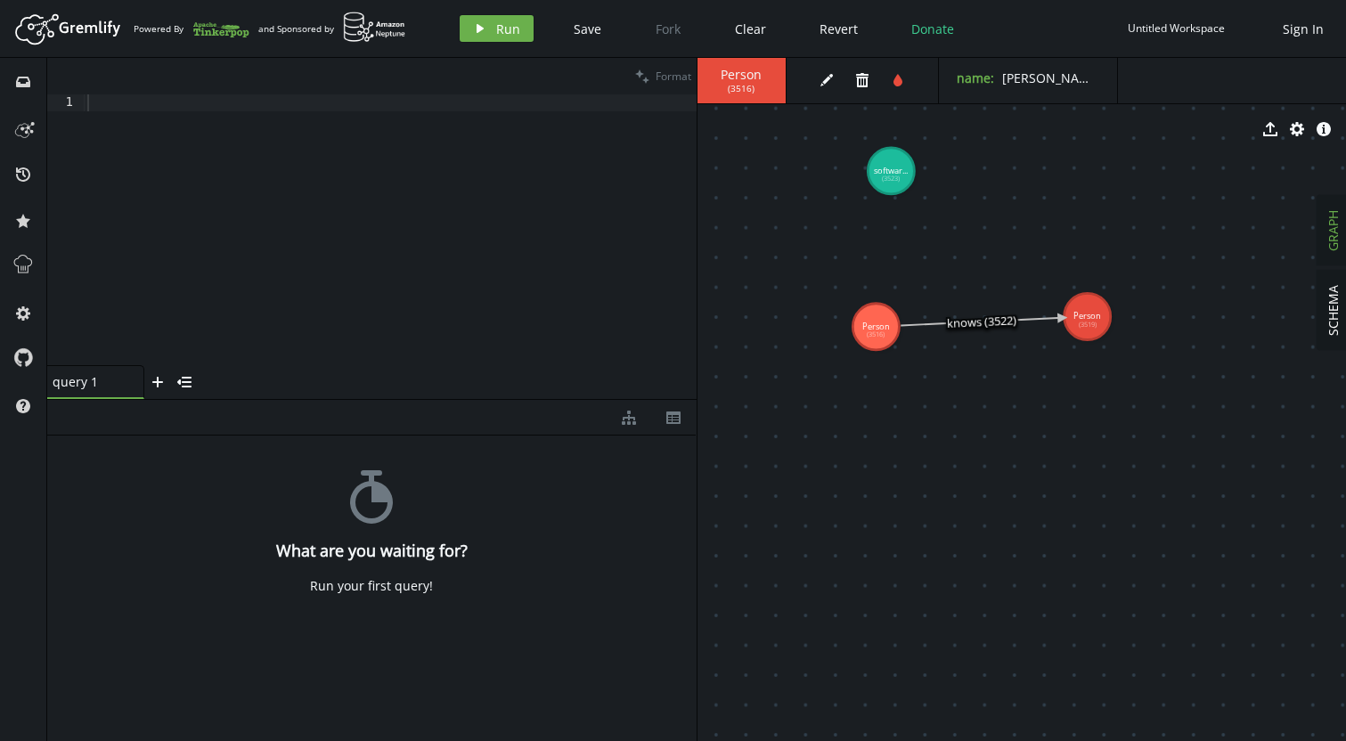
click at [874, 328] on tspan "Person" at bounding box center [876, 327] width 28 height 12
click at [875, 327] on tspan "Person" at bounding box center [875, 328] width 28 height 12
click at [874, 326] on tspan "Person" at bounding box center [875, 327] width 28 height 12
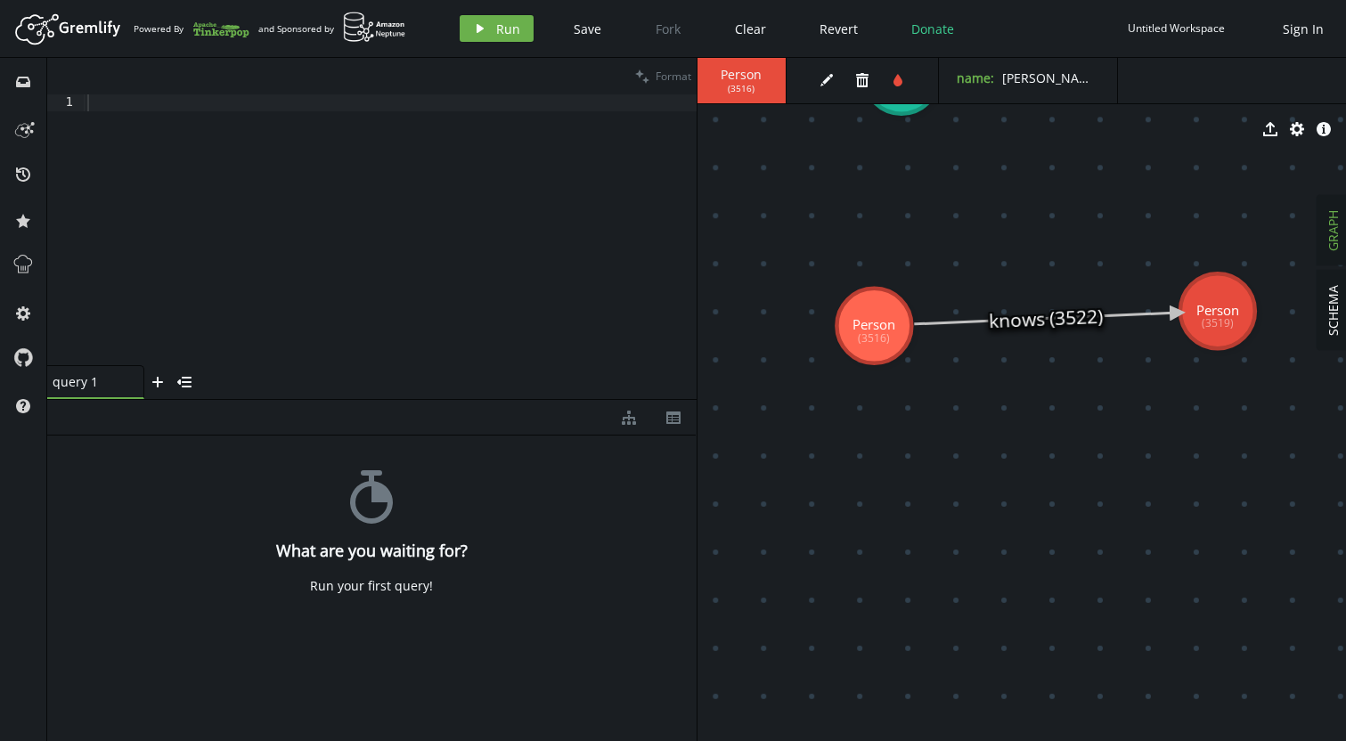
click at [856, 316] on tspan "Person" at bounding box center [874, 324] width 43 height 18
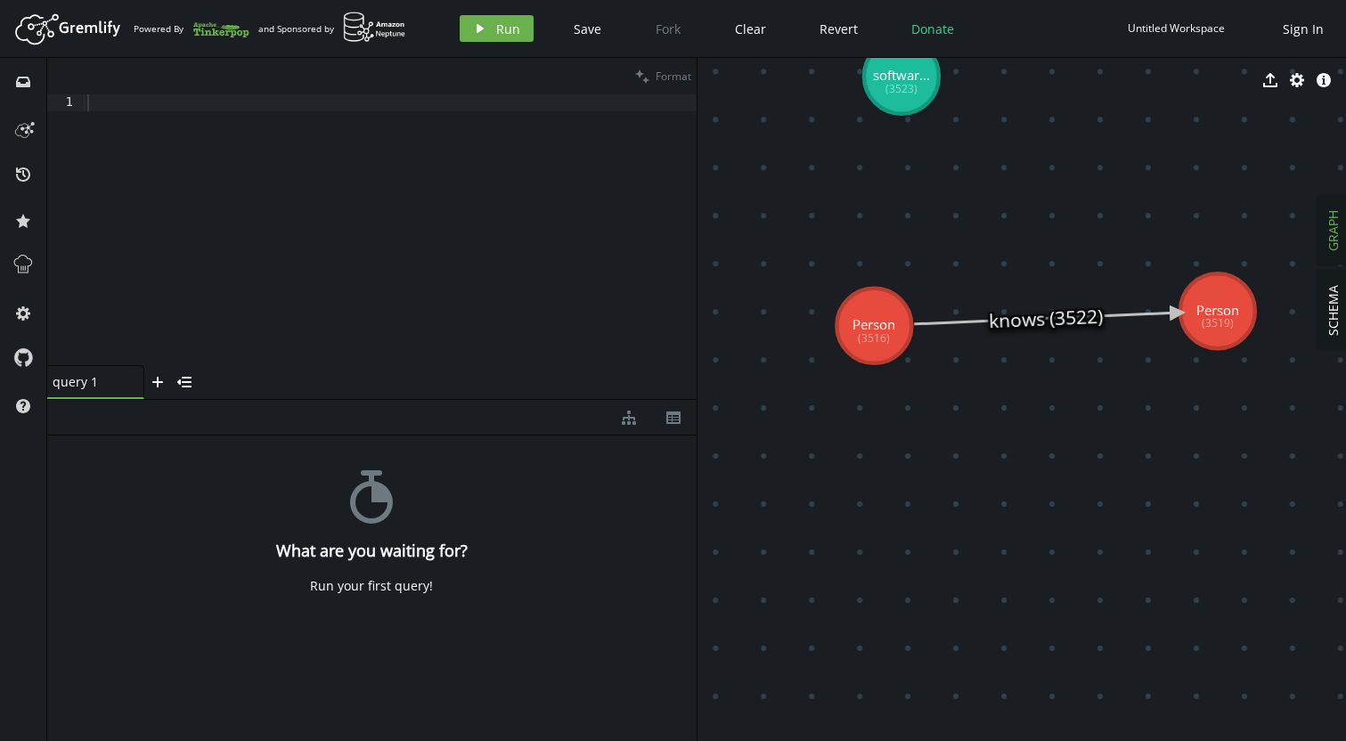
click at [879, 332] on tspan "(3516)" at bounding box center [874, 338] width 32 height 15
click at [892, 319] on tspan "Person" at bounding box center [874, 324] width 43 height 18
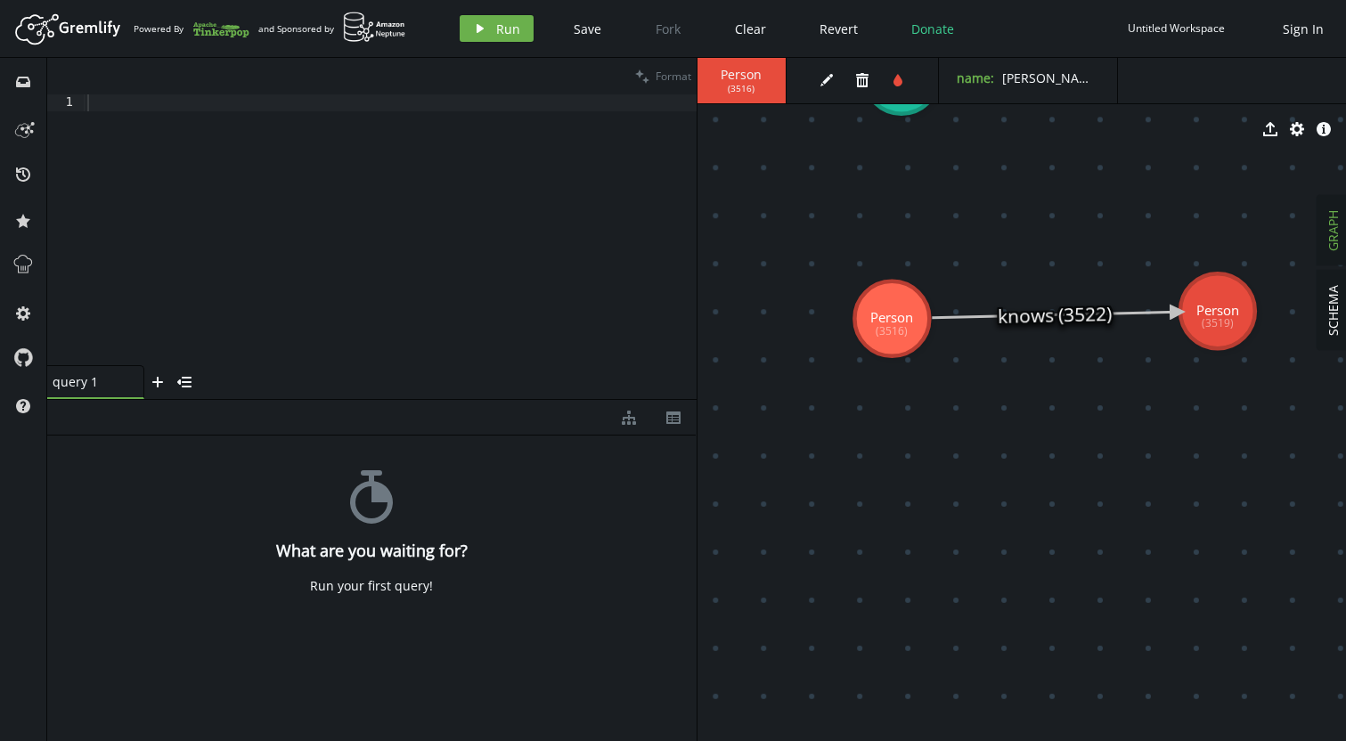
click at [891, 317] on tspan "Person" at bounding box center [891, 318] width 43 height 18
click at [822, 74] on icon "edit" at bounding box center [827, 80] width 14 height 14
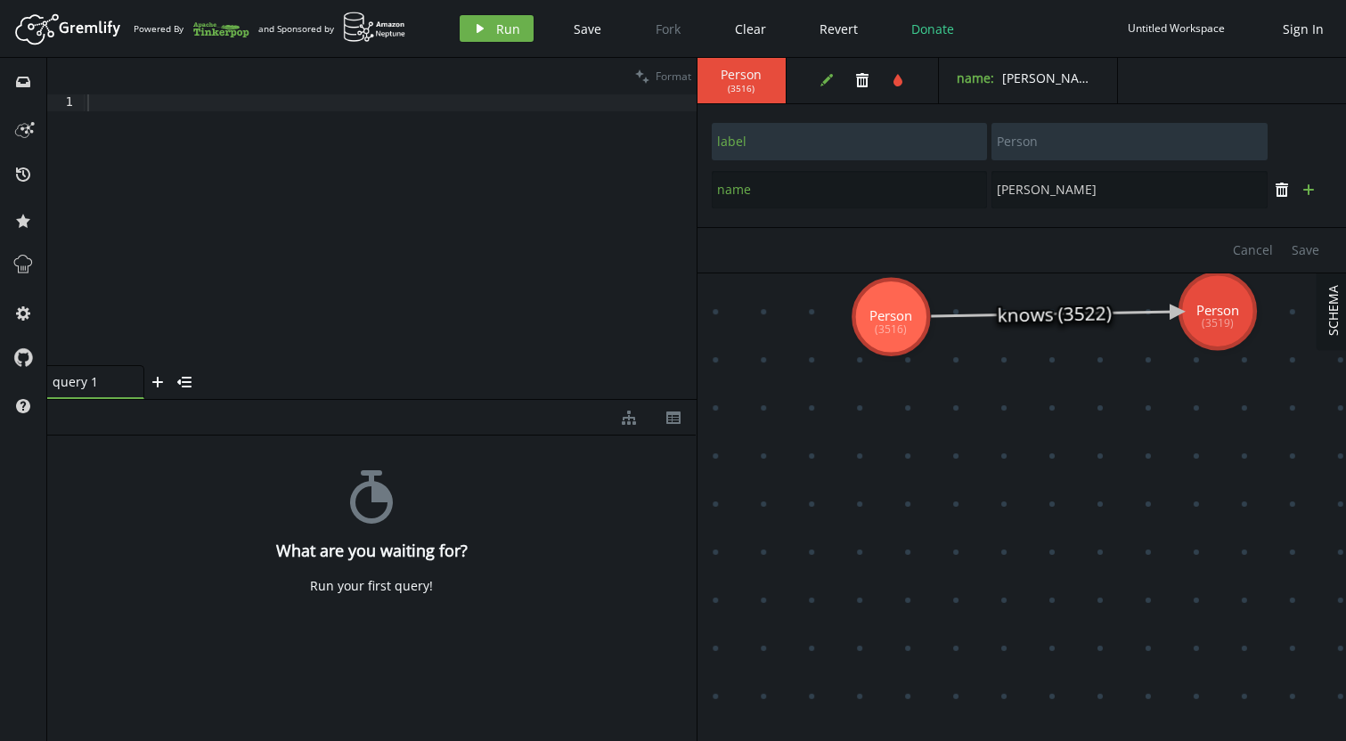
click at [1303, 193] on icon "plus" at bounding box center [1309, 190] width 14 height 14
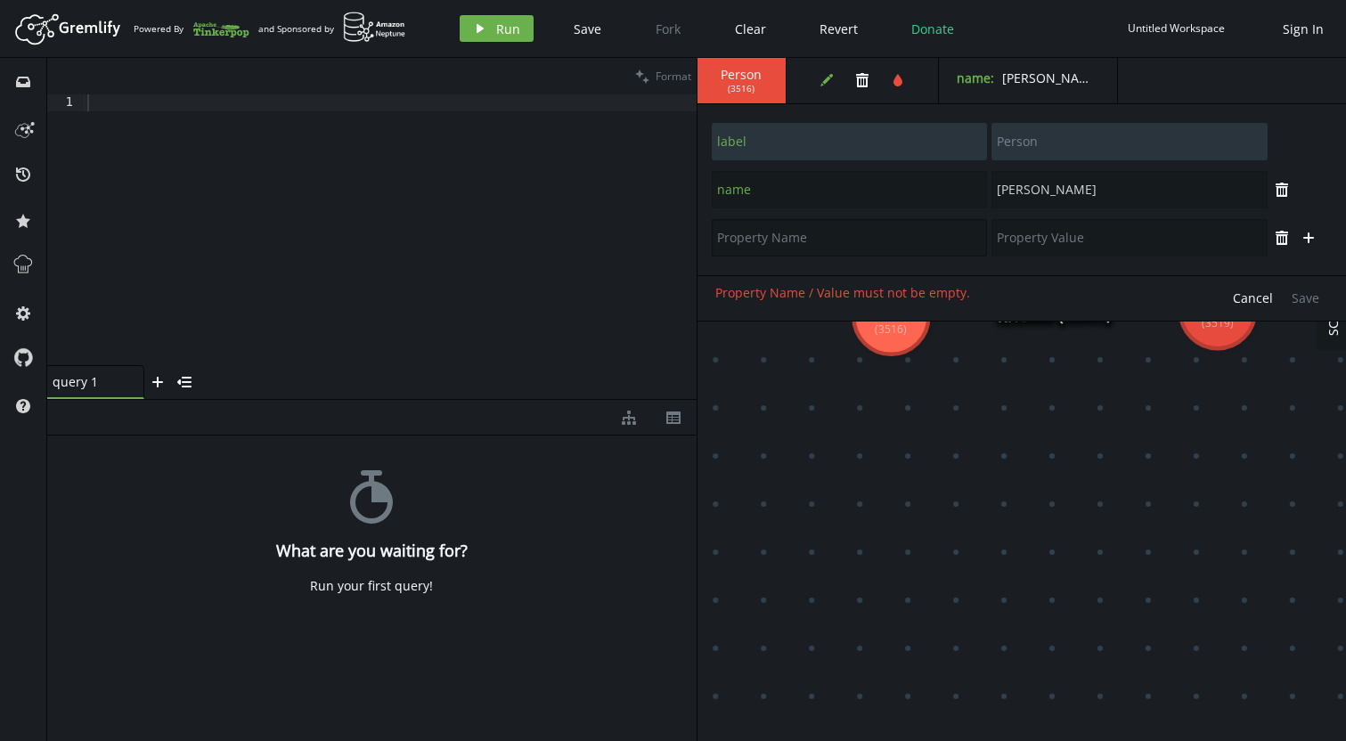
click at [883, 245] on input "text" at bounding box center [850, 237] width 276 height 37
type input "age"
click at [1067, 251] on input "text" at bounding box center [1130, 237] width 276 height 37
type input "29"
click at [1316, 298] on span "Save" at bounding box center [1306, 298] width 28 height 17
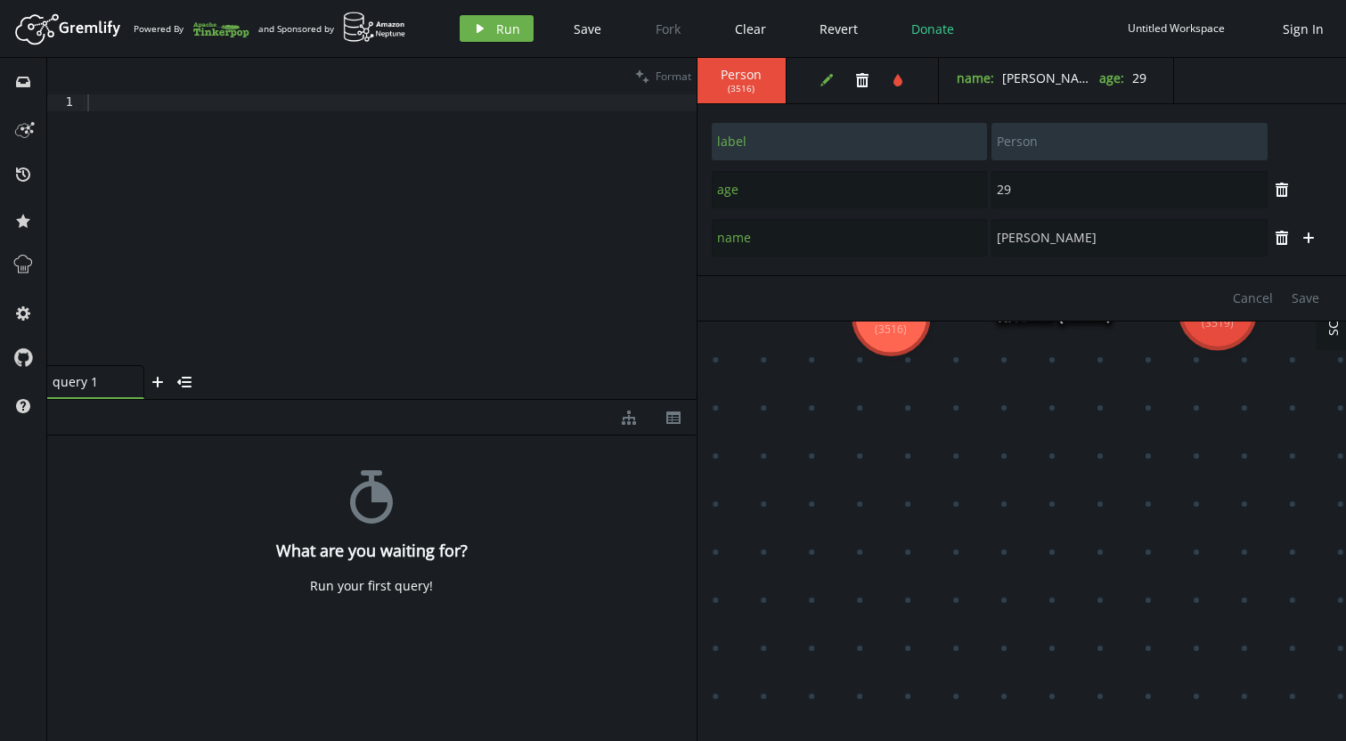
type input "vadas"
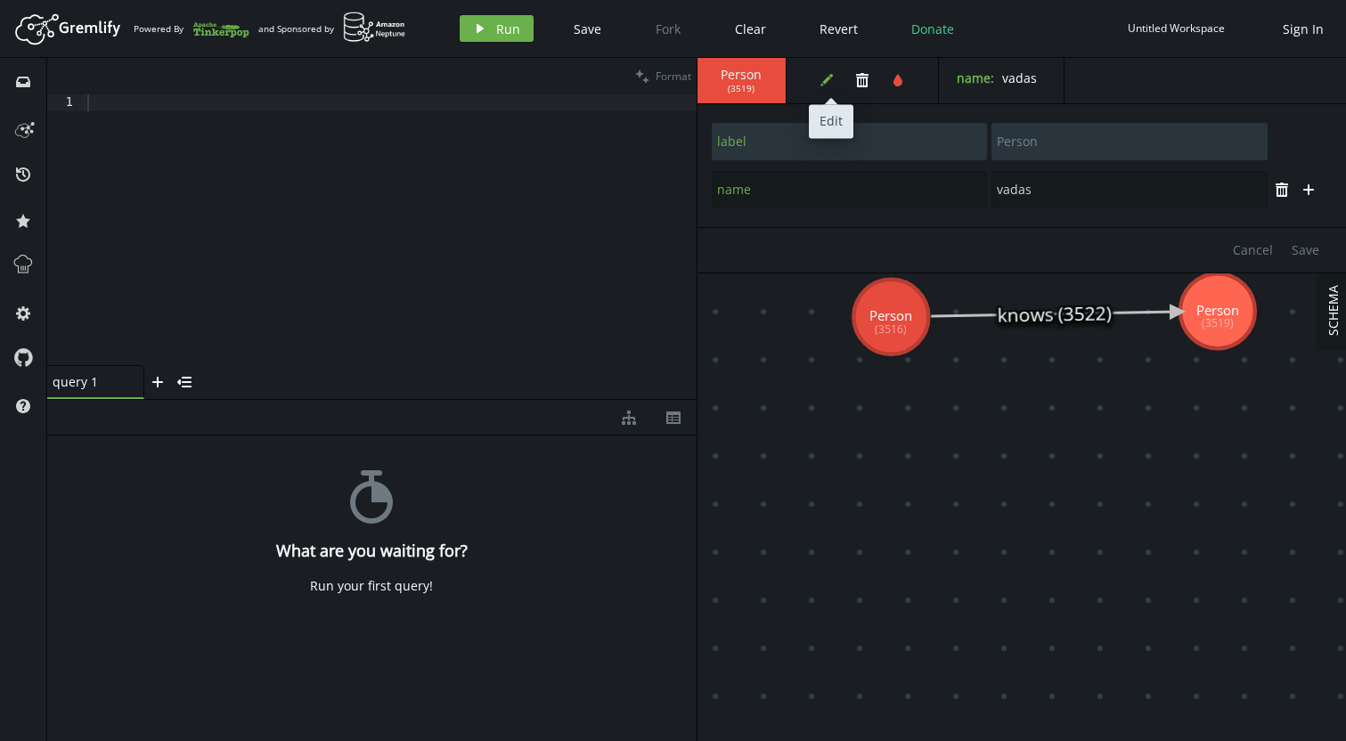
click at [833, 82] on icon "edit" at bounding box center [827, 80] width 14 height 14
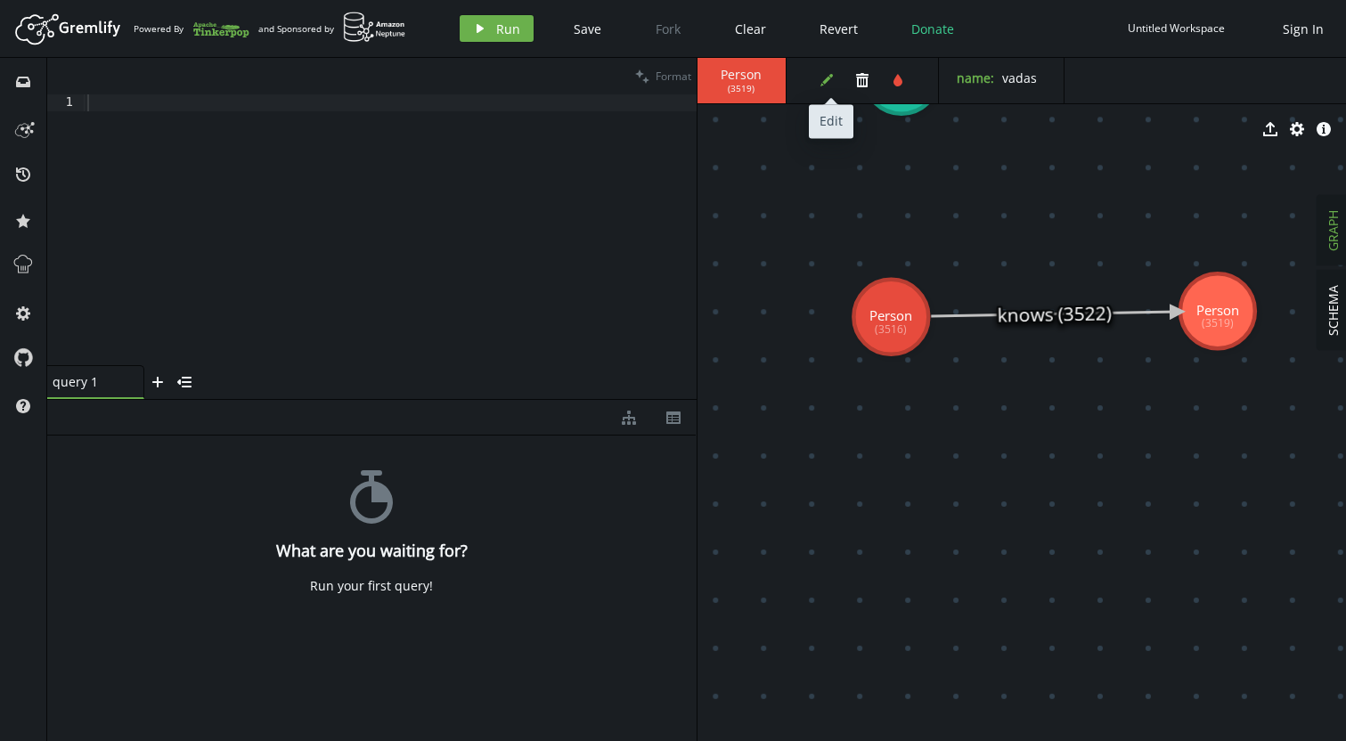
click at [830, 90] on button "edit" at bounding box center [826, 80] width 27 height 27
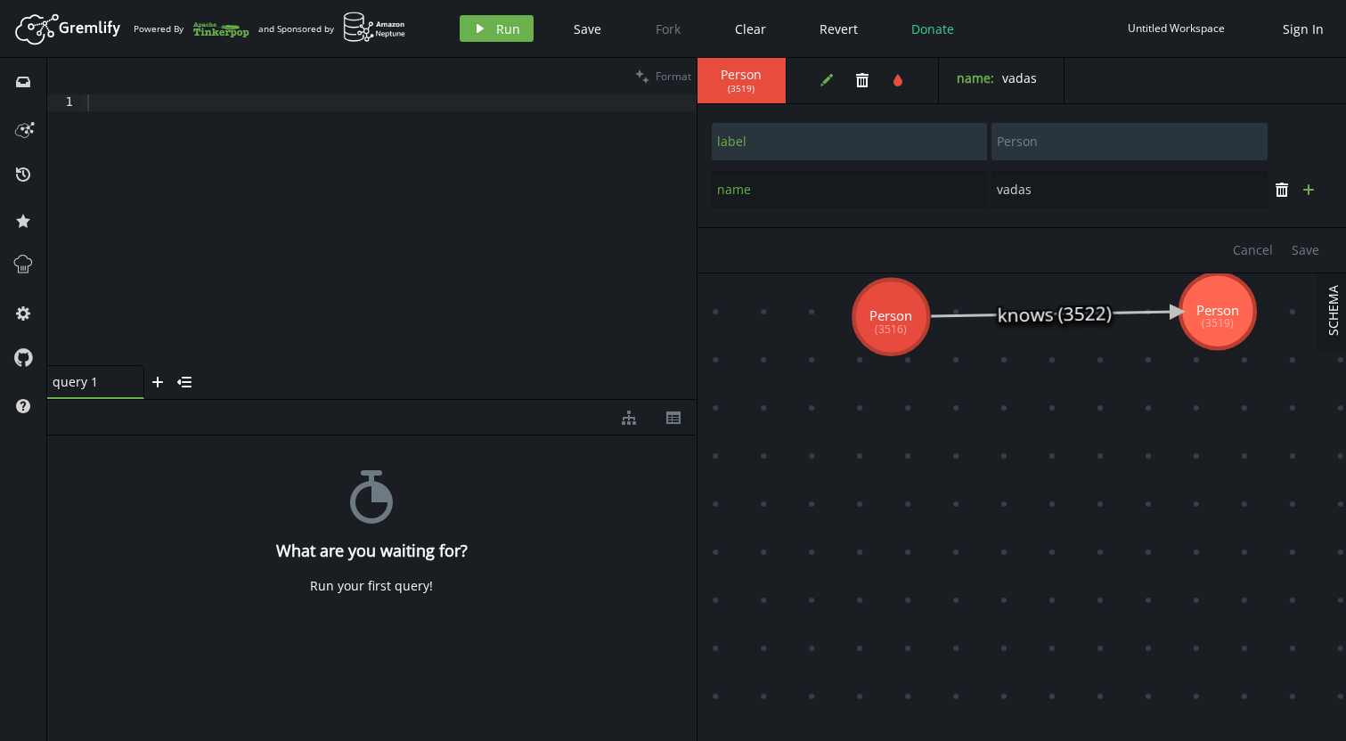
click at [1319, 199] on button "plus" at bounding box center [1308, 189] width 27 height 27
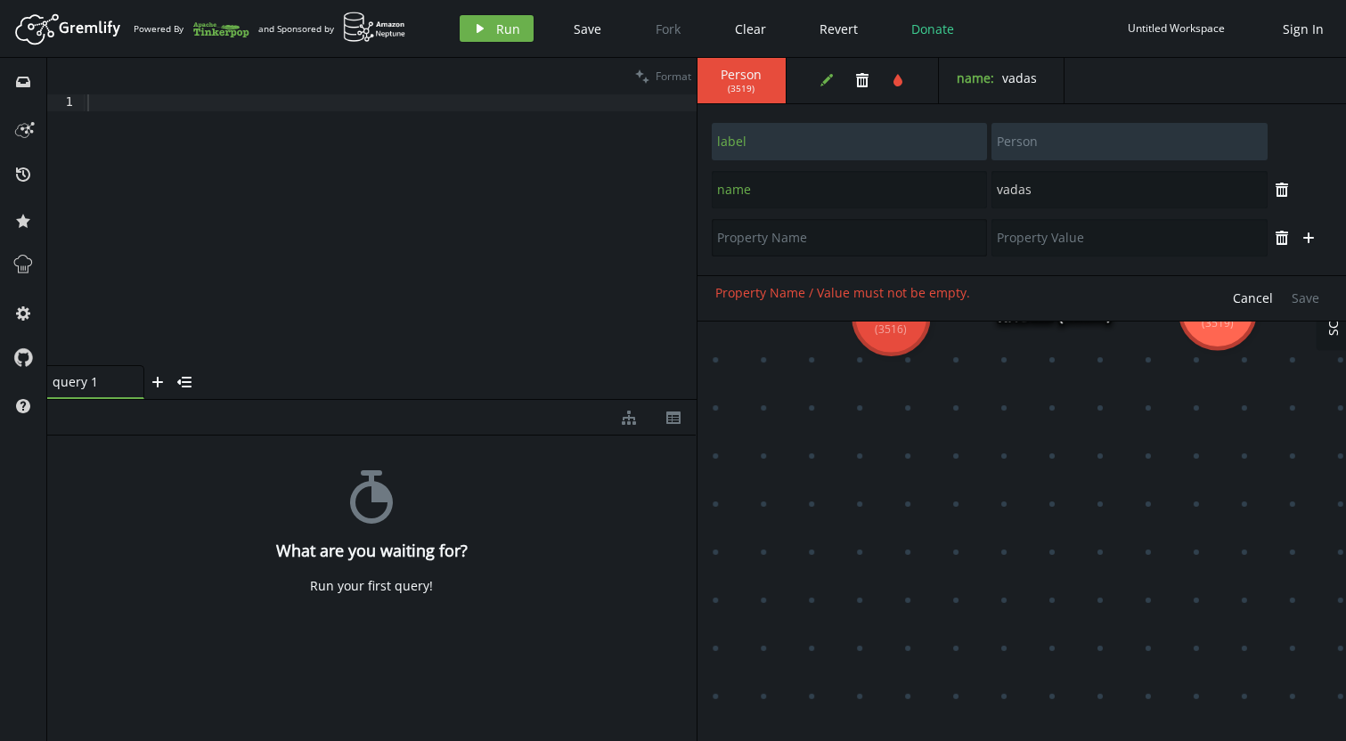
click at [847, 240] on input "text" at bounding box center [850, 237] width 276 height 37
type input "age"
click at [1037, 252] on input "text" at bounding box center [1130, 237] width 276 height 37
type input "27"
click at [1313, 298] on span "Save" at bounding box center [1306, 298] width 28 height 17
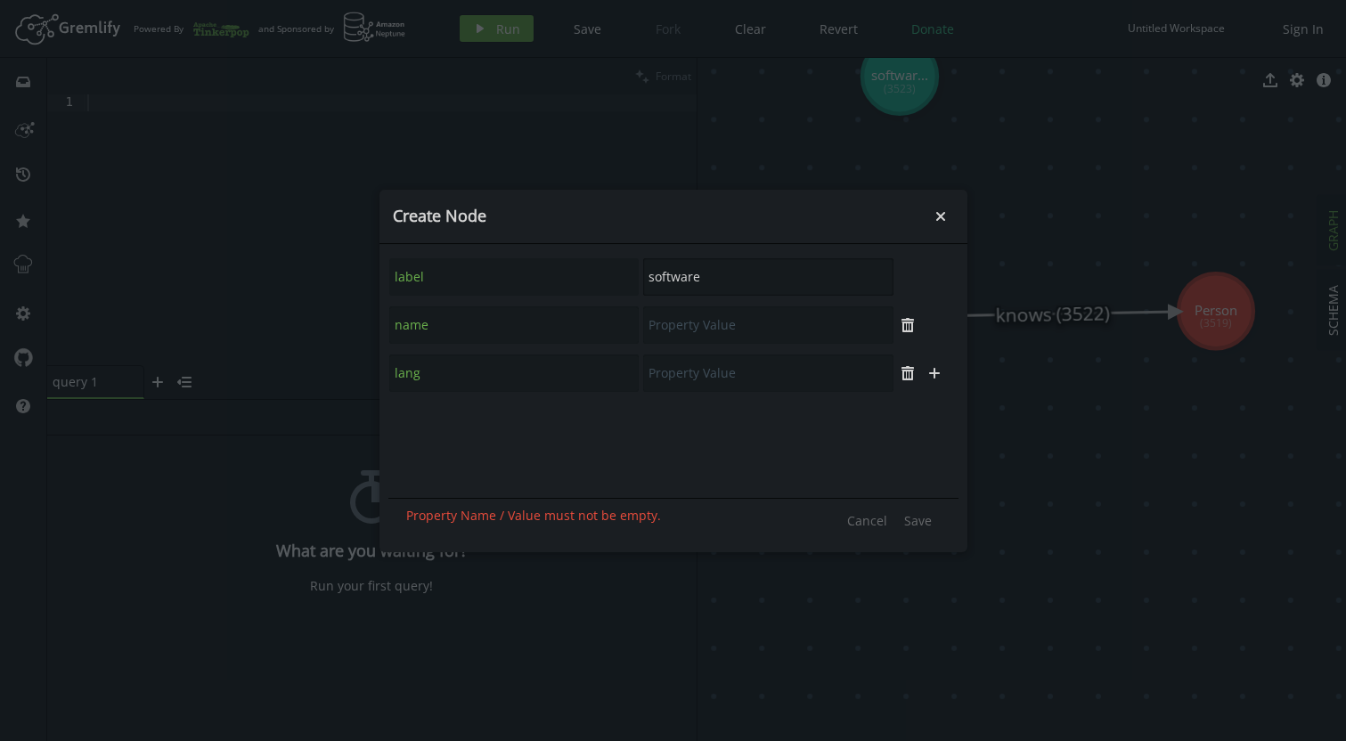
drag, startPoint x: 727, startPoint y: 269, endPoint x: 623, endPoint y: 267, distance: 104.3
click at [643, 267] on input "software" at bounding box center [768, 276] width 250 height 37
type input "person"
click at [904, 279] on icon "plus" at bounding box center [908, 277] width 14 height 14
click at [561, 319] on input "text" at bounding box center [514, 324] width 250 height 37
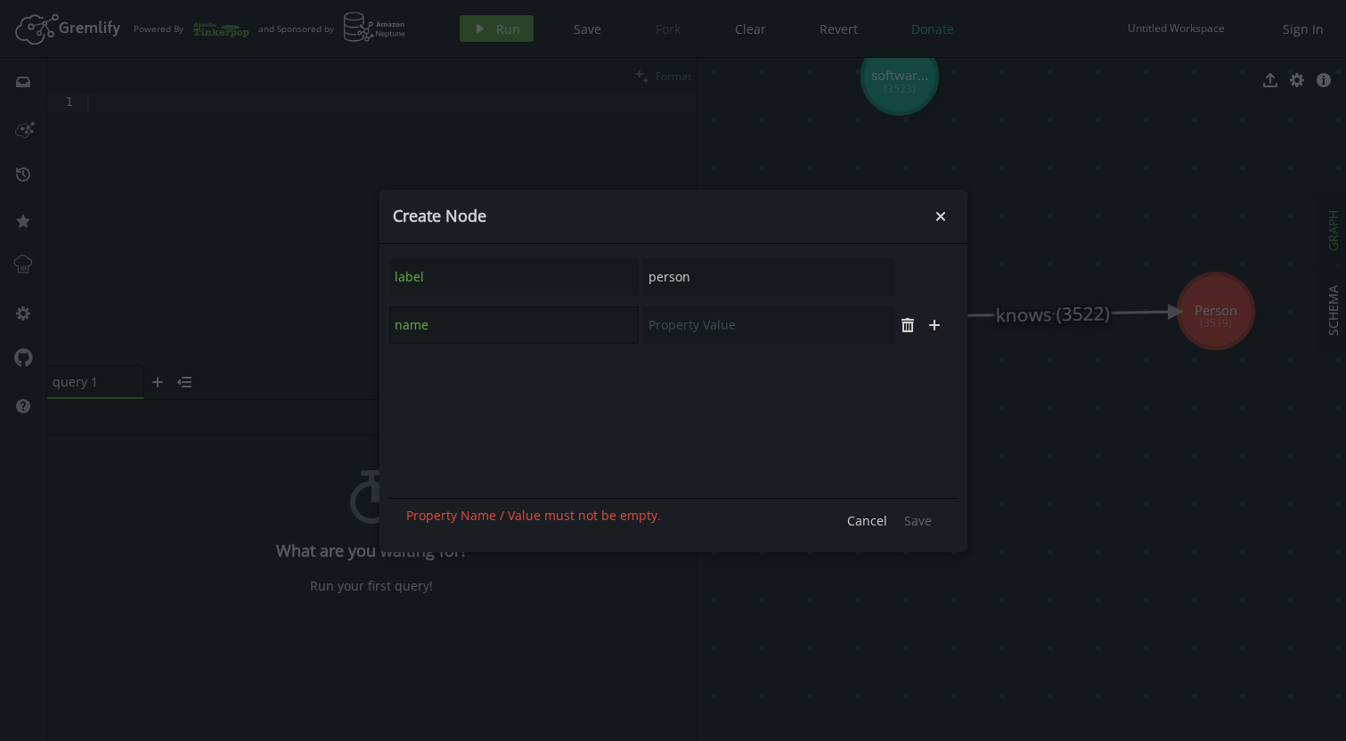
type input "name"
click at [704, 325] on input "text" at bounding box center [768, 324] width 250 height 37
type input "josh"
click at [937, 333] on button "plus" at bounding box center [934, 325] width 27 height 27
click at [495, 372] on input "a" at bounding box center [514, 373] width 250 height 37
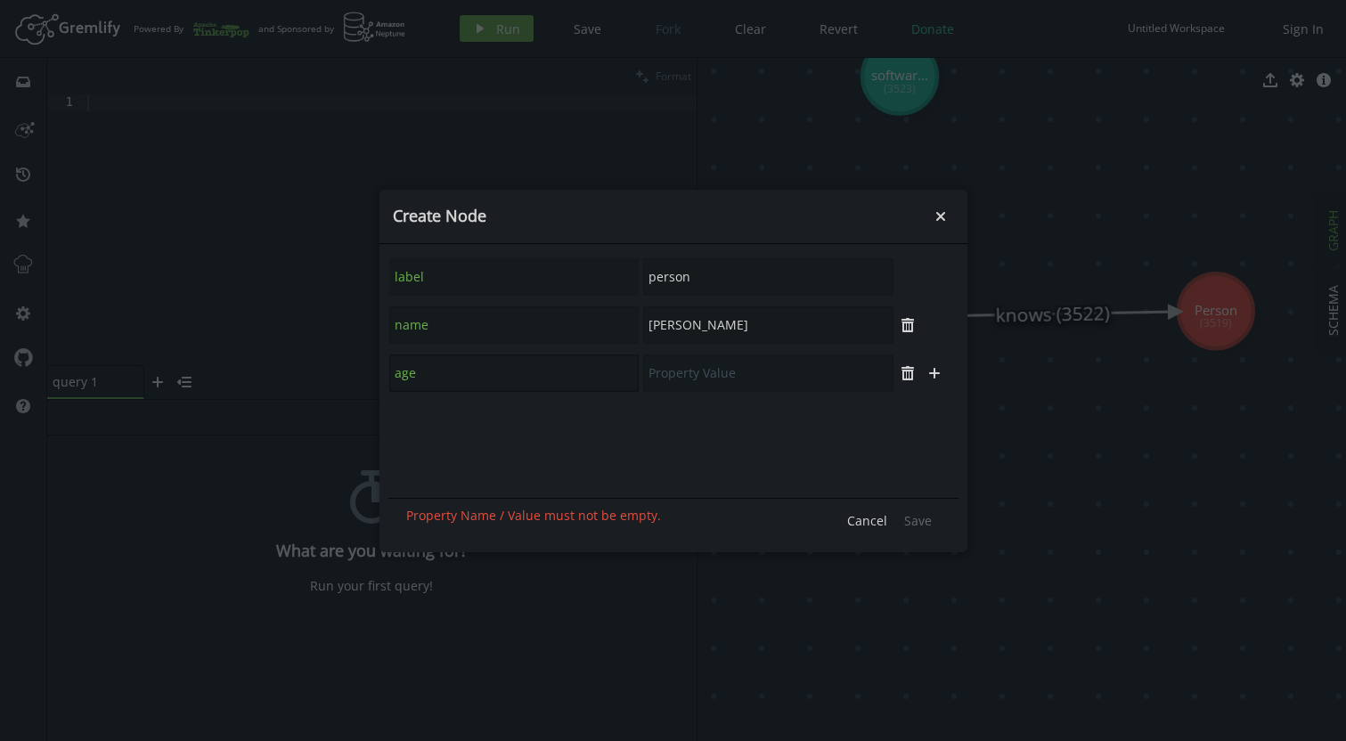
type input "age"
click at [741, 375] on input "text" at bounding box center [768, 373] width 250 height 37
type input "32"
click at [923, 516] on span "Save" at bounding box center [918, 520] width 28 height 17
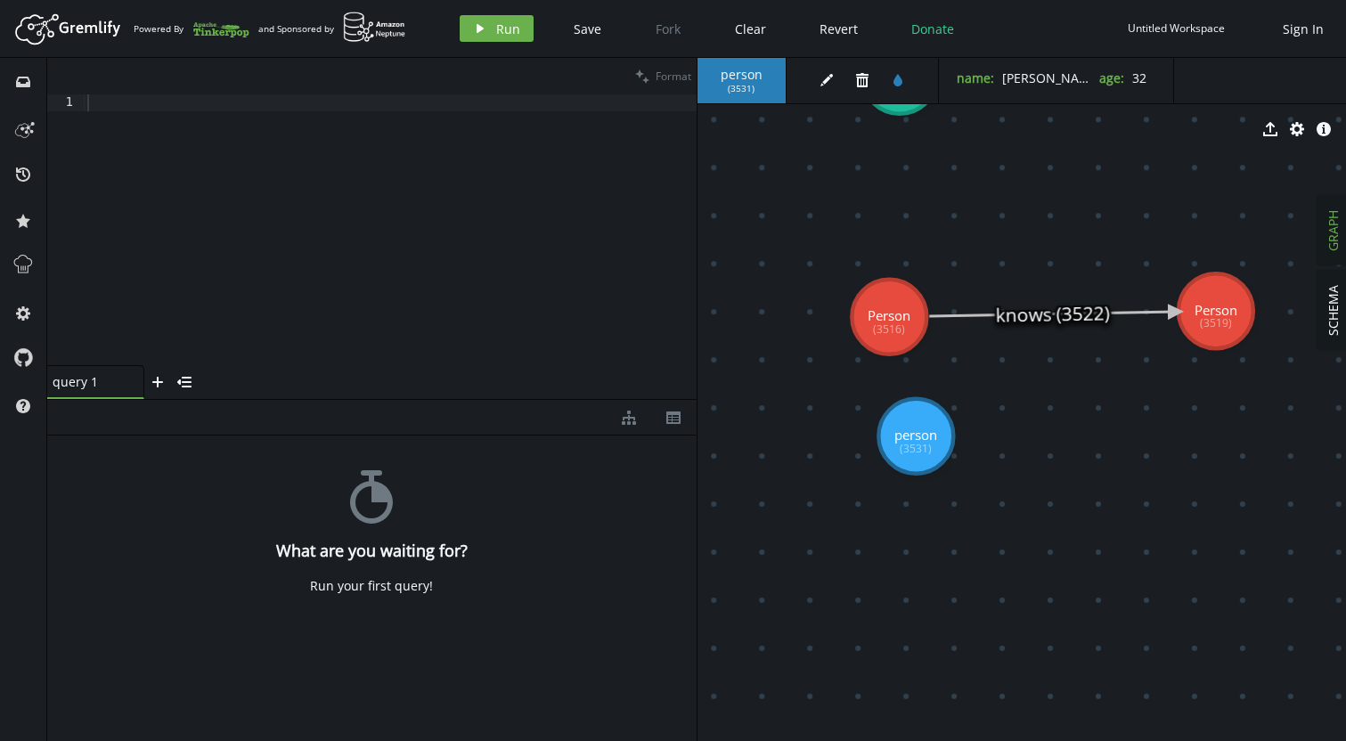
click at [913, 429] on tspan "person" at bounding box center [915, 436] width 43 height 18
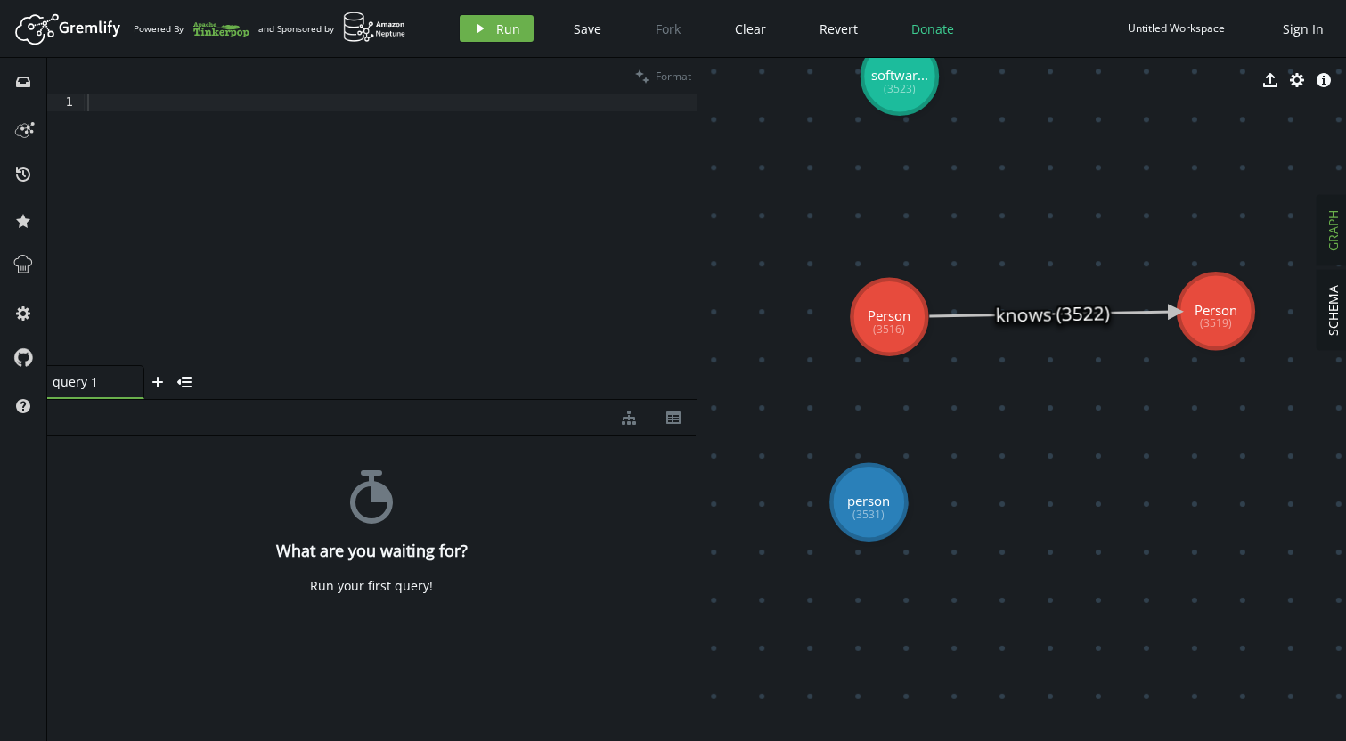
drag, startPoint x: 905, startPoint y: 443, endPoint x: 869, endPoint y: 502, distance: 70.0
click at [869, 502] on tspan "person" at bounding box center [868, 501] width 43 height 18
